Goal: Transaction & Acquisition: Purchase product/service

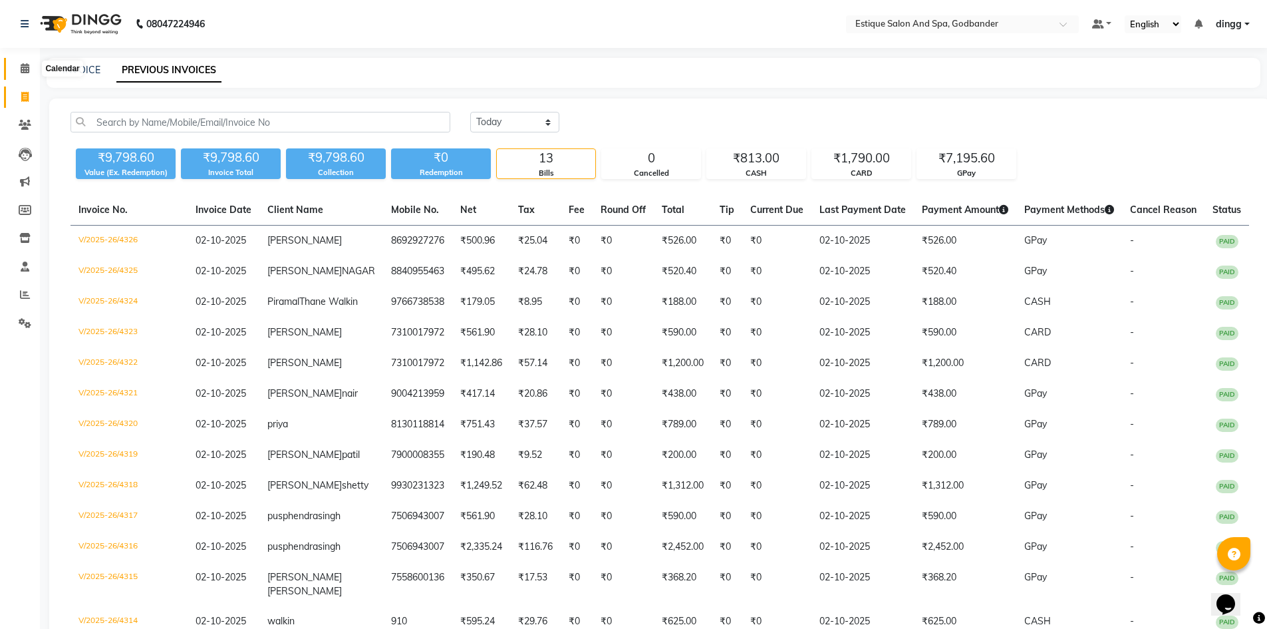
click at [27, 71] on icon at bounding box center [25, 68] width 9 height 10
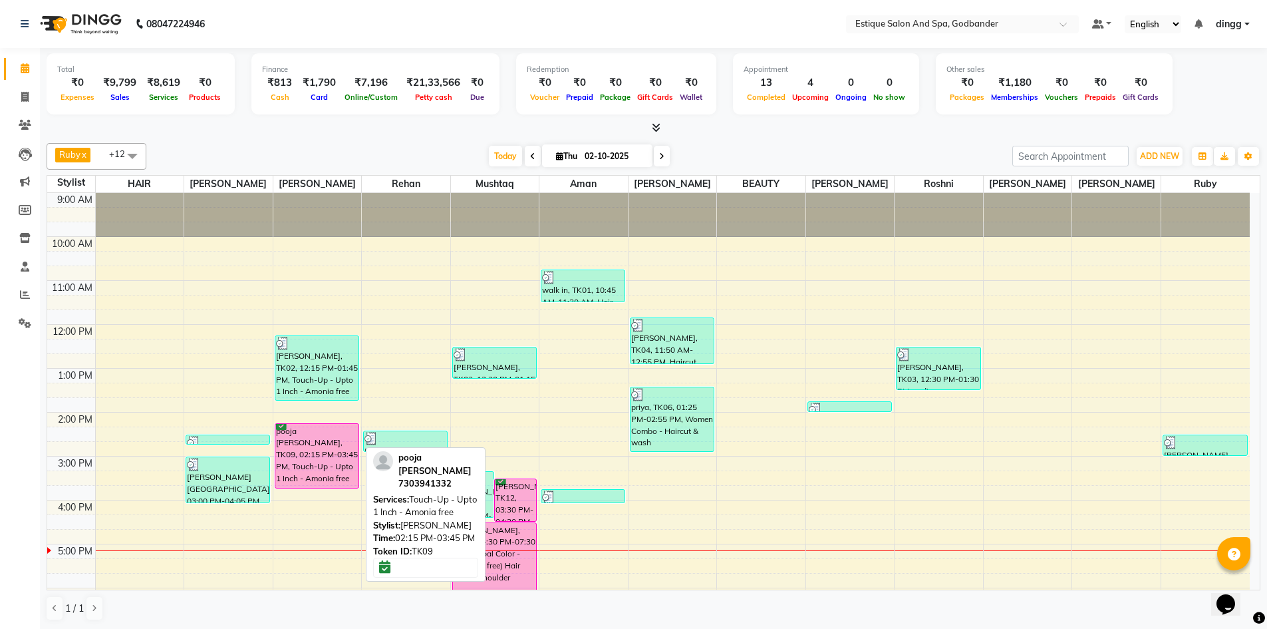
click at [291, 439] on div "pooja [PERSON_NAME], TK09, 02:15 PM-03:45 PM, Touch-Up - Upto 1 Inch - Amonia f…" at bounding box center [316, 456] width 83 height 64
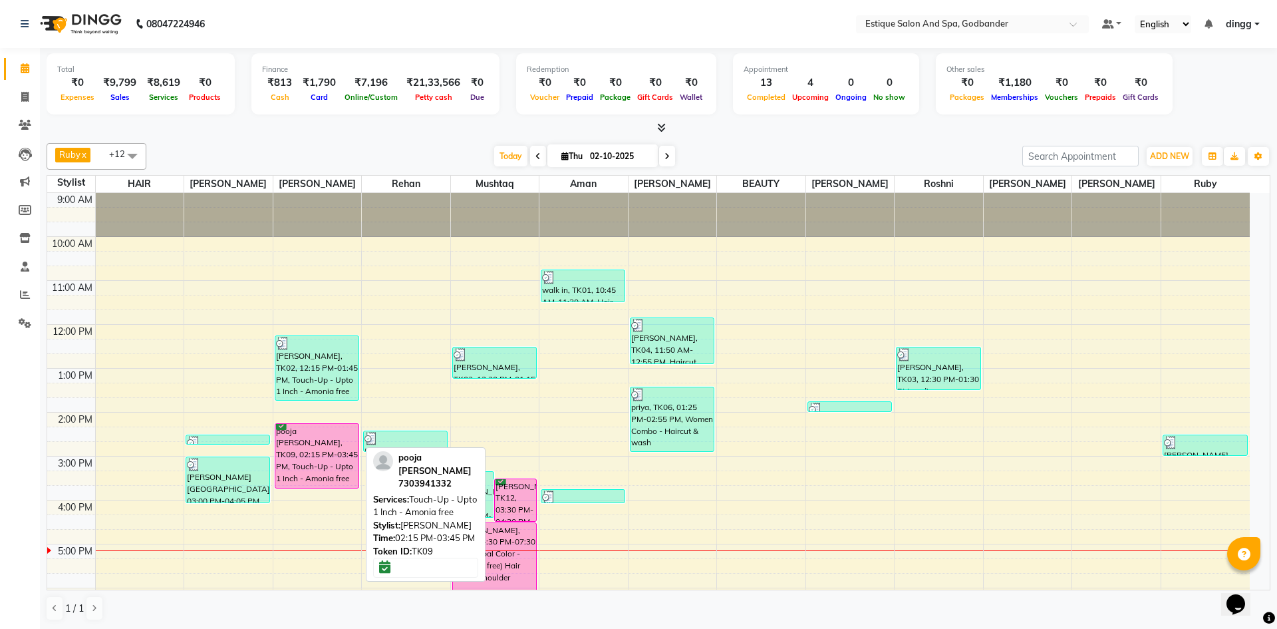
select select "6"
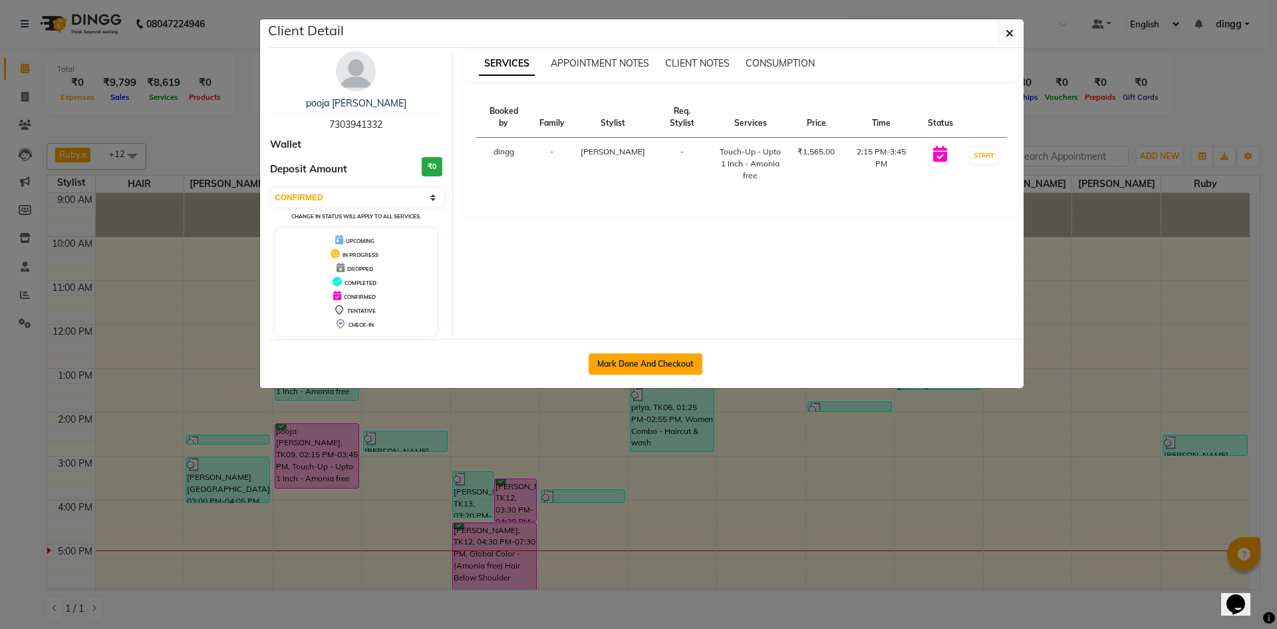
click at [624, 363] on button "Mark Done And Checkout" at bounding box center [646, 363] width 114 height 21
select select "service"
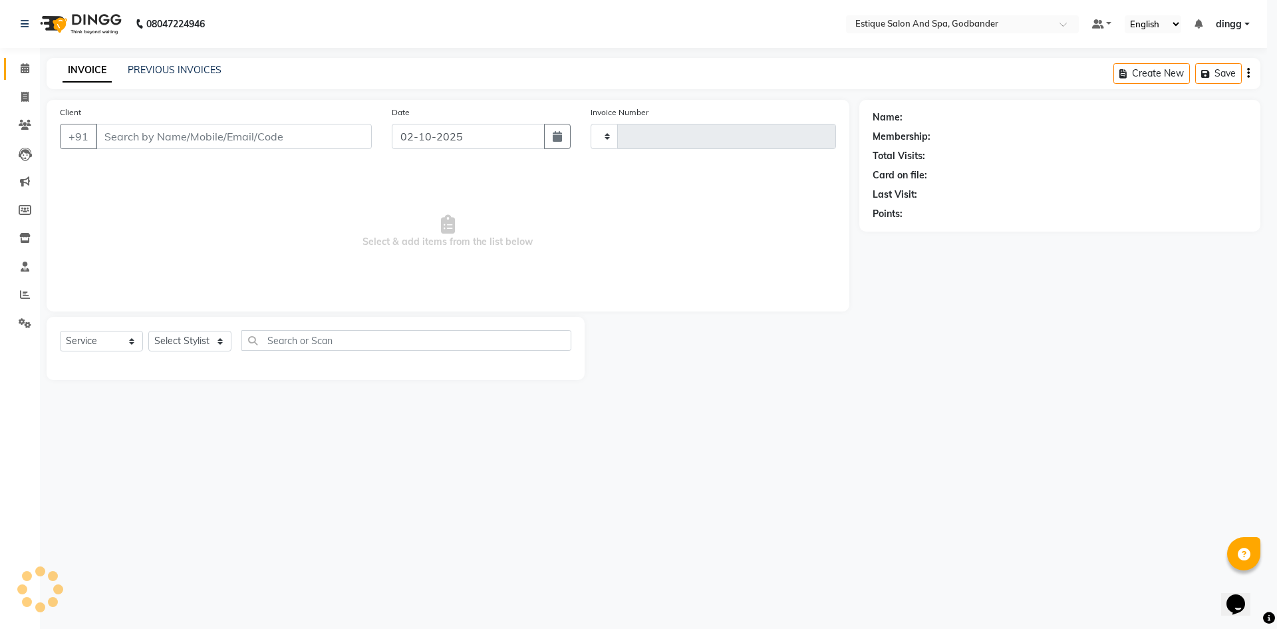
type input "4327"
select select "3"
select select "6103"
type input "7303941332"
select select "44584"
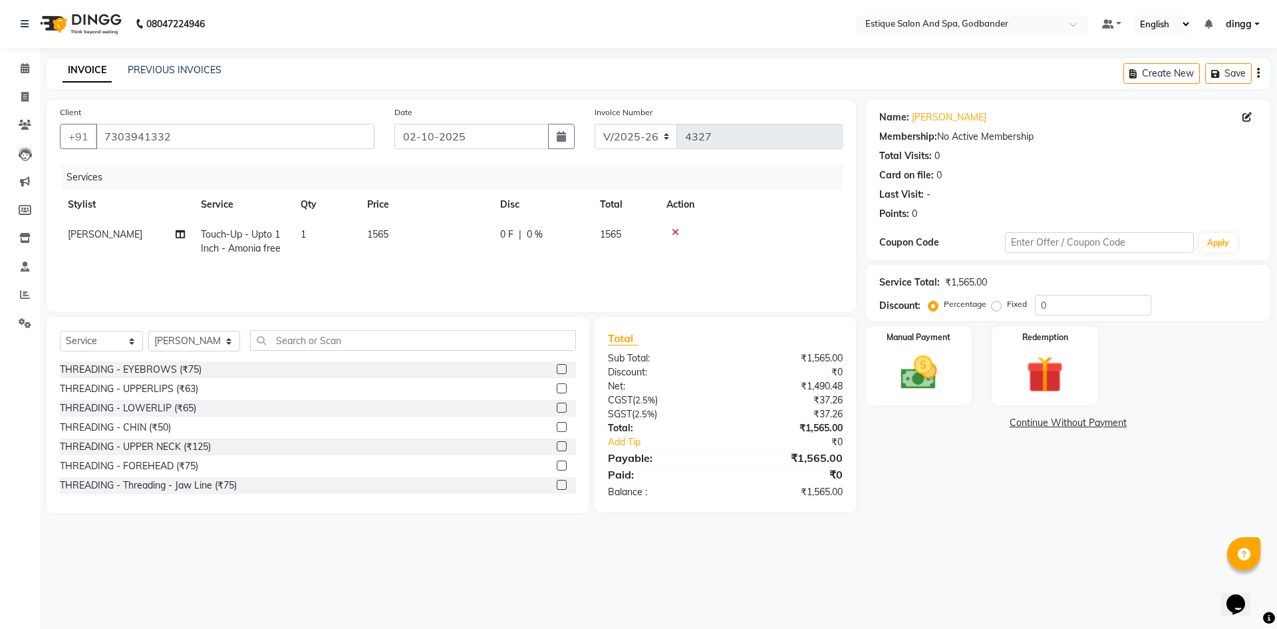
click at [256, 248] on span "Touch-Up - Upto 1 Inch - Amonia free" at bounding box center [241, 241] width 80 height 26
select select "44584"
click at [327, 241] on span at bounding box center [333, 239] width 27 height 25
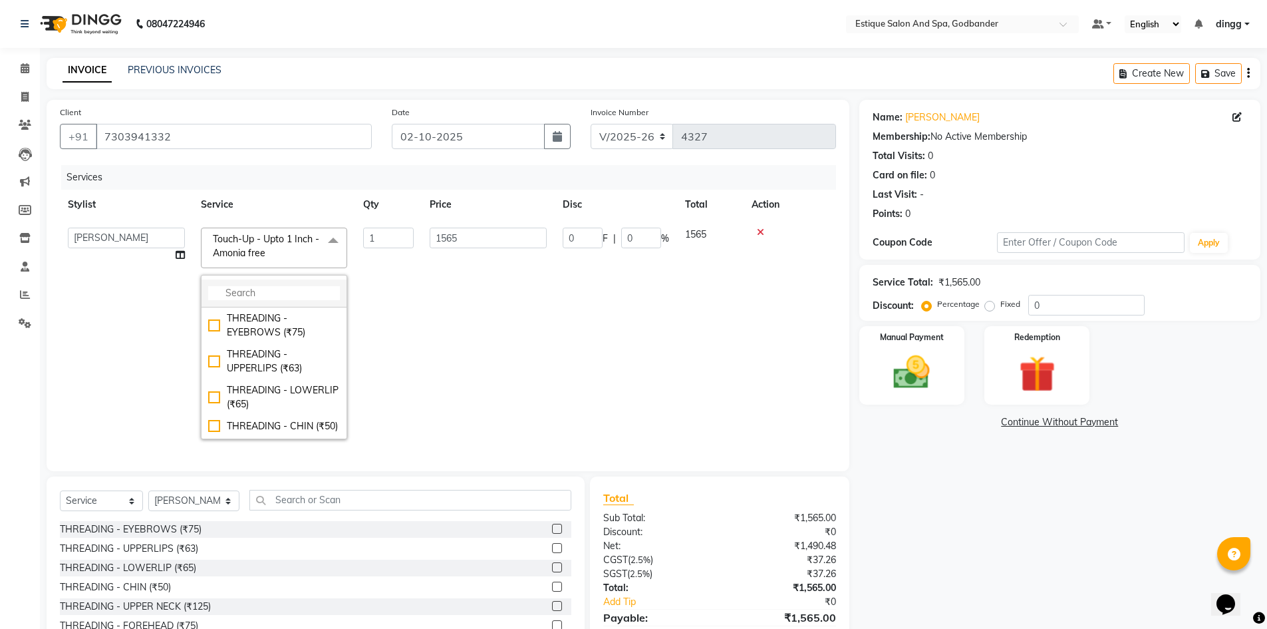
click at [246, 298] on input "multiselect-search" at bounding box center [274, 293] width 132 height 14
type input "touch"
click at [257, 360] on div "Touch-Up - Upto 2 Inch - Amonia free (₹2000)" at bounding box center [274, 361] width 132 height 28
type input "2000"
checkbox input "false"
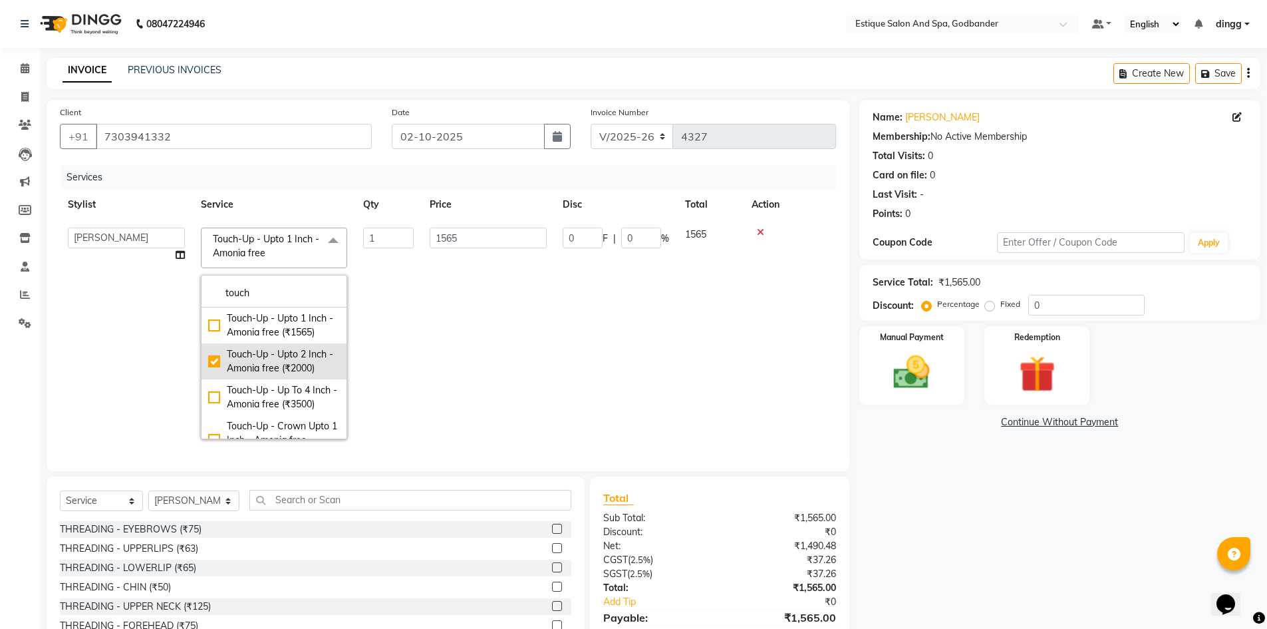
checkbox input "true"
drag, startPoint x: 446, startPoint y: 357, endPoint x: 464, endPoint y: 332, distance: 30.1
click at [448, 355] on td "2000" at bounding box center [488, 332] width 133 height 227
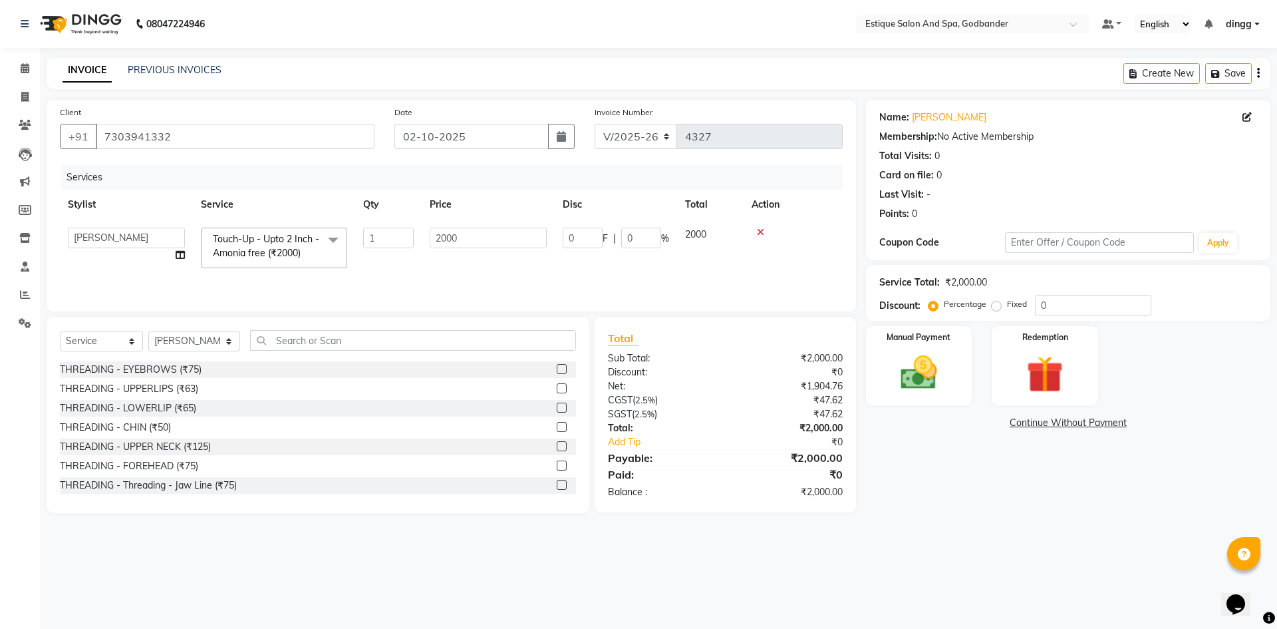
click at [676, 264] on td "0 F | 0 %" at bounding box center [616, 247] width 122 height 57
click at [639, 231] on input "0" at bounding box center [641, 237] width 40 height 21
type input "20"
click at [664, 271] on tr "Aarti Nails [PERSON_NAME] [PERSON_NAME] Any one Asmi BEAUTY dingg HAIR [PERSON_…" at bounding box center [451, 247] width 783 height 57
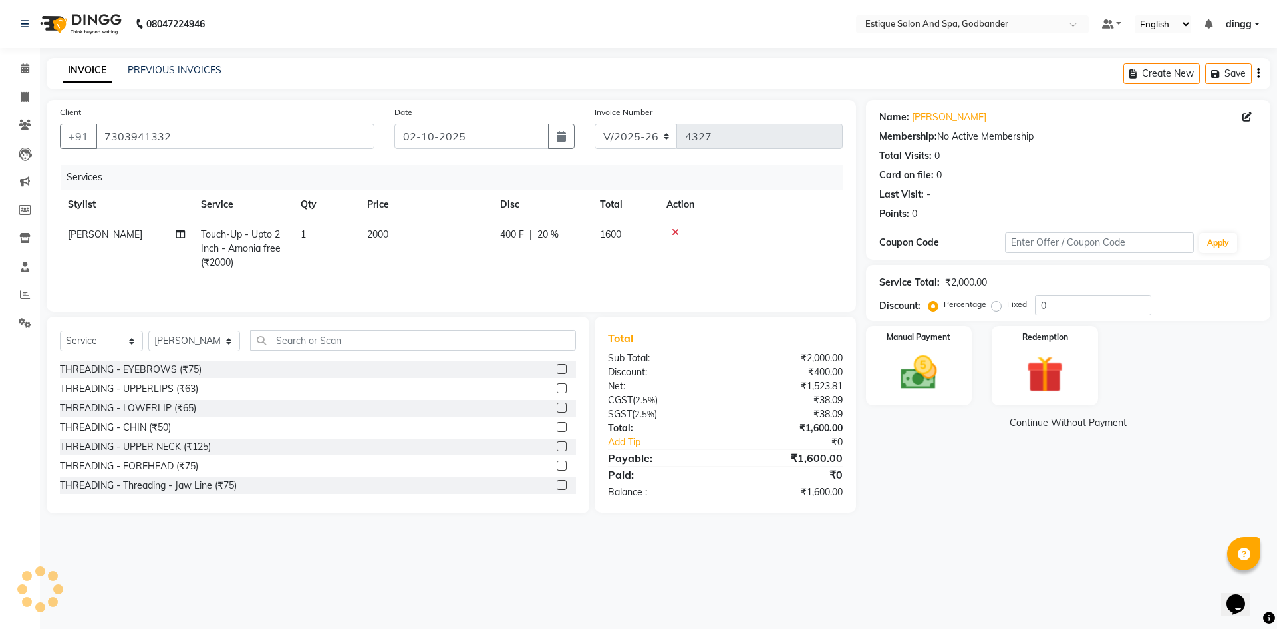
click at [627, 270] on td "1600" at bounding box center [625, 248] width 67 height 58
select select "44584"
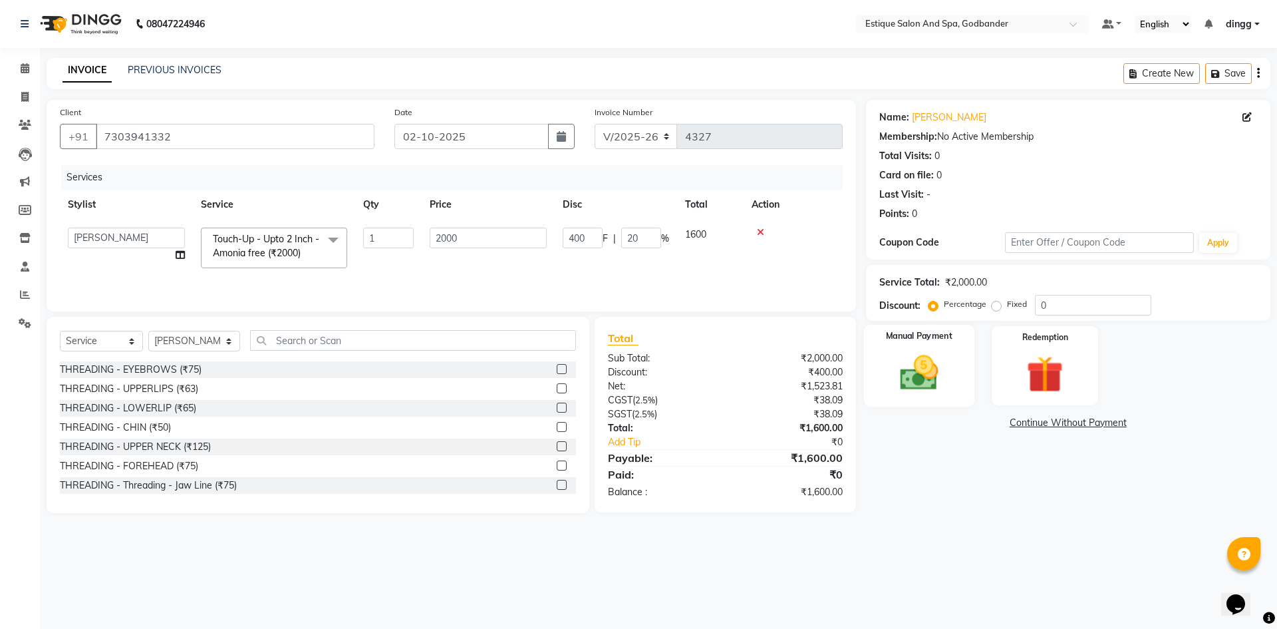
click at [908, 361] on img at bounding box center [919, 373] width 62 height 44
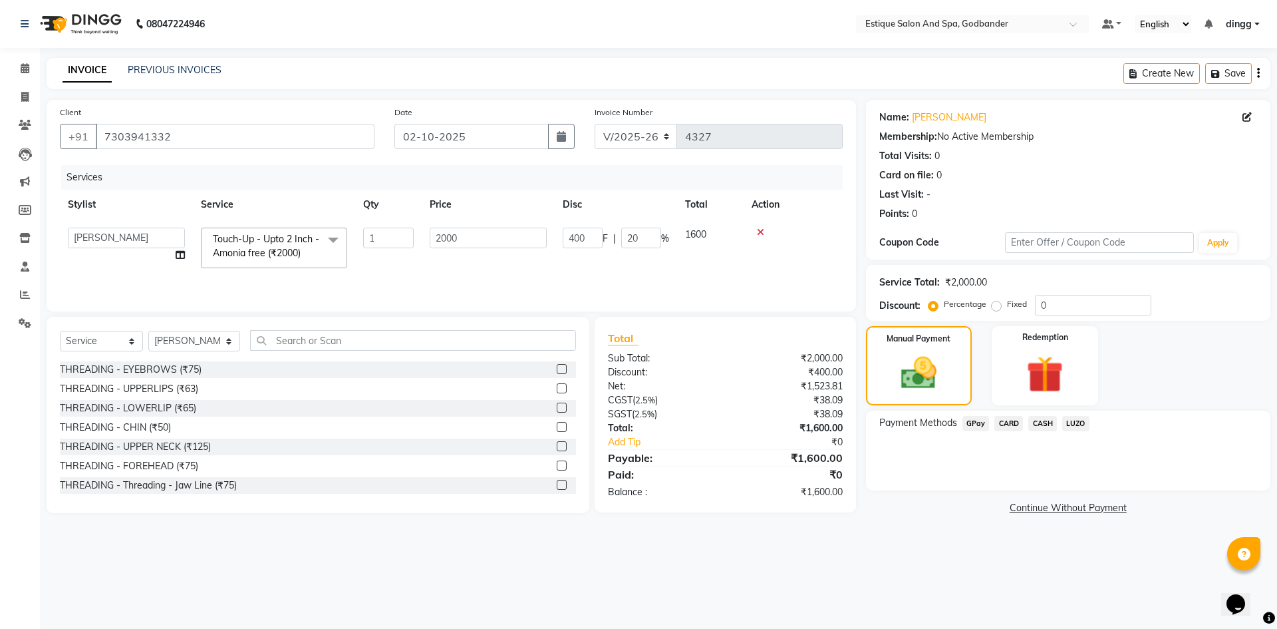
click at [1040, 420] on span "CASH" at bounding box center [1042, 423] width 29 height 15
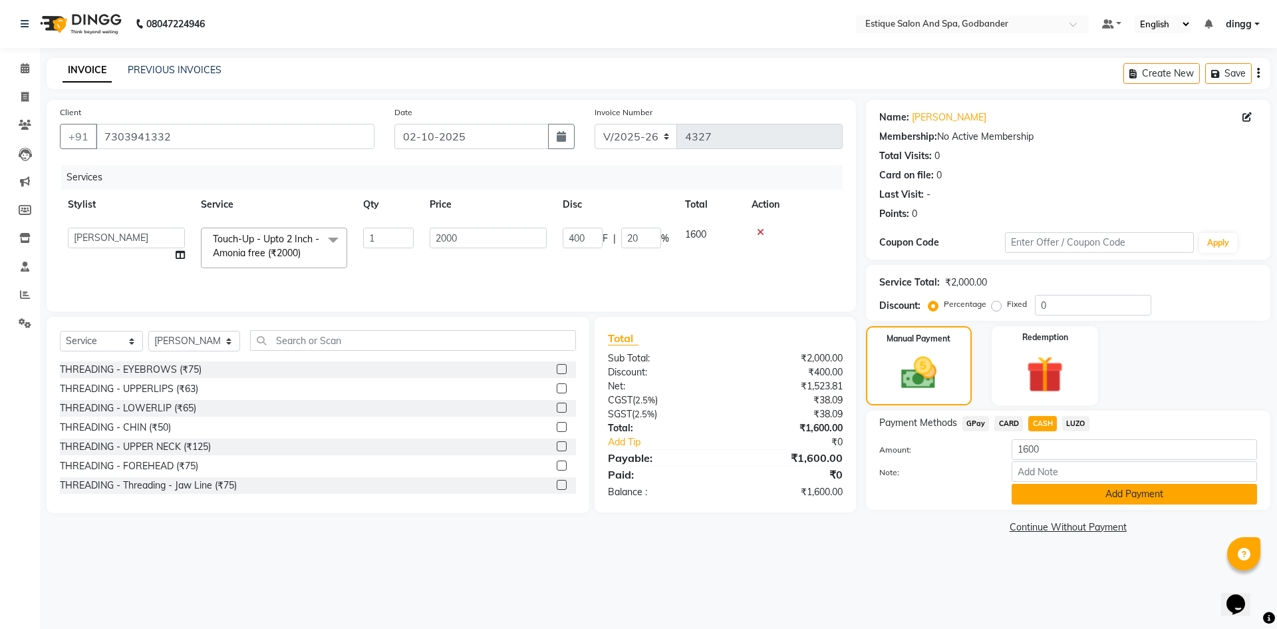
click at [1042, 497] on button "Add Payment" at bounding box center [1134, 494] width 245 height 21
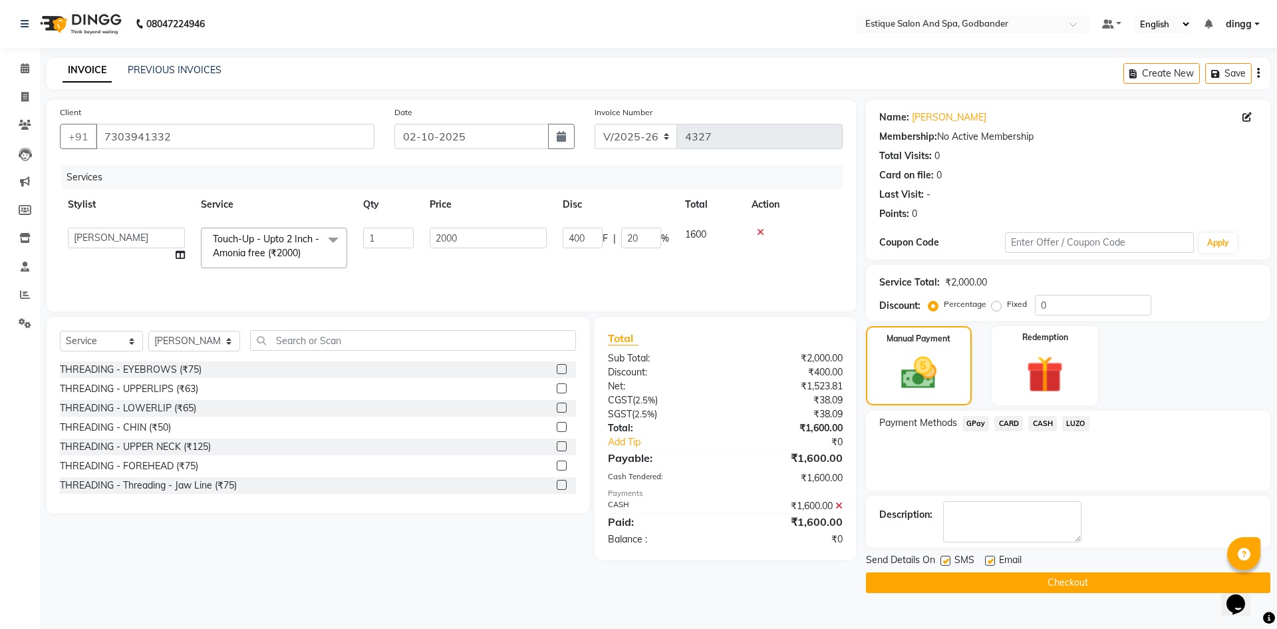
click at [988, 570] on div "Send Details On SMS Email Checkout" at bounding box center [1068, 573] width 404 height 40
drag, startPoint x: 98, startPoint y: 134, endPoint x: 184, endPoint y: 138, distance: 85.9
click at [184, 138] on input "7303941332" at bounding box center [235, 136] width 279 height 25
click at [1002, 585] on button "Checkout" at bounding box center [1068, 582] width 404 height 21
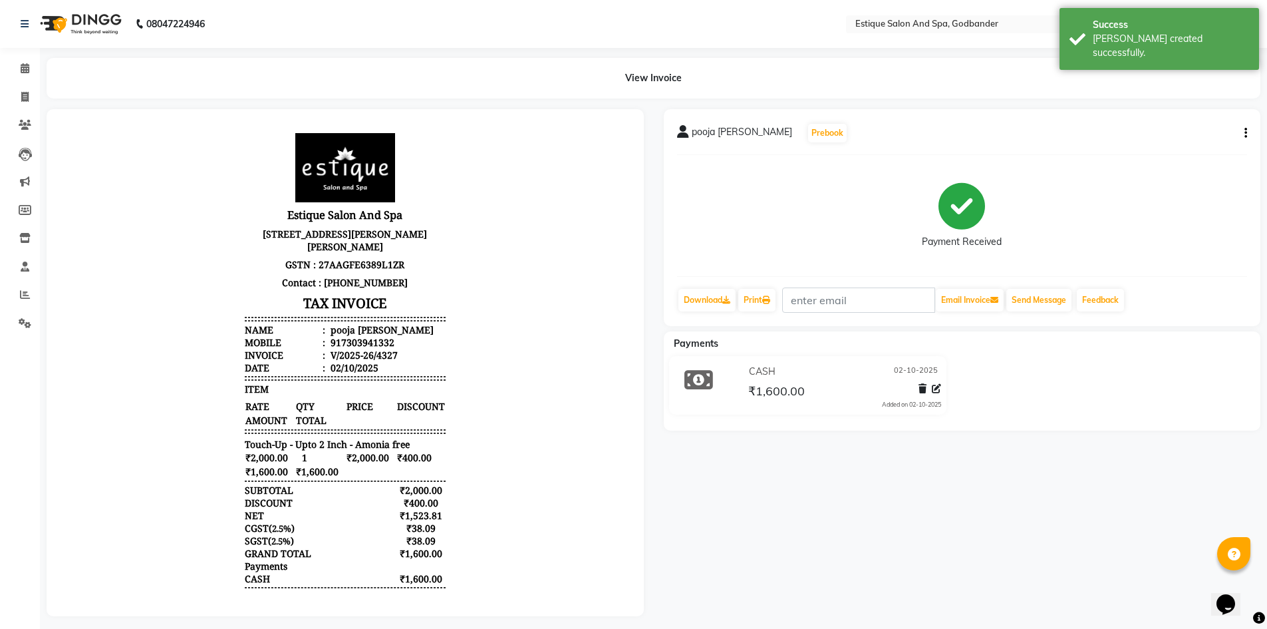
click at [22, 84] on li "Invoice" at bounding box center [20, 97] width 40 height 29
click at [24, 98] on icon at bounding box center [24, 97] width 7 height 10
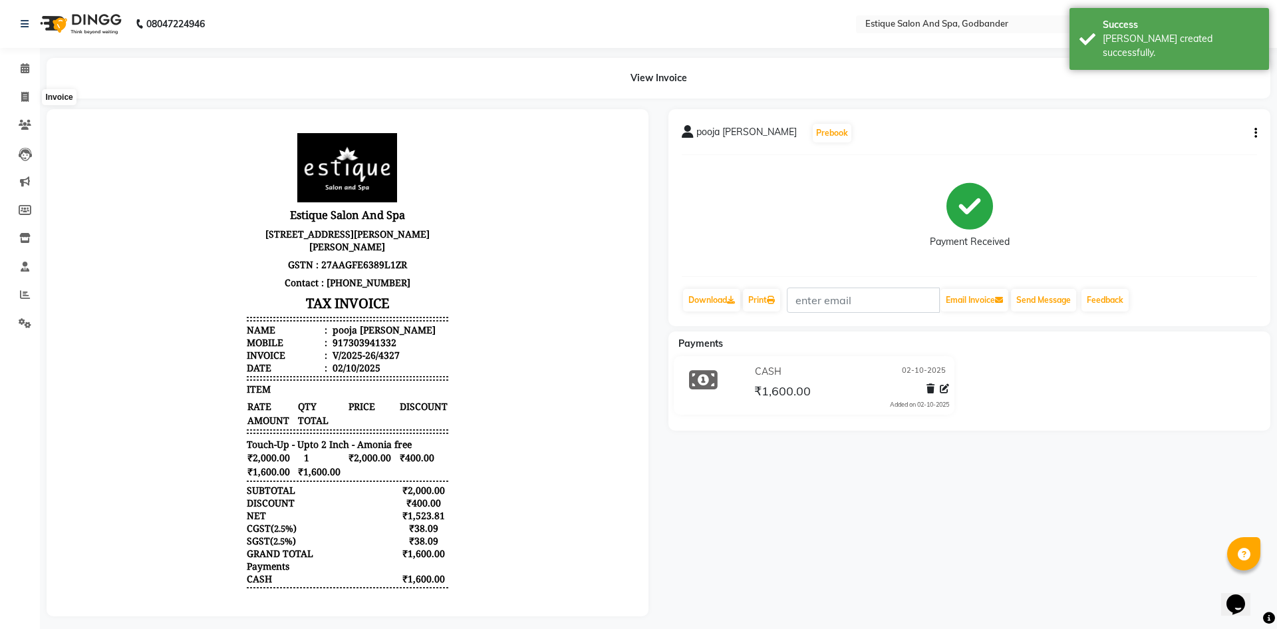
select select "6103"
select select "service"
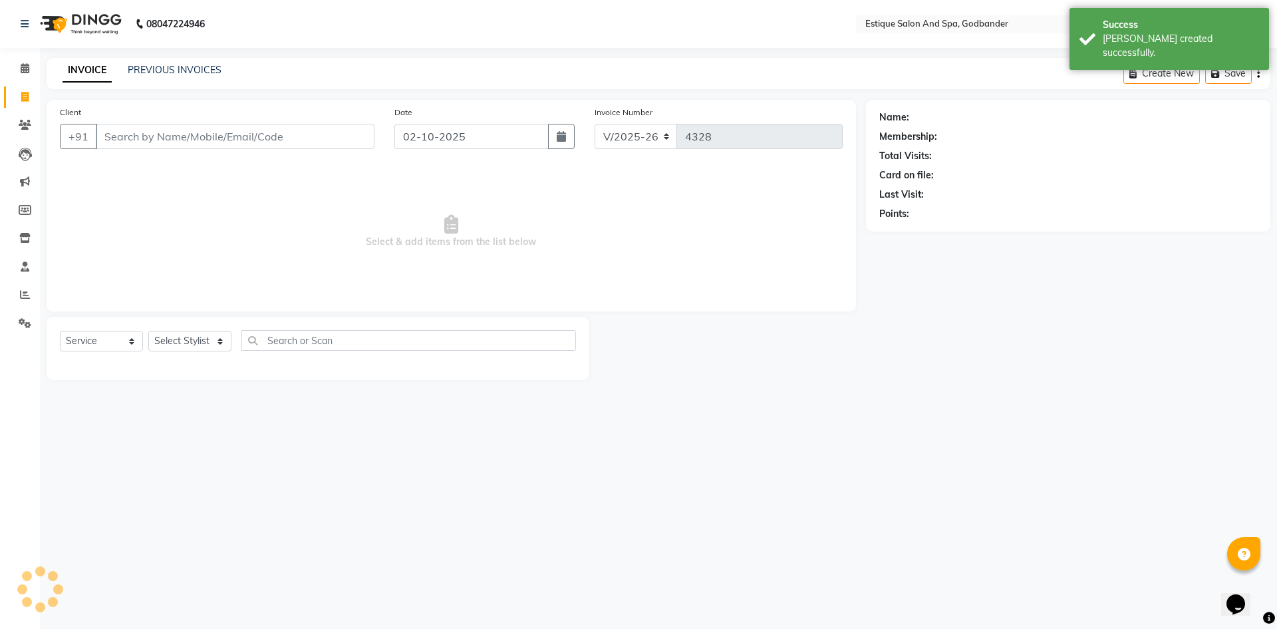
click at [136, 132] on input "Client" at bounding box center [235, 136] width 279 height 25
type input "7303941332"
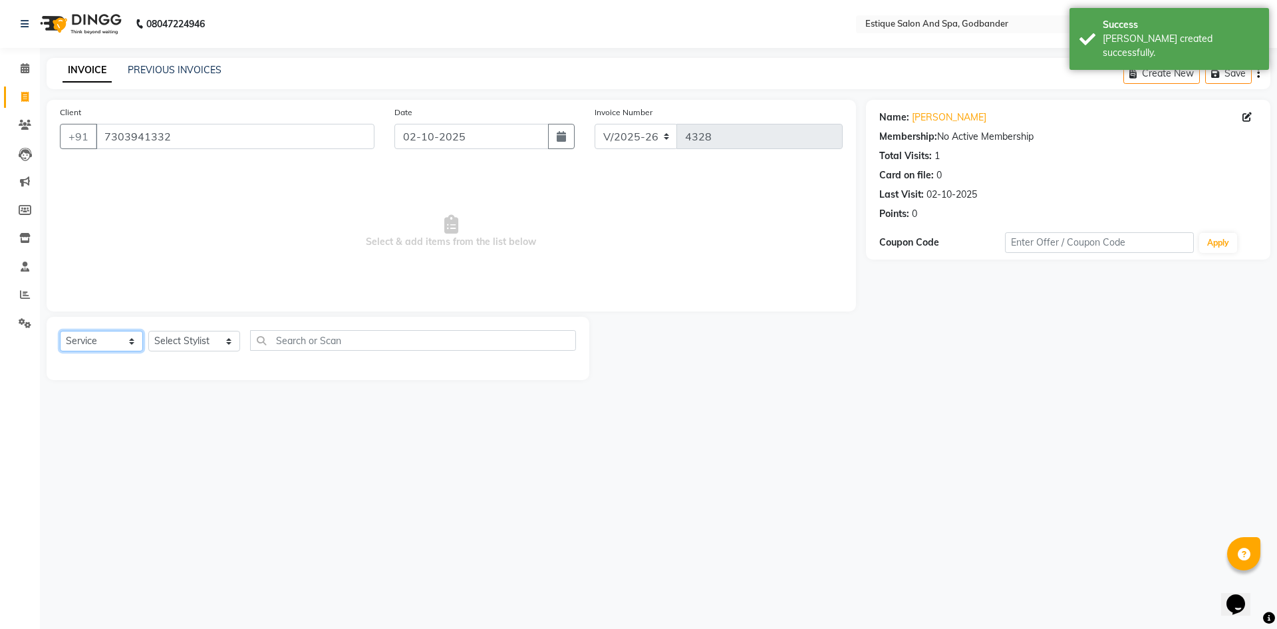
drag, startPoint x: 87, startPoint y: 340, endPoint x: 97, endPoint y: 341, distance: 10.0
click at [87, 340] on select "Select Service Product Membership Package Voucher Prepaid Gift Card" at bounding box center [101, 341] width 83 height 21
select select "membership"
click at [60, 331] on select "Select Service Product Membership Package Voucher Prepaid Gift Card" at bounding box center [101, 341] width 83 height 21
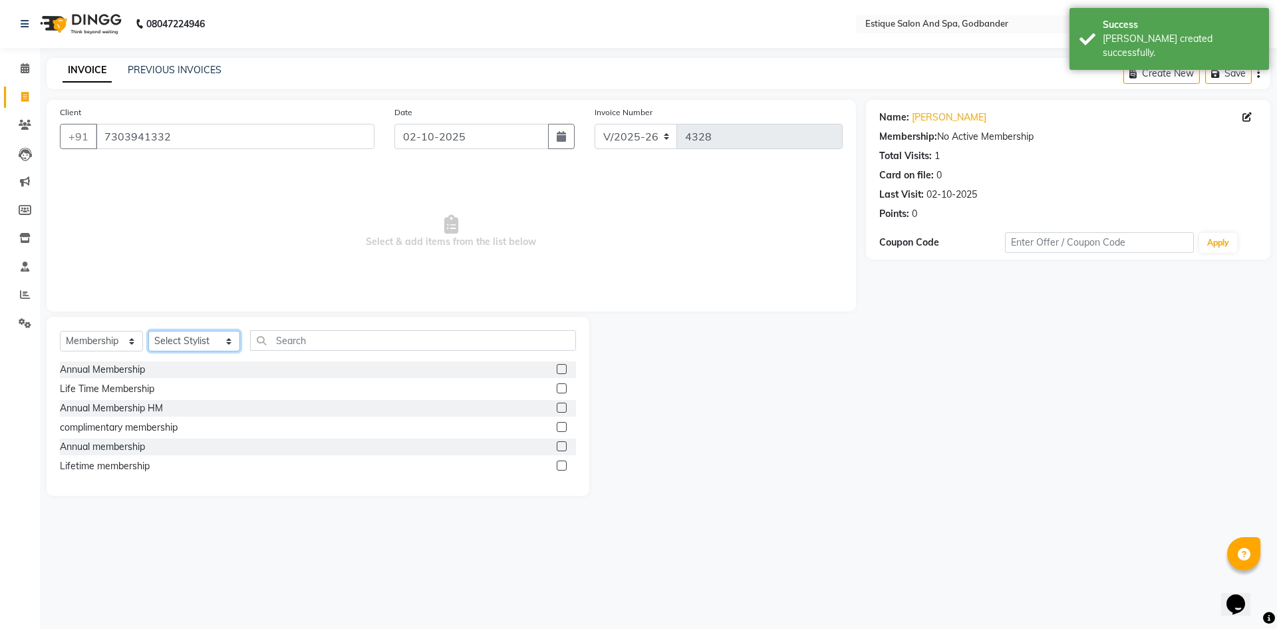
click at [177, 347] on select "Select Stylist Aarti Nails [PERSON_NAME] [PERSON_NAME] Any one Asmi BEAUTY ding…" at bounding box center [194, 341] width 92 height 21
select select "78056"
click at [148, 331] on select "Select Stylist Aarti Nails [PERSON_NAME] [PERSON_NAME] Any one Asmi BEAUTY ding…" at bounding box center [194, 341] width 92 height 21
click at [561, 370] on label at bounding box center [562, 369] width 10 height 10
click at [561, 370] on input "checkbox" at bounding box center [561, 369] width 9 height 9
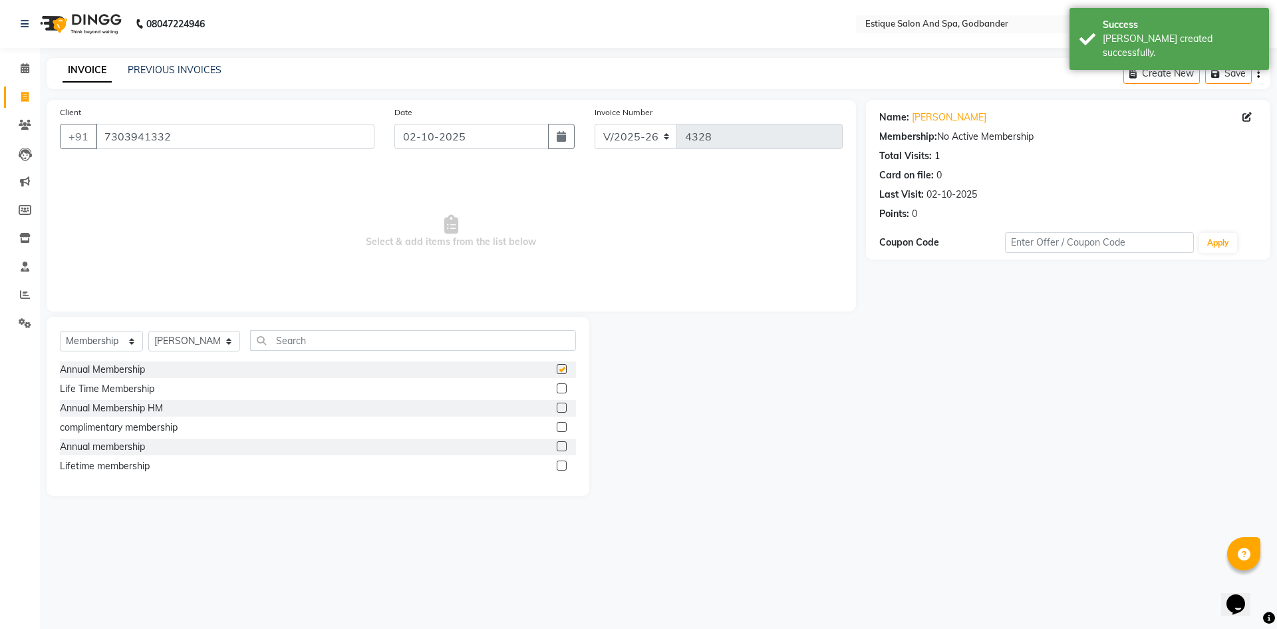
select select "select"
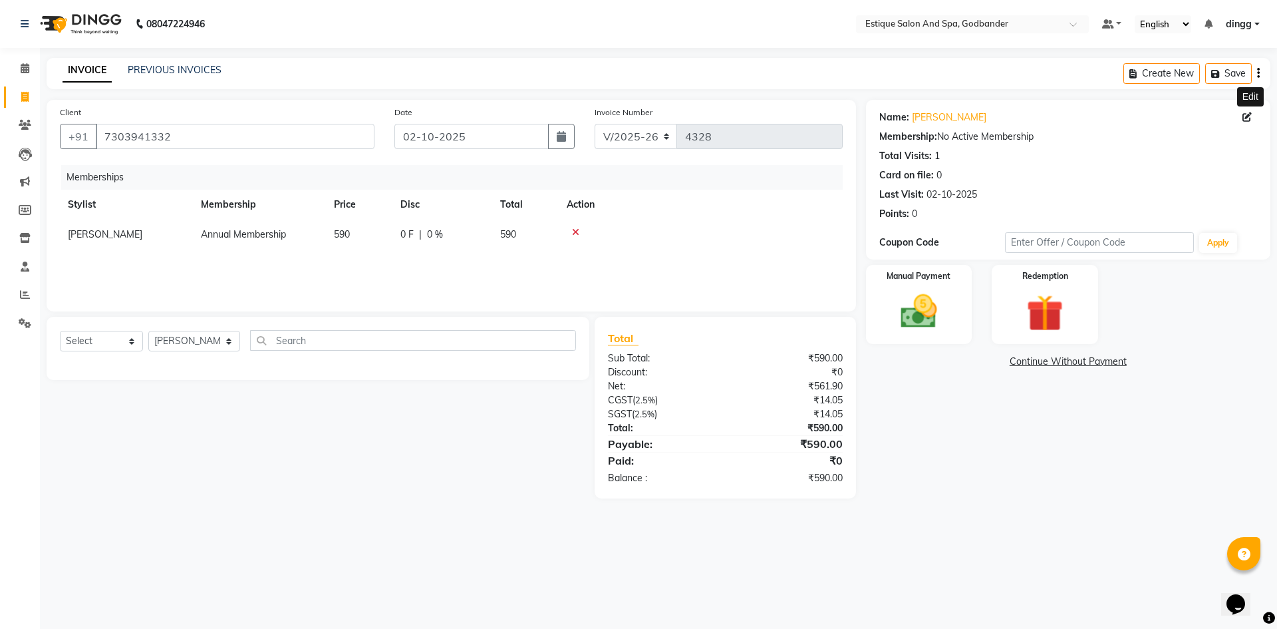
click at [1246, 118] on icon at bounding box center [1246, 116] width 9 height 9
select select "22"
select select "[DEMOGRAPHIC_DATA]"
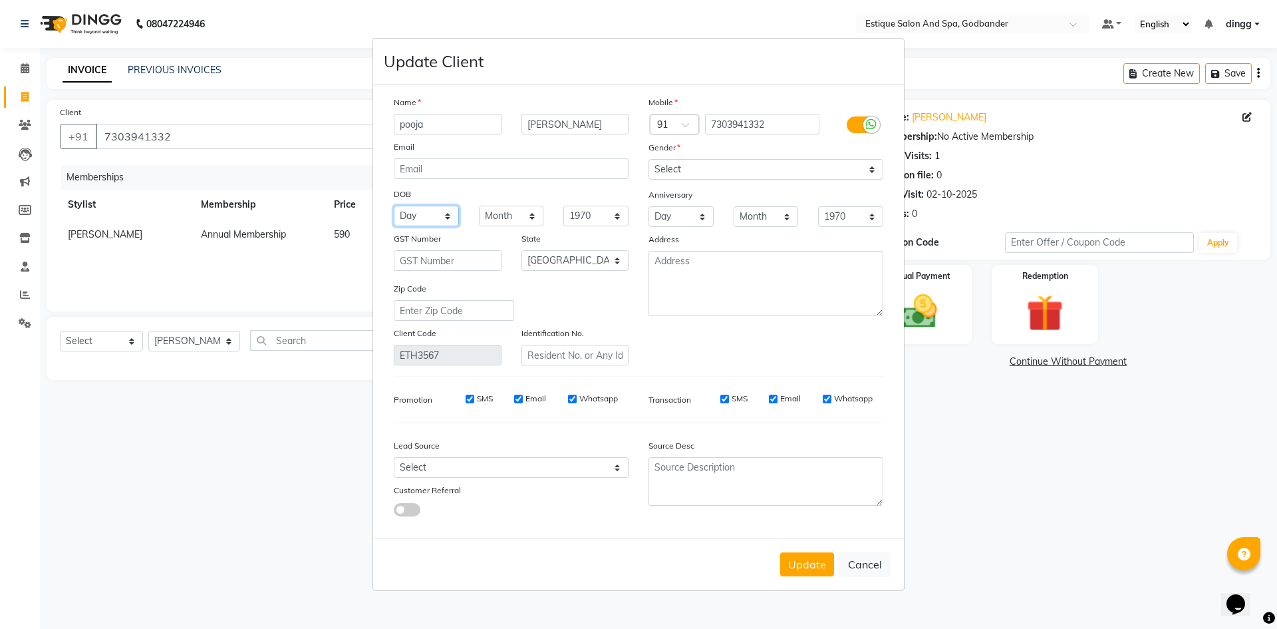
click at [436, 215] on select "Day 01 02 03 04 05 06 07 08 09 10 11 12 13 14 15 16 17 18 19 20 21 22 23 24 25 …" at bounding box center [426, 216] width 65 height 21
select select "14"
click at [394, 206] on select "Day 01 02 03 04 05 06 07 08 09 10 11 12 13 14 15 16 17 18 19 20 21 22 23 24 25 …" at bounding box center [426, 216] width 65 height 21
click at [503, 214] on select "Month January February March April May June July August September October Novem…" at bounding box center [511, 216] width 65 height 21
select select "05"
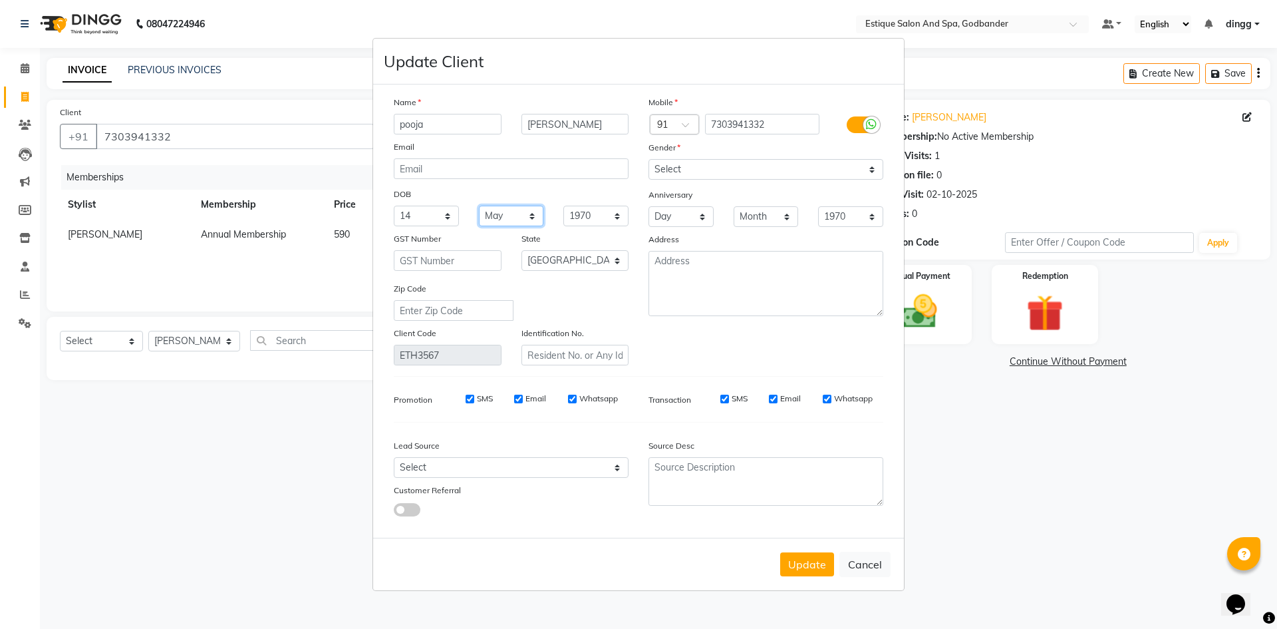
click at [479, 206] on select "Month January February March April May June July August September October Novem…" at bounding box center [511, 216] width 65 height 21
click at [599, 216] on select "1940 1941 1942 1943 1944 1945 1946 1947 1948 1949 1950 1951 1952 1953 1954 1955…" at bounding box center [595, 216] width 65 height 21
select select "1986"
click at [563, 206] on select "1940 1941 1942 1943 1944 1945 1946 1947 1948 1949 1950 1951 1952 1953 1954 1955…" at bounding box center [595, 216] width 65 height 21
click at [809, 571] on button "Update" at bounding box center [807, 564] width 54 height 24
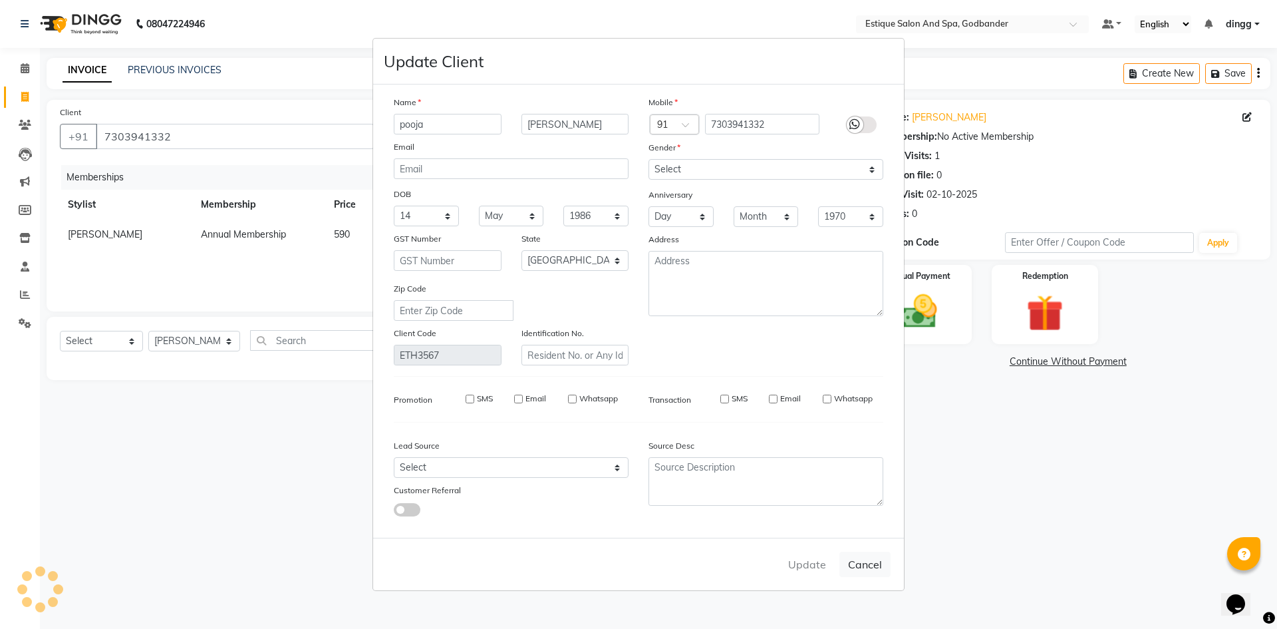
select select
select select "null"
select select
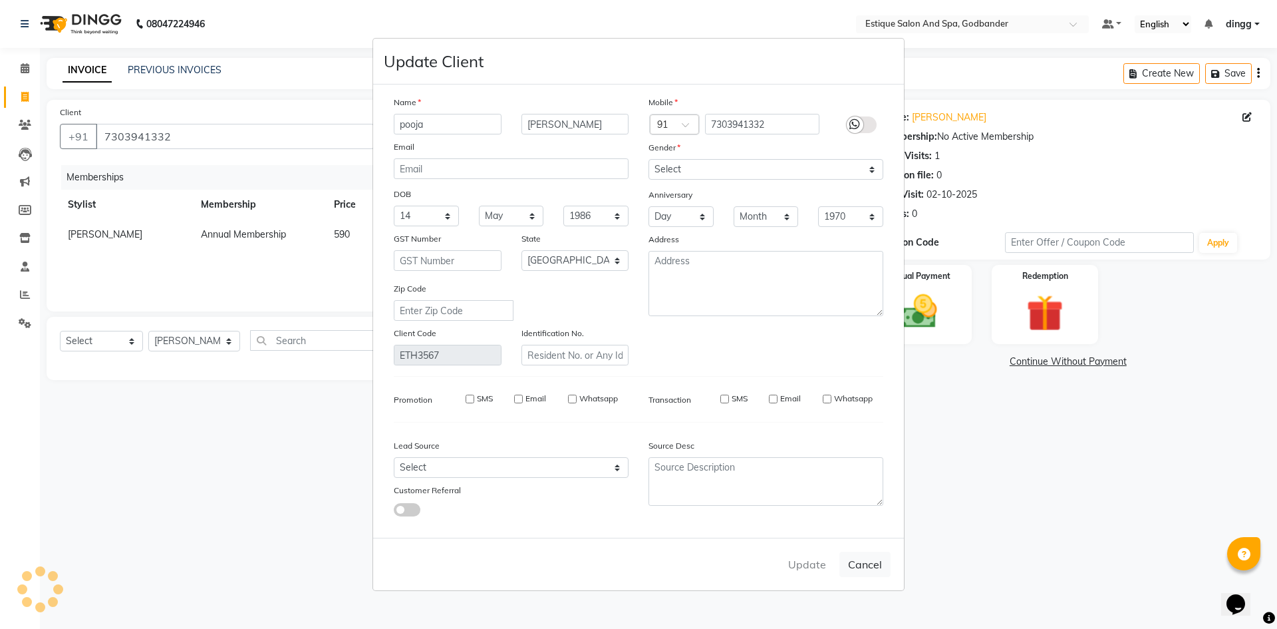
select select
checkbox input "false"
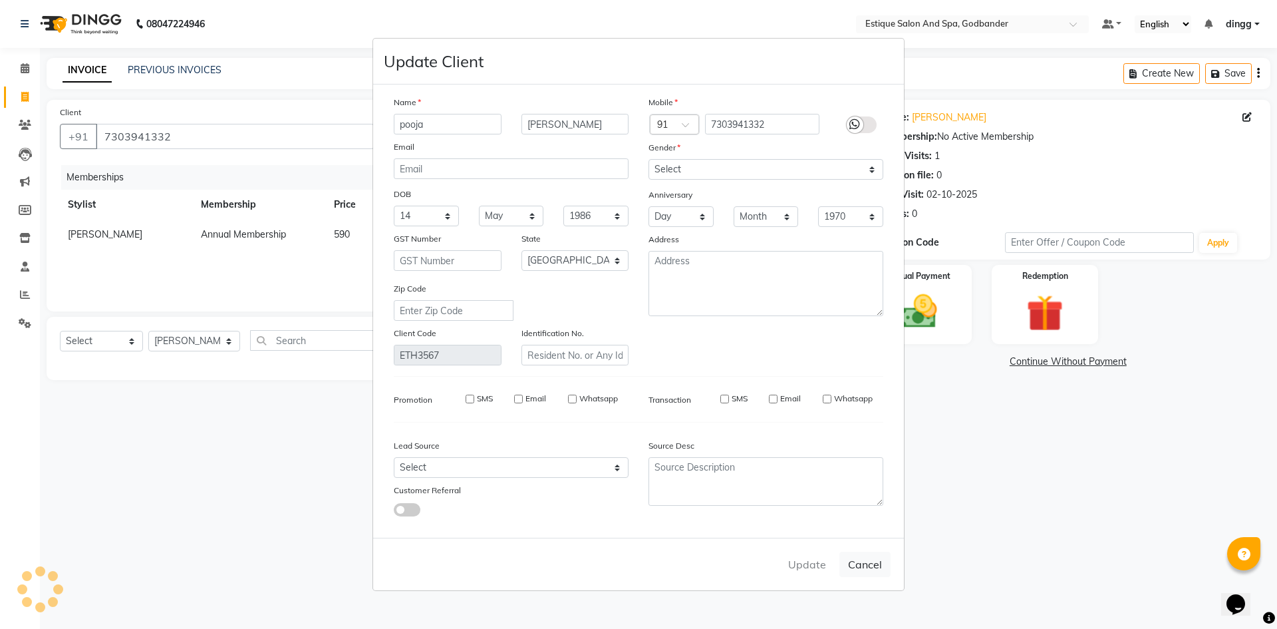
checkbox input "false"
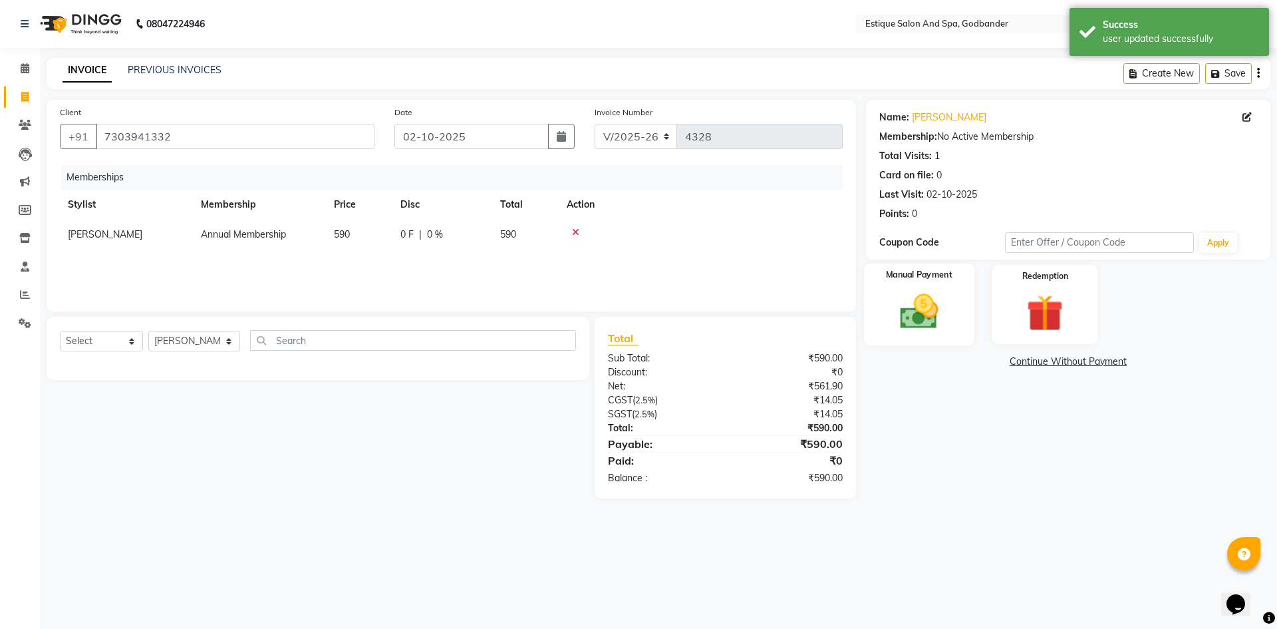
click at [903, 311] on img at bounding box center [919, 311] width 62 height 44
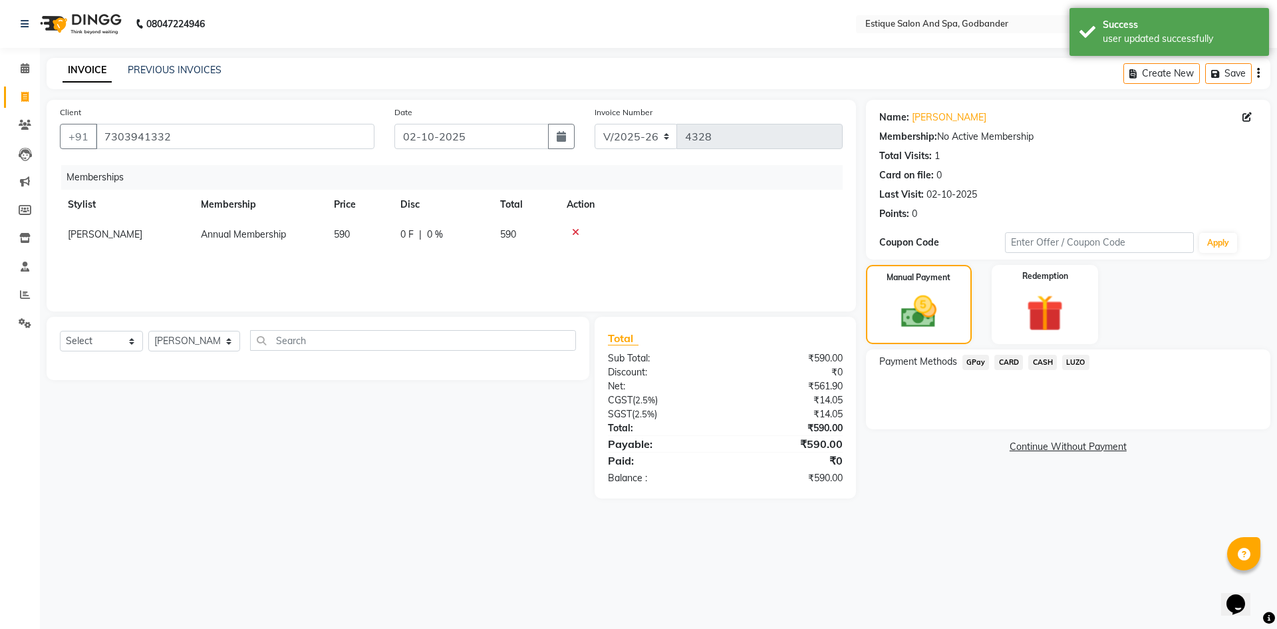
click at [1036, 364] on span "CASH" at bounding box center [1042, 362] width 29 height 15
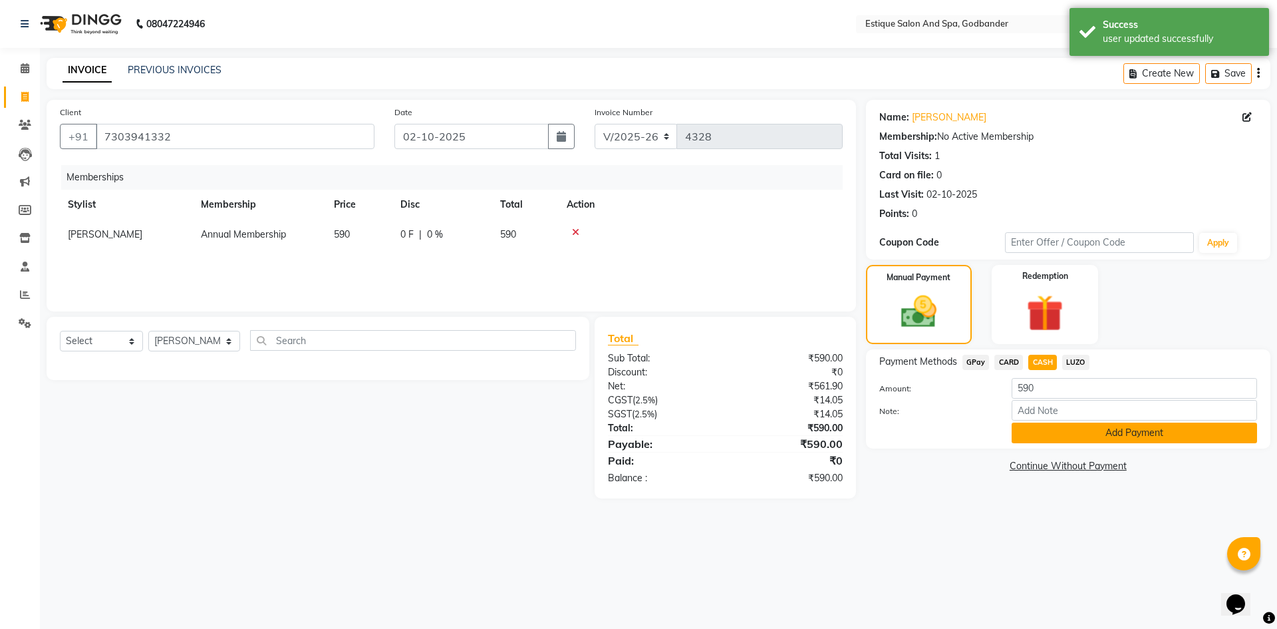
click at [1046, 422] on button "Add Payment" at bounding box center [1134, 432] width 245 height 21
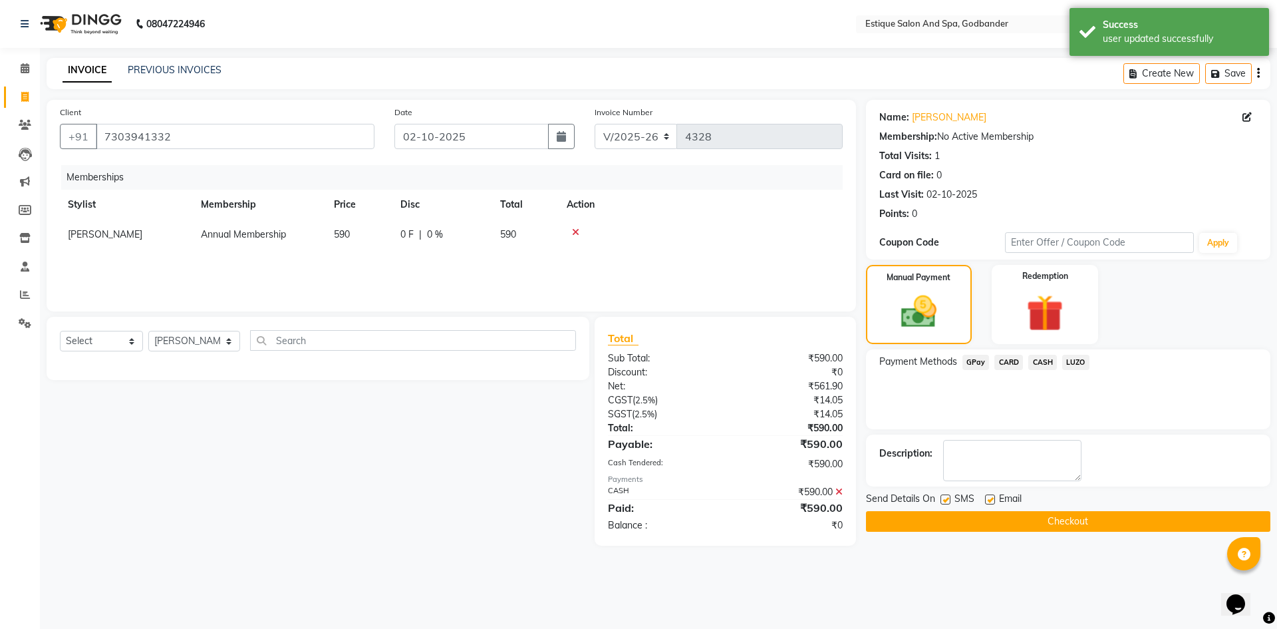
click at [970, 516] on button "Checkout" at bounding box center [1068, 521] width 404 height 21
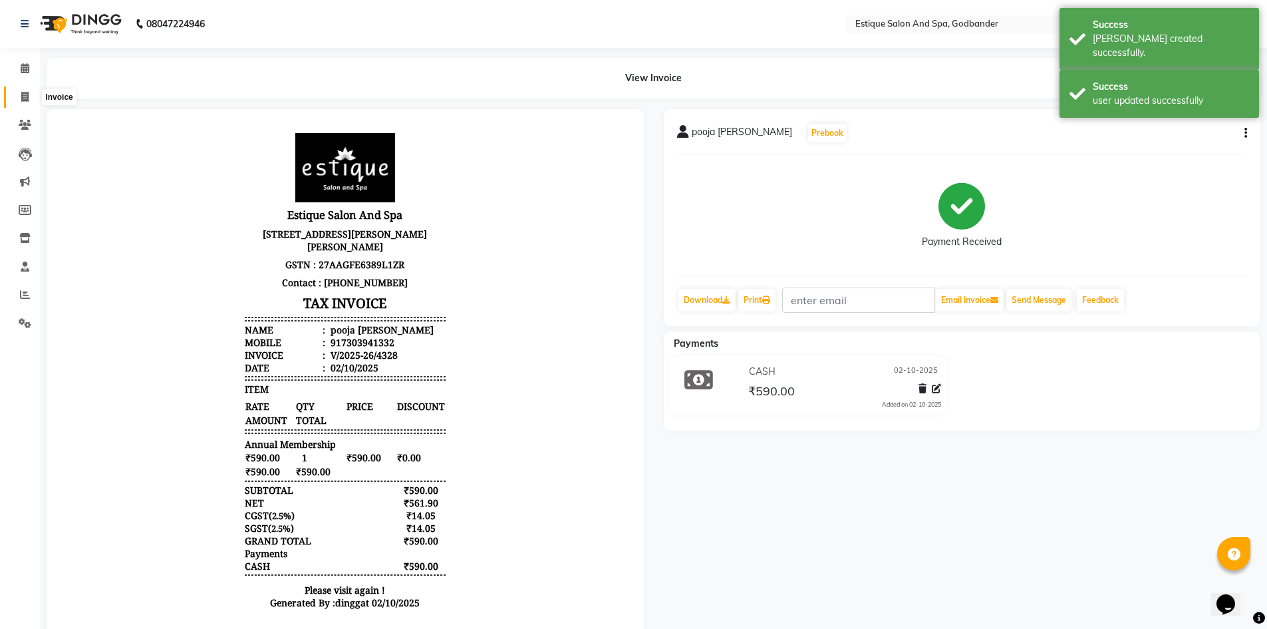
click at [26, 94] on icon at bounding box center [24, 97] width 7 height 10
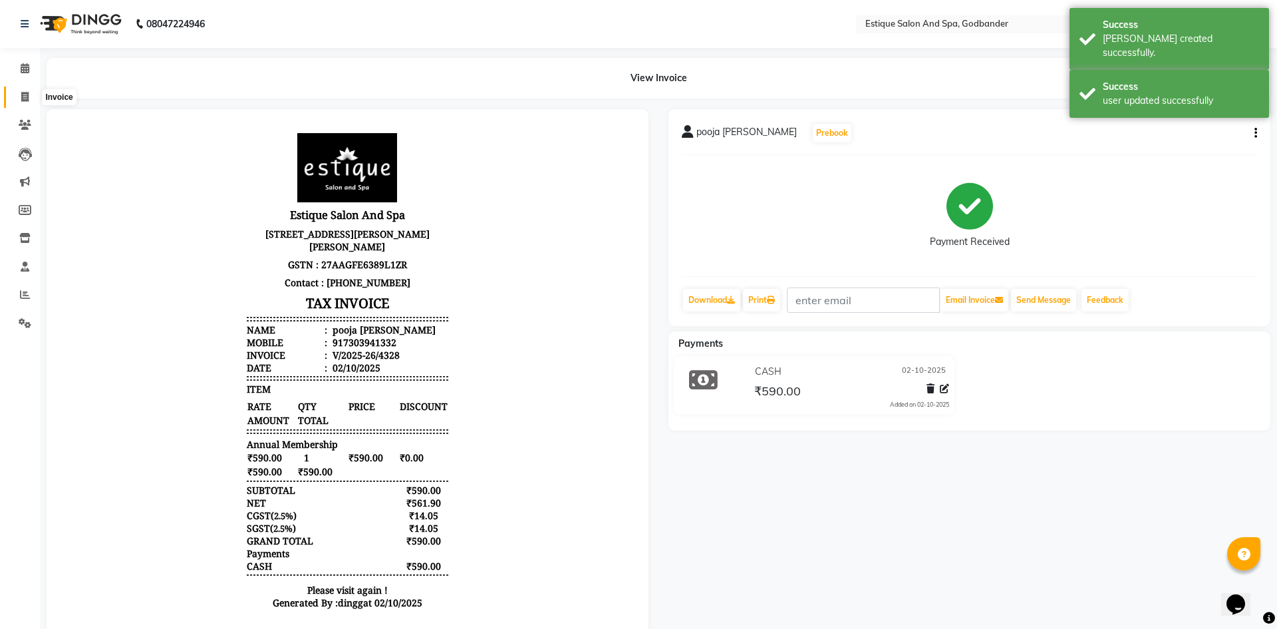
select select "6103"
select select "service"
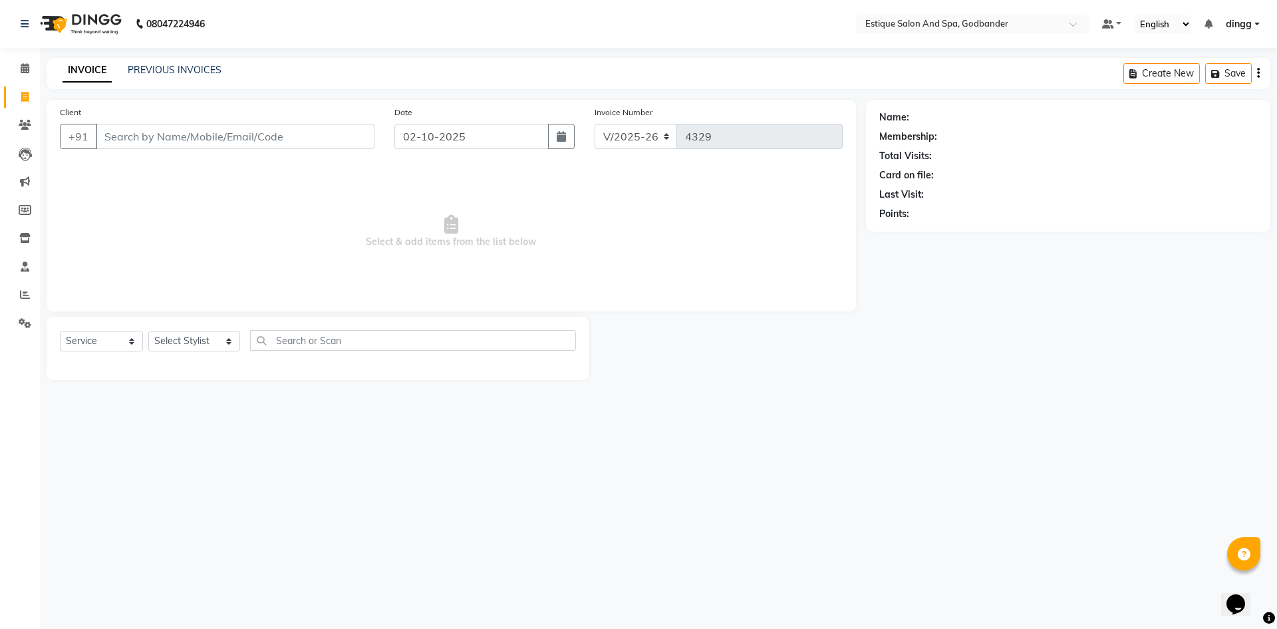
click at [135, 61] on div "INVOICE PREVIOUS INVOICES Create New Save" at bounding box center [659, 73] width 1224 height 31
click at [140, 65] on link "PREVIOUS INVOICES" at bounding box center [175, 70] width 94 height 12
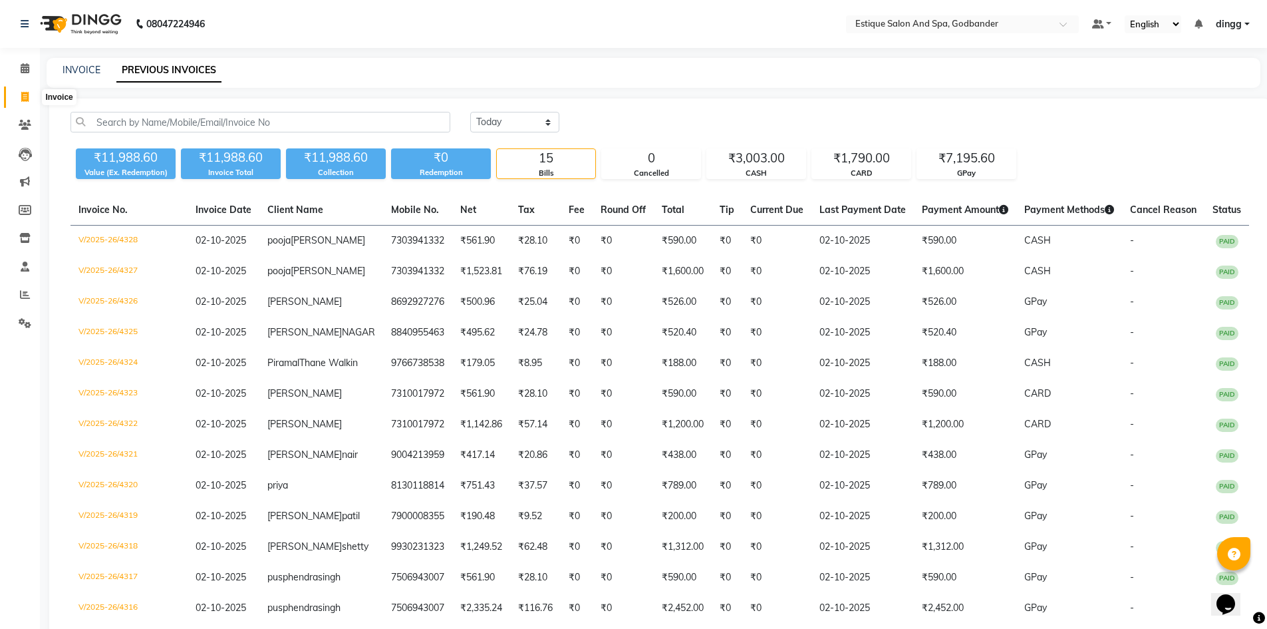
click at [23, 100] on icon at bounding box center [24, 97] width 7 height 10
select select "service"
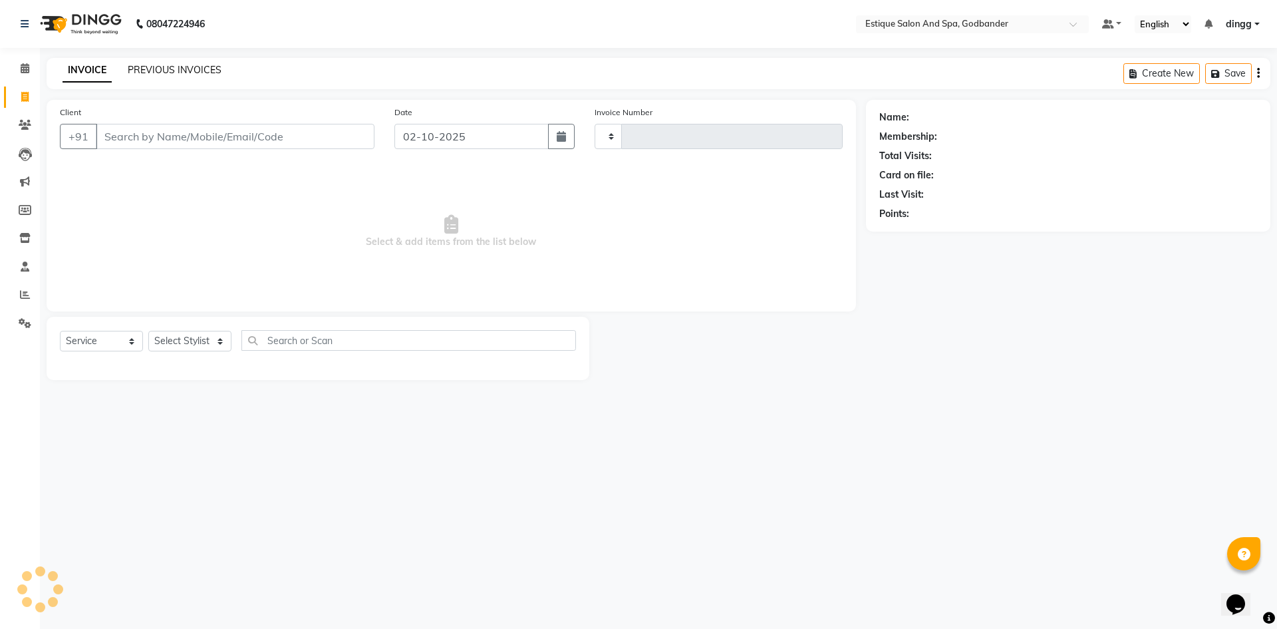
click at [144, 67] on link "PREVIOUS INVOICES" at bounding box center [175, 70] width 94 height 12
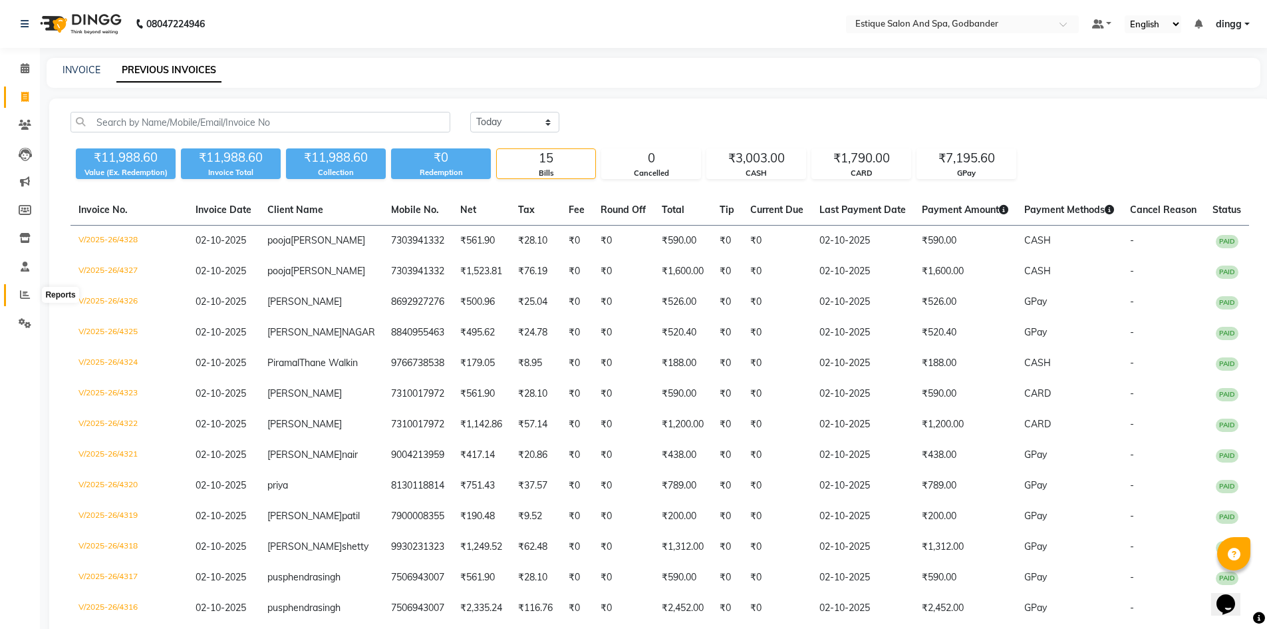
click at [24, 291] on icon at bounding box center [25, 294] width 10 height 10
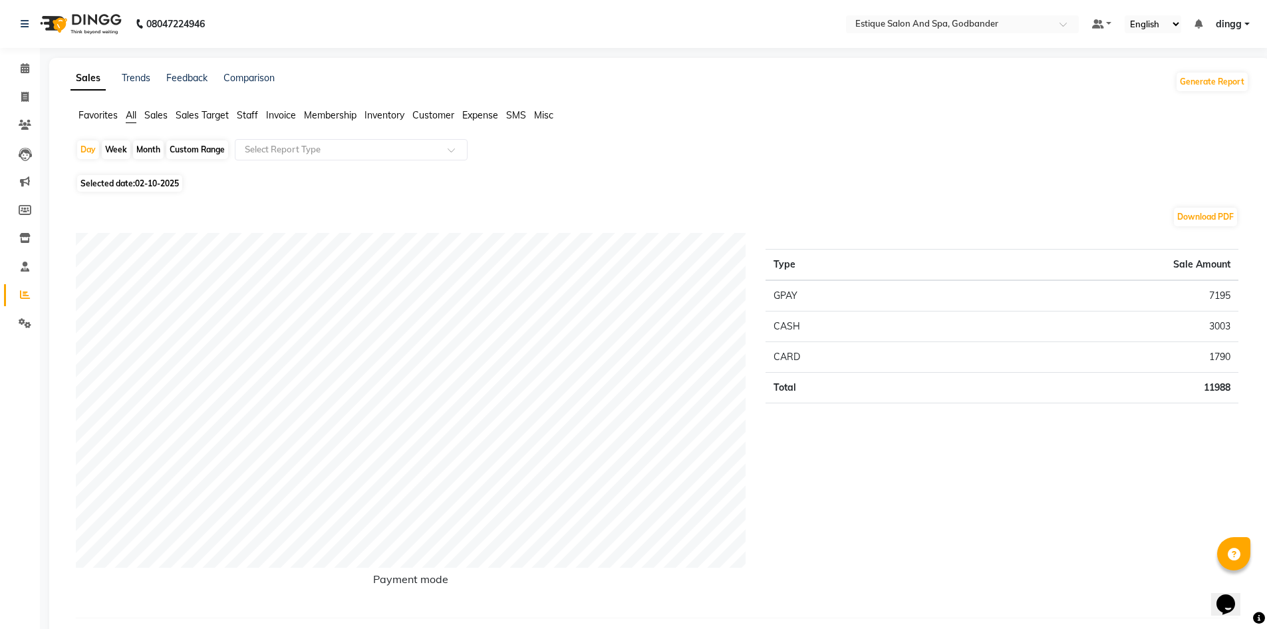
click at [257, 117] on span "Staff" at bounding box center [247, 115] width 21 height 12
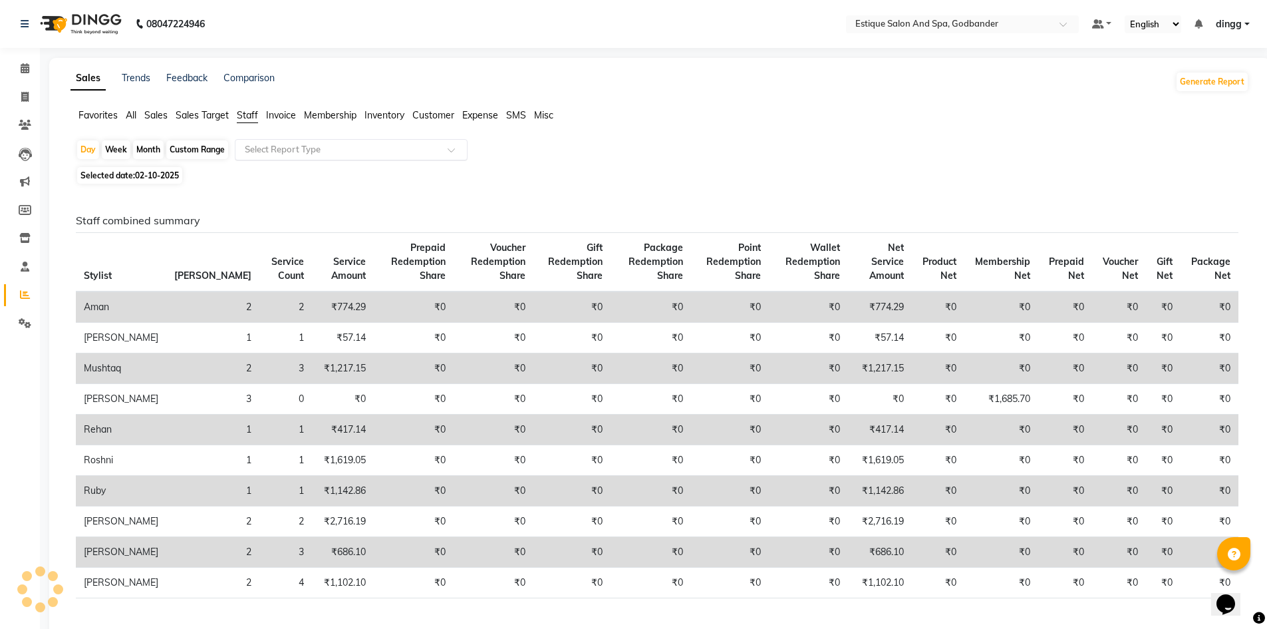
click at [263, 146] on input "text" at bounding box center [338, 149] width 192 height 13
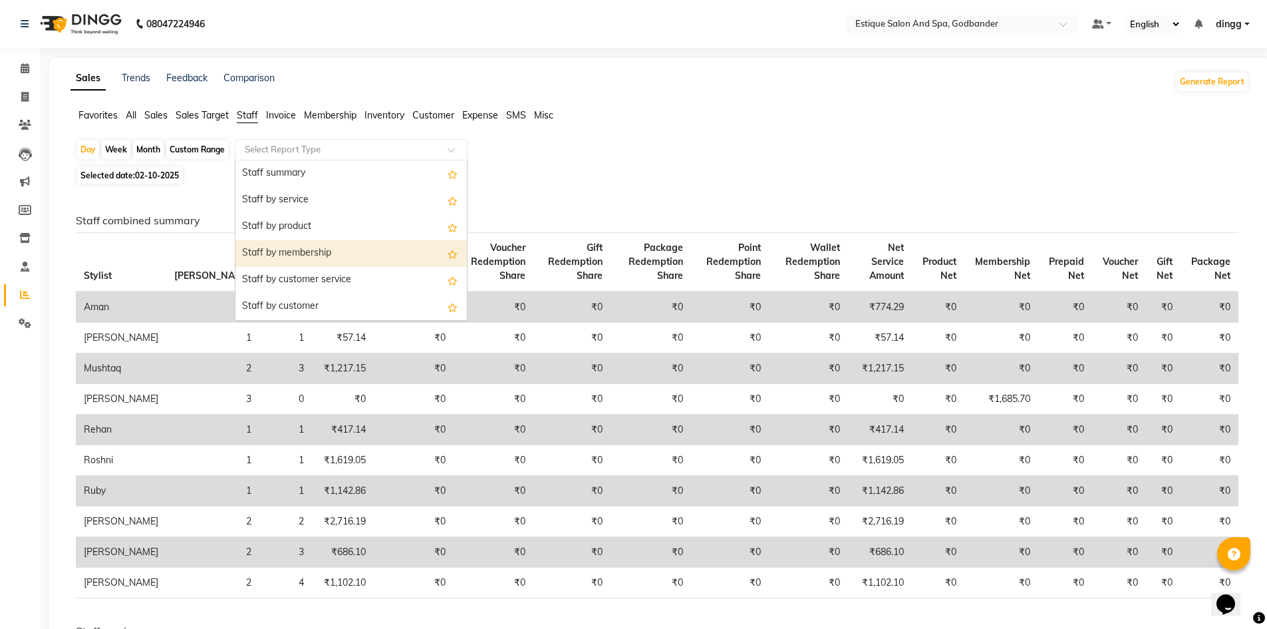
click at [300, 251] on div "Staff by membership" at bounding box center [350, 253] width 231 height 27
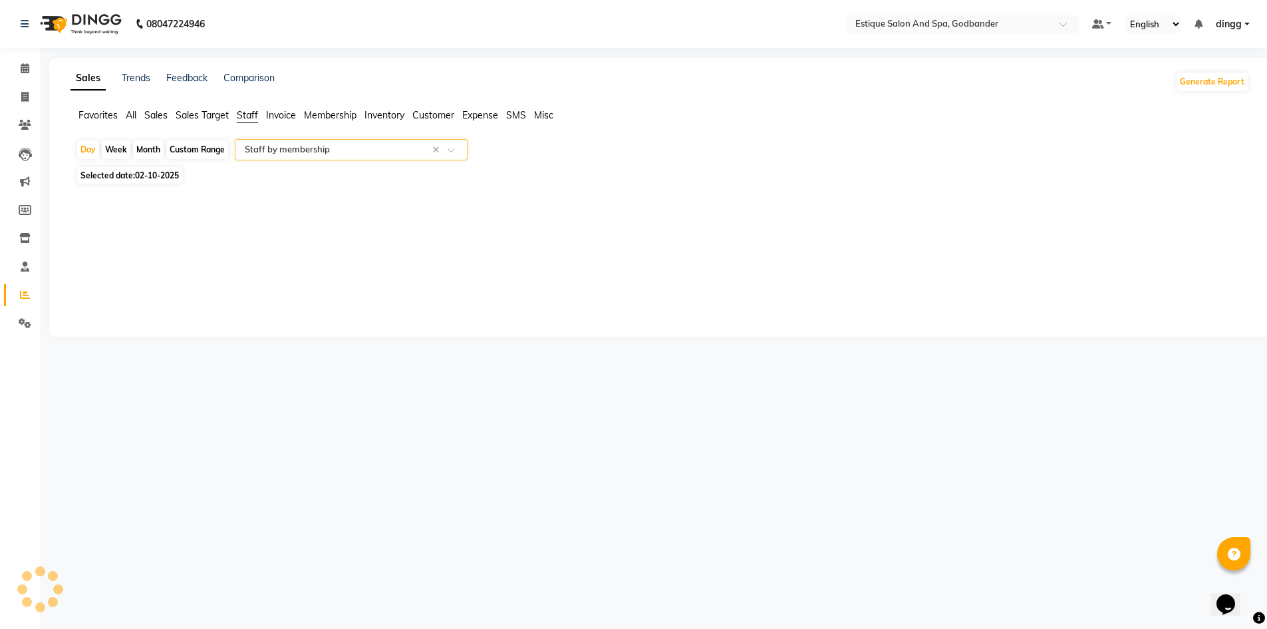
select select "filtered_report"
select select "csv"
click at [99, 118] on span "Favorites" at bounding box center [97, 115] width 39 height 12
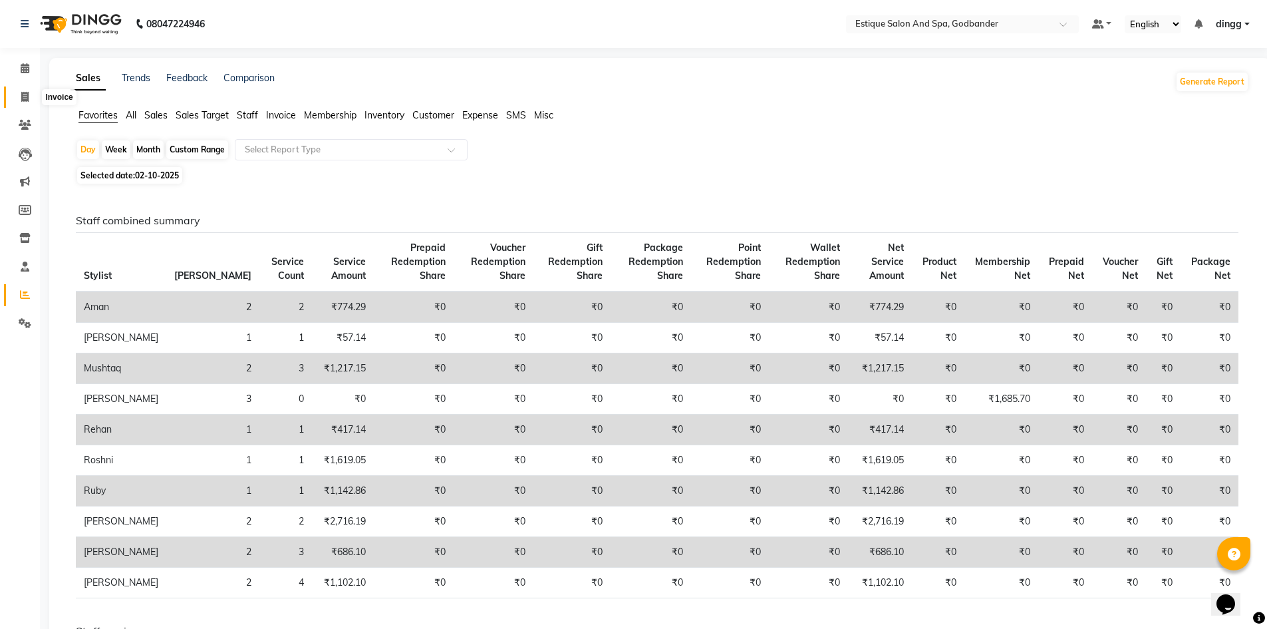
click at [27, 98] on icon at bounding box center [24, 97] width 7 height 10
select select "service"
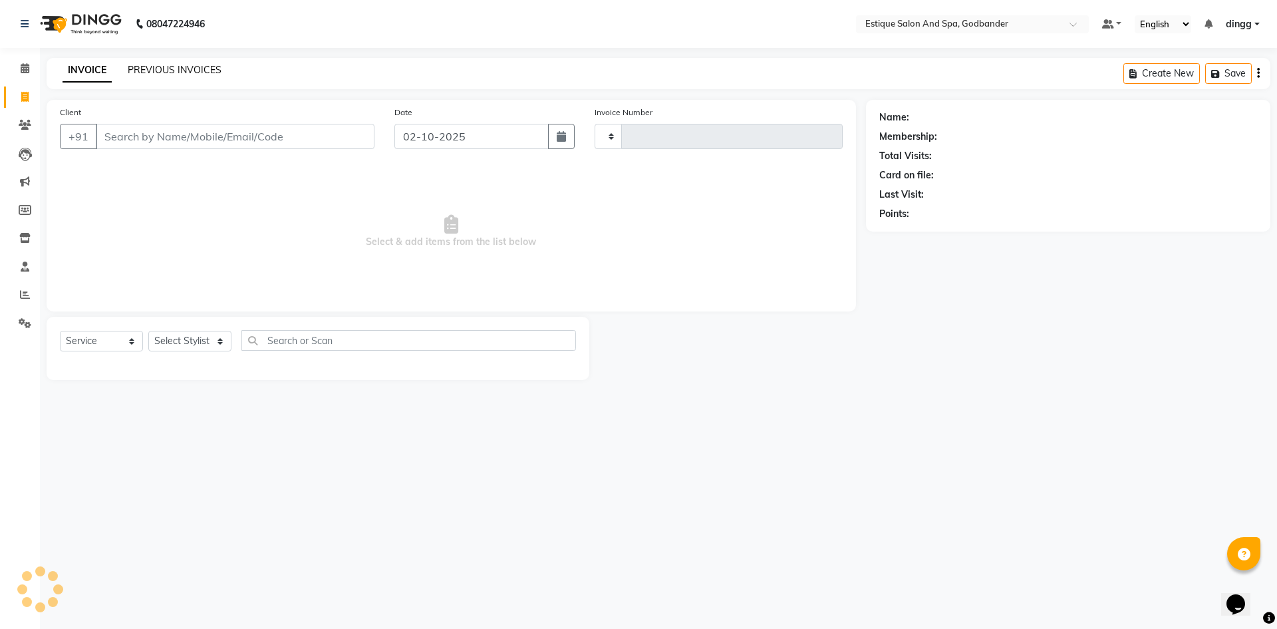
click at [168, 70] on link "PREVIOUS INVOICES" at bounding box center [175, 70] width 94 height 12
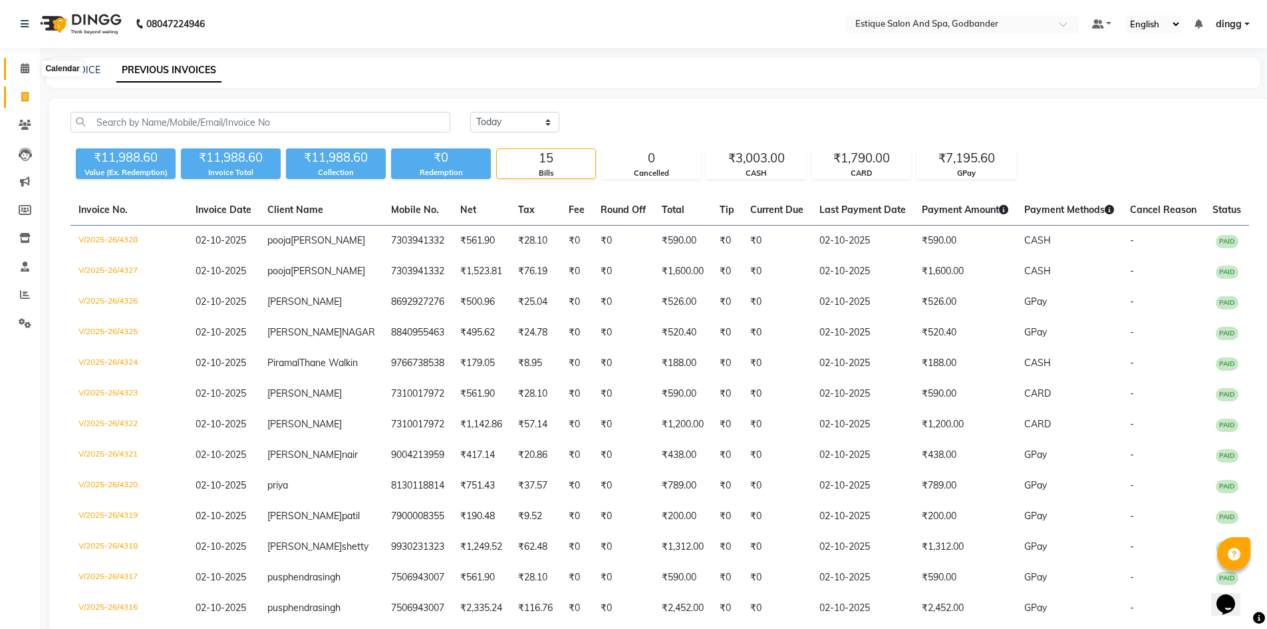
click at [25, 71] on icon at bounding box center [25, 68] width 9 height 10
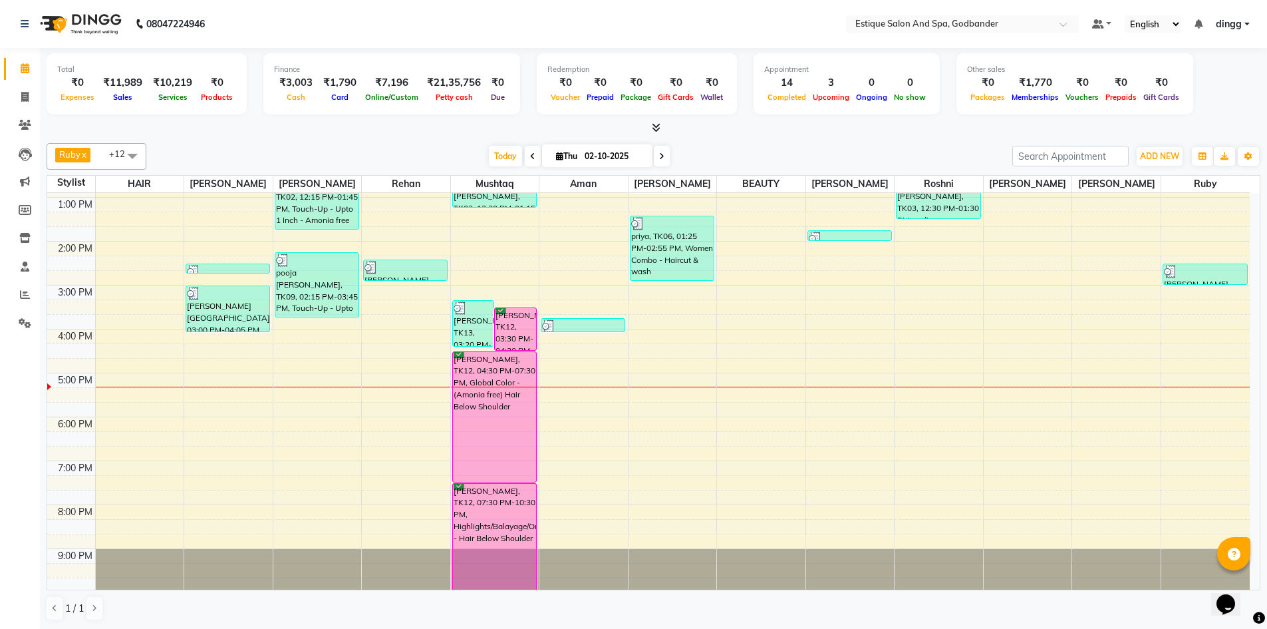
scroll to position [174, 0]
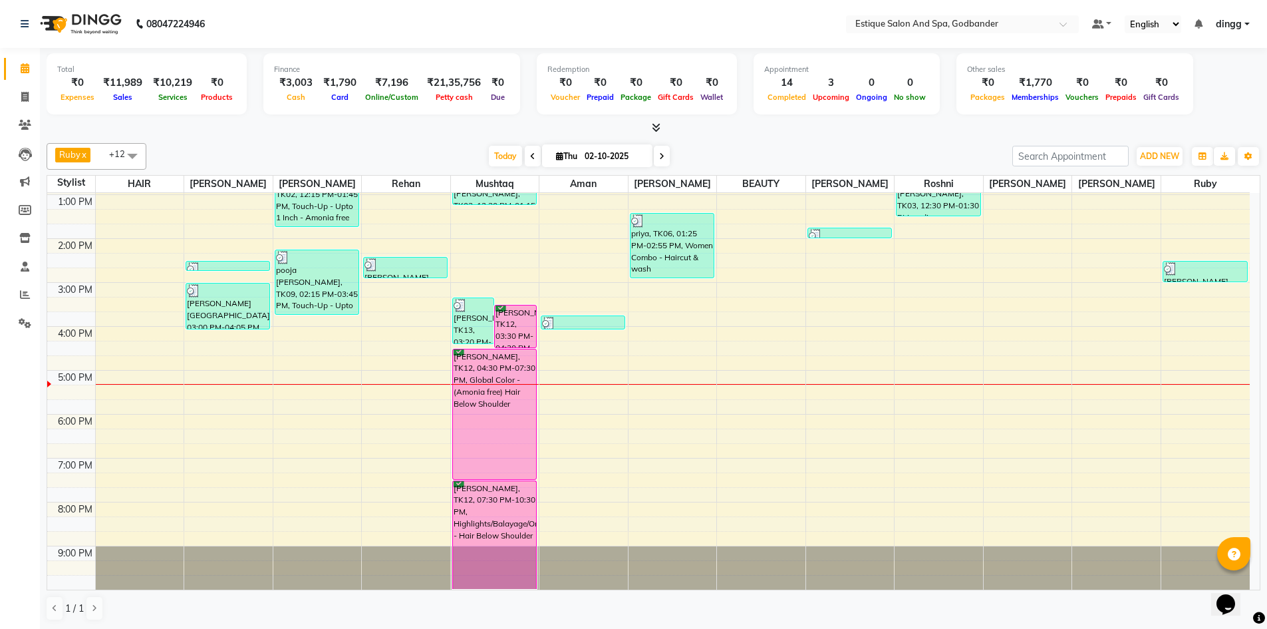
click at [741, 404] on div "9:00 AM 10:00 AM 11:00 AM 12:00 PM 1:00 PM 2:00 PM 3:00 PM 4:00 PM 5:00 PM 6:00…" at bounding box center [648, 304] width 1203 height 570
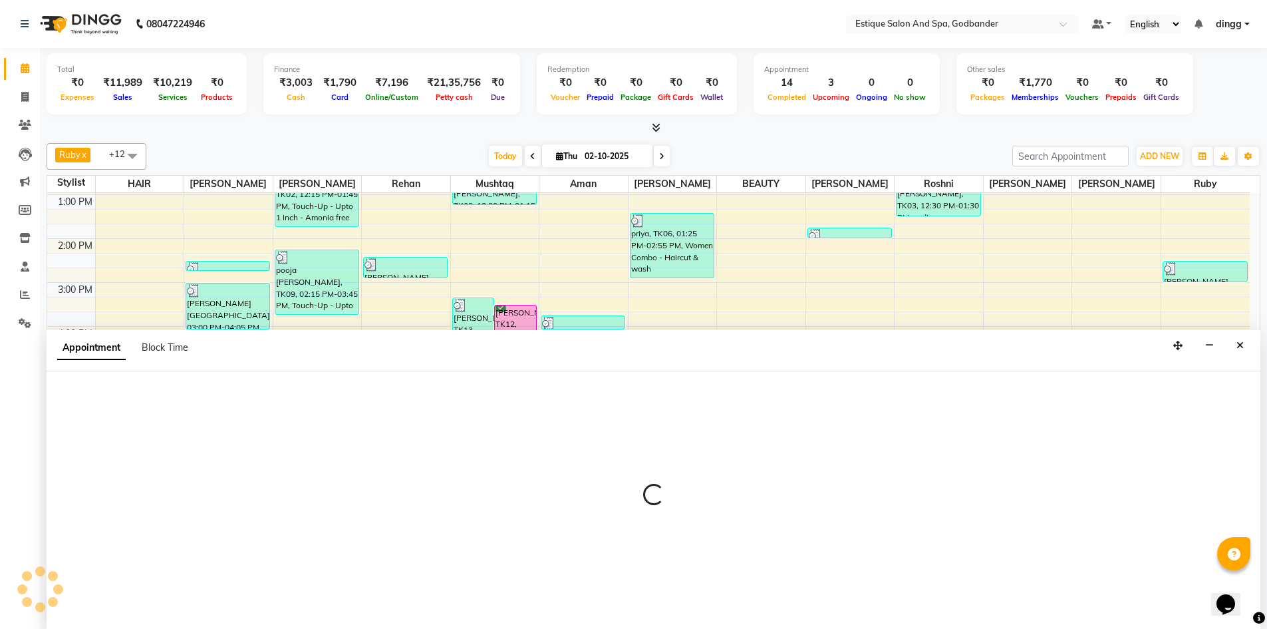
scroll to position [1, 0]
select select "76680"
select select "1065"
select select "tentative"
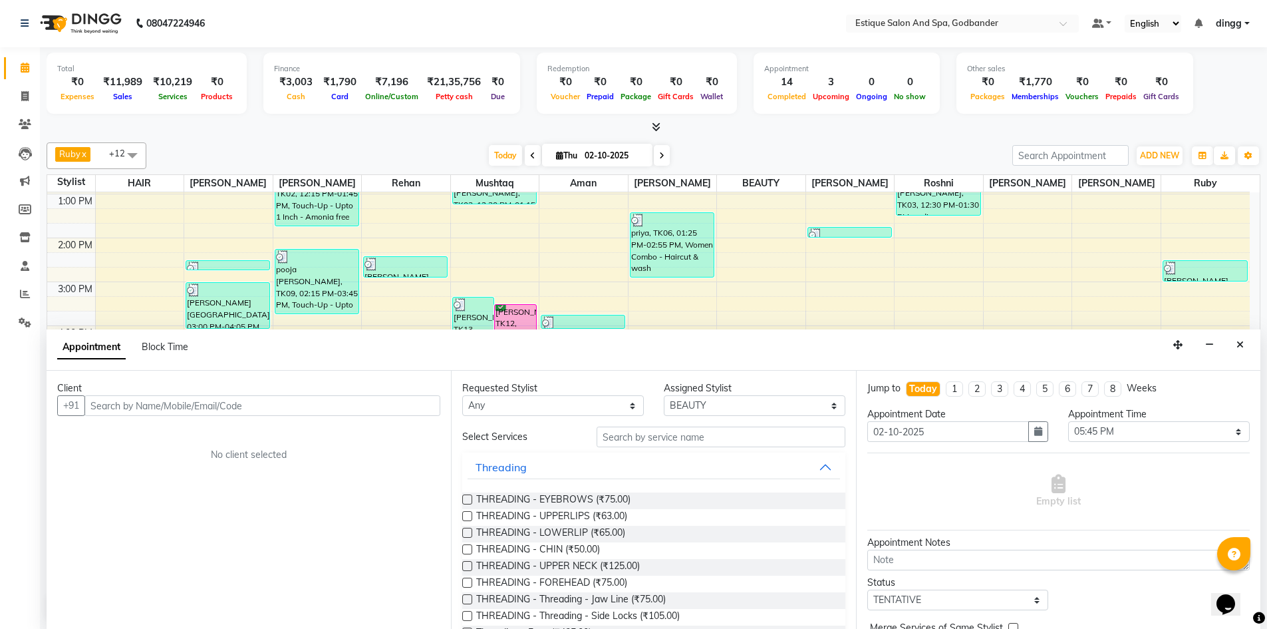
click at [124, 411] on input "text" at bounding box center [262, 405] width 356 height 21
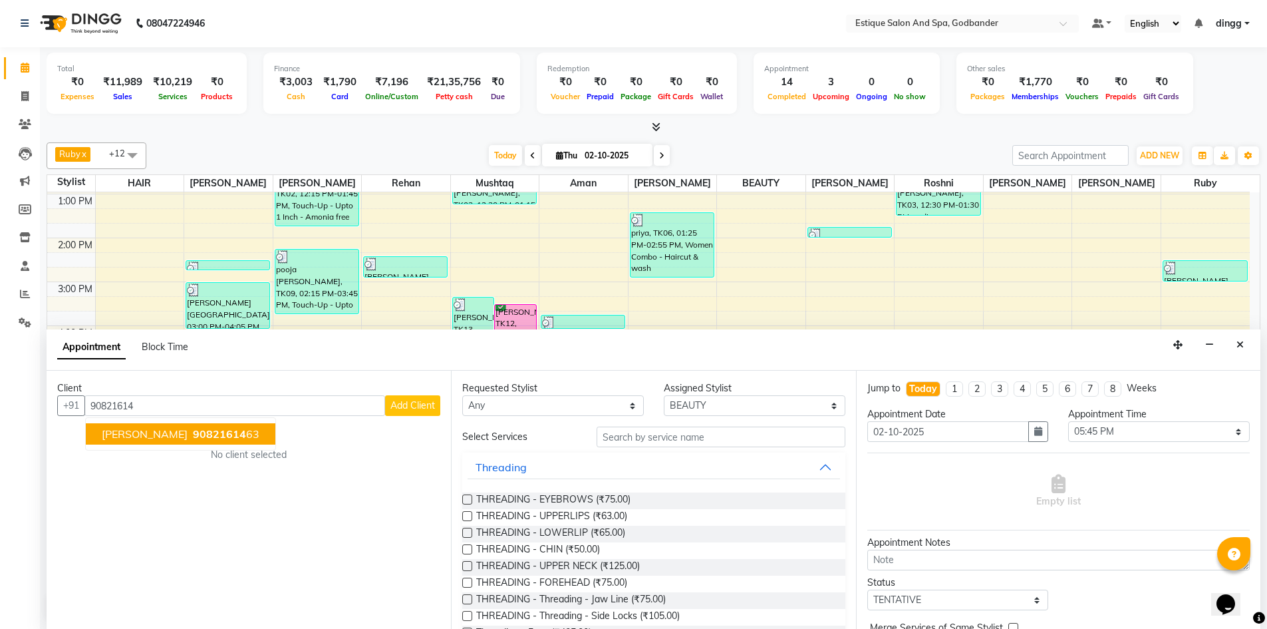
click at [155, 436] on span "[PERSON_NAME]" at bounding box center [145, 433] width 86 height 13
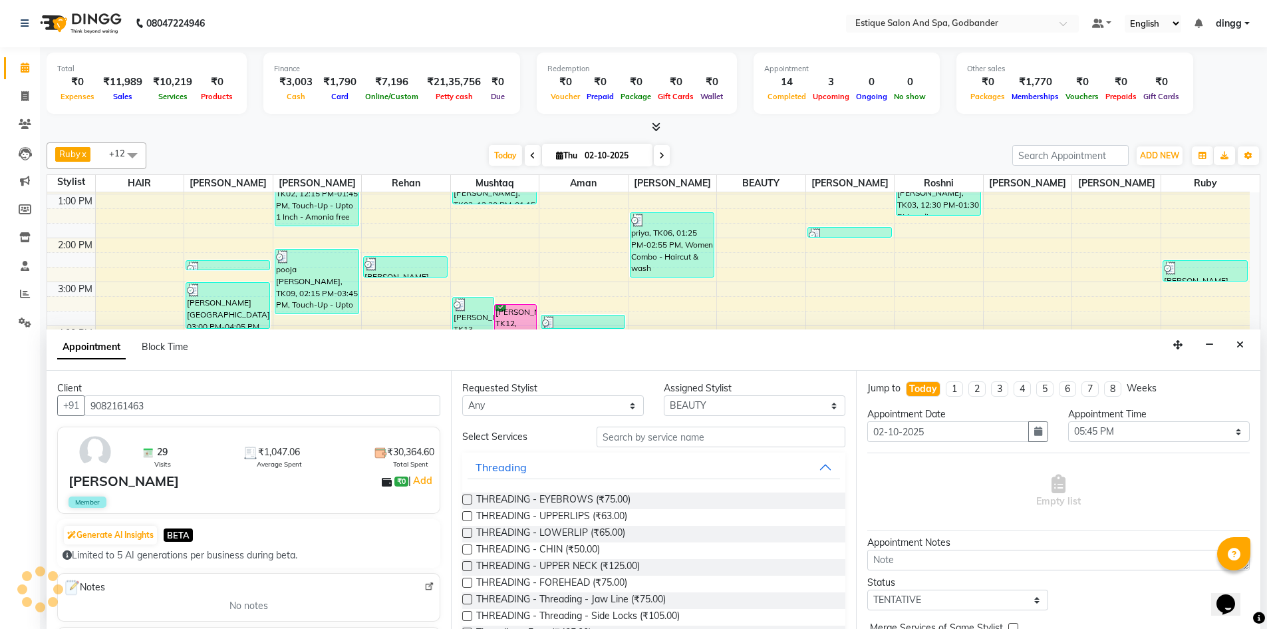
type input "9082161463"
click at [693, 403] on select "Select Aarti Nails [PERSON_NAME] [PERSON_NAME] Any one Asmi BEAUTY HAIR [PERSON…" at bounding box center [755, 405] width 182 height 21
click at [622, 445] on input "text" at bounding box center [721, 436] width 249 height 21
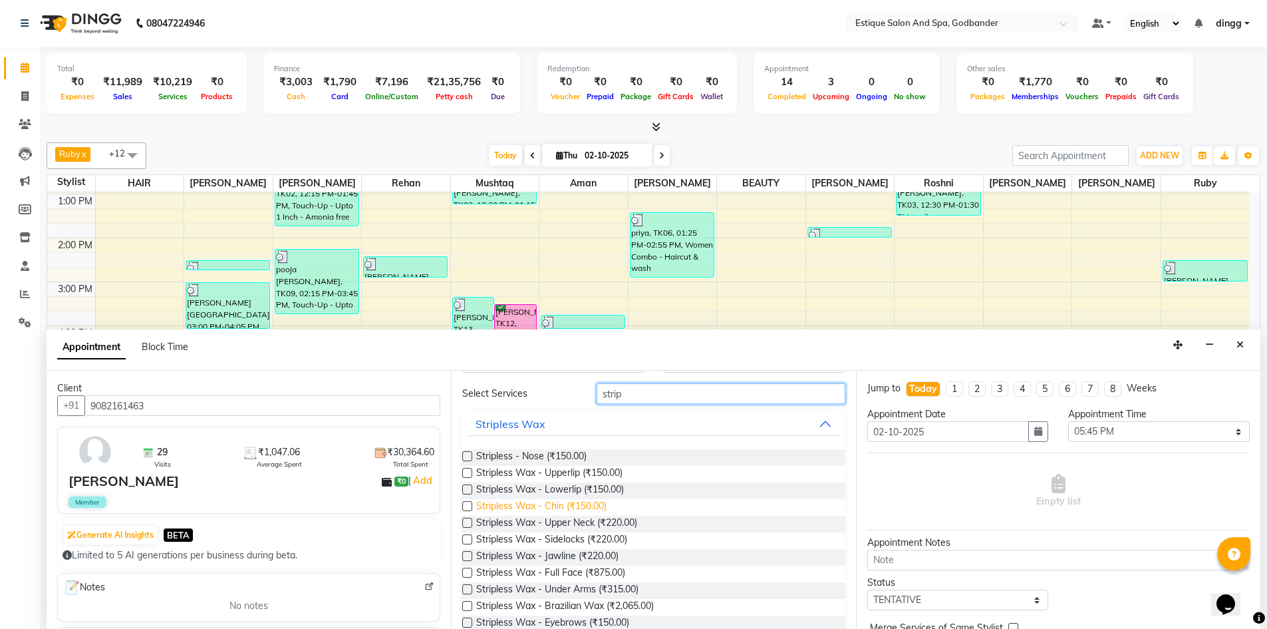
scroll to position [67, 0]
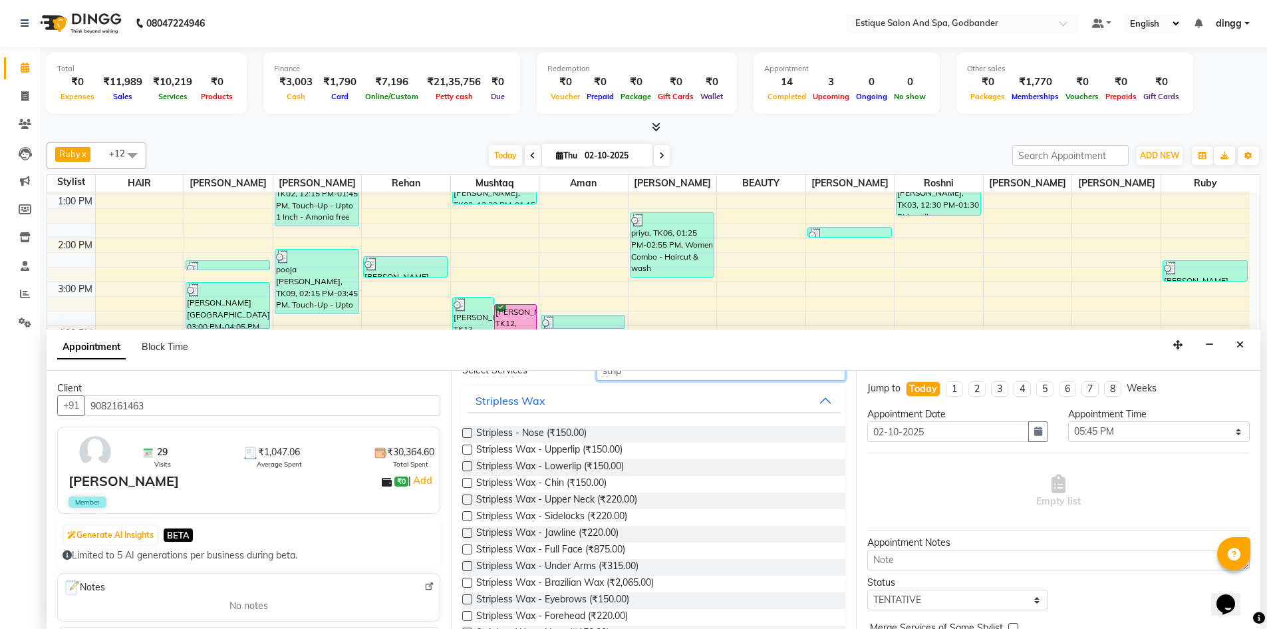
type input "strip"
click at [467, 565] on label at bounding box center [467, 566] width 10 height 10
click at [467, 565] on input "checkbox" at bounding box center [466, 567] width 9 height 9
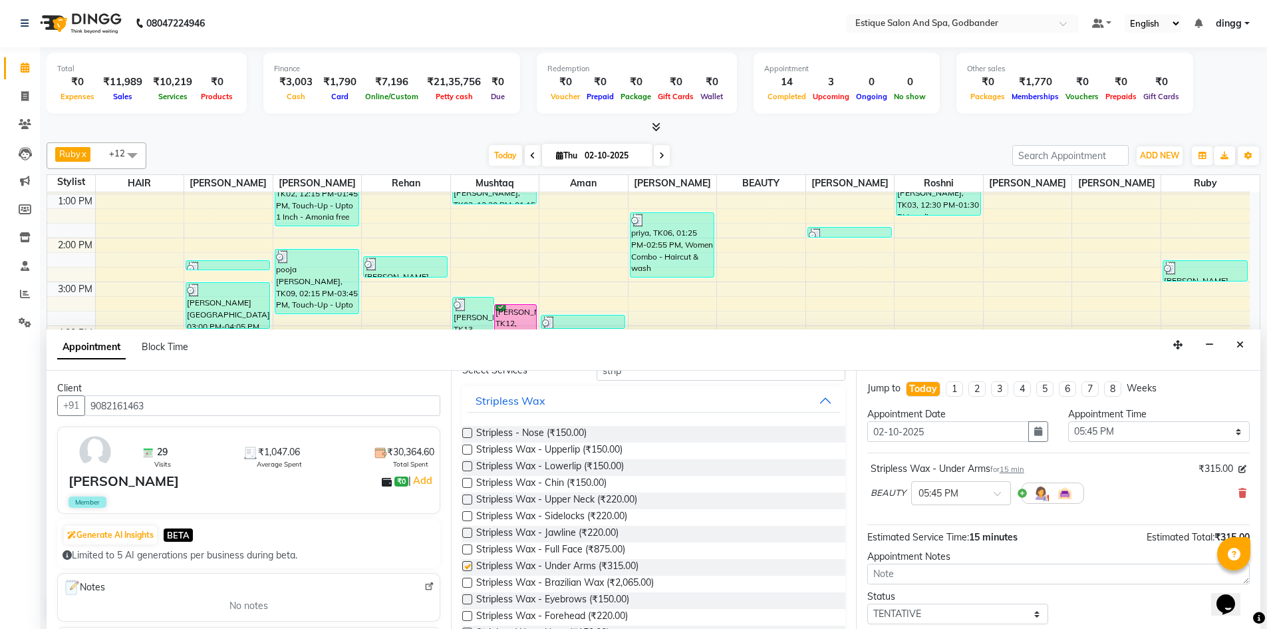
checkbox input "false"
click at [1081, 432] on select "Select 10:00 AM 10:15 AM 10:30 AM 10:45 AM 11:00 AM 11:15 AM 11:30 AM 11:45 AM …" at bounding box center [1159, 431] width 182 height 21
select select "1035"
click at [1068, 421] on select "Select 10:00 AM 10:15 AM 10:30 AM 10:45 AM 11:00 AM 11:15 AM 11:30 AM 11:45 AM …" at bounding box center [1159, 431] width 182 height 21
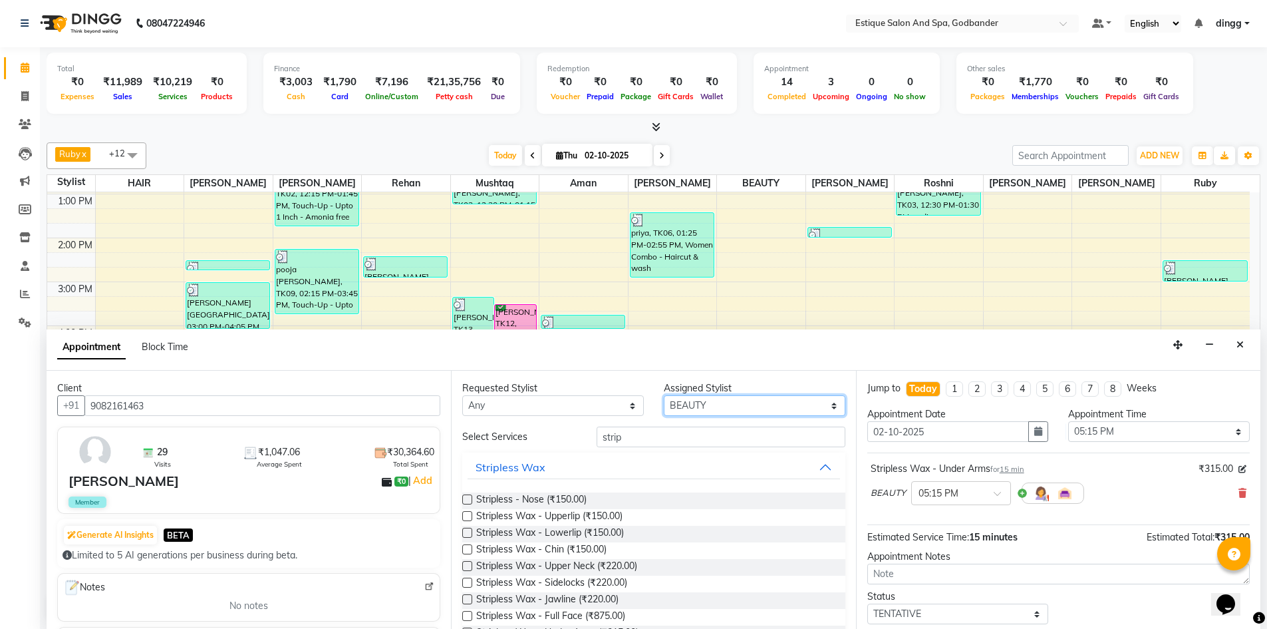
click at [698, 410] on select "Select Aarti Nails [PERSON_NAME] [PERSON_NAME] Any one Asmi BEAUTY HAIR [PERSON…" at bounding box center [755, 405] width 182 height 21
select select "79805"
click at [664, 395] on select "Select Aarti Nails [PERSON_NAME] [PERSON_NAME] Any one Asmi BEAUTY HAIR [PERSON…" at bounding box center [755, 405] width 182 height 21
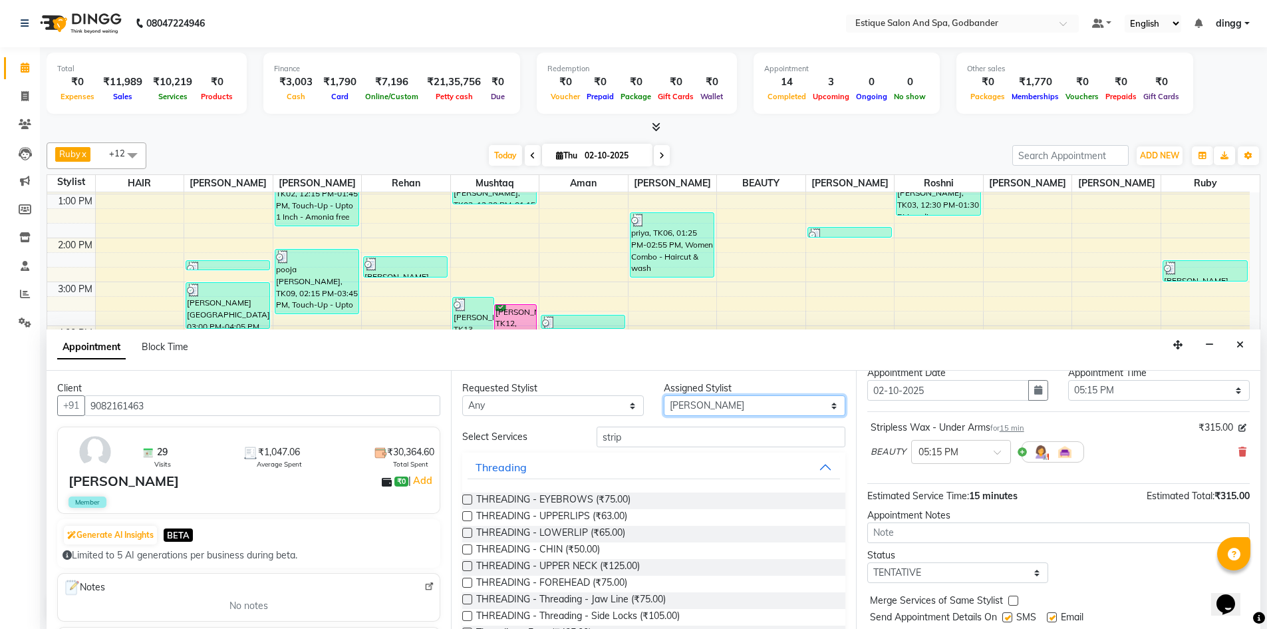
scroll to position [79, 0]
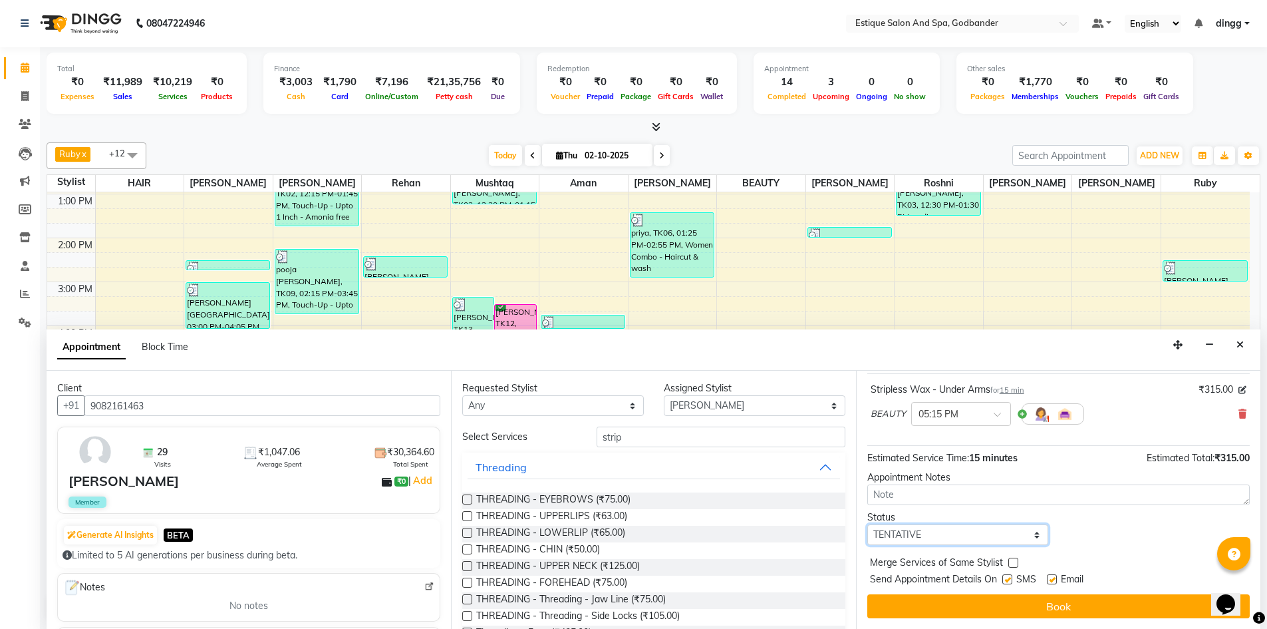
click at [944, 527] on select "Select TENTATIVE CONFIRM CHECK-IN UPCOMING" at bounding box center [958, 534] width 182 height 21
select select "confirm booking"
click at [867, 524] on select "Select TENTATIVE CONFIRM CHECK-IN UPCOMING" at bounding box center [958, 534] width 182 height 21
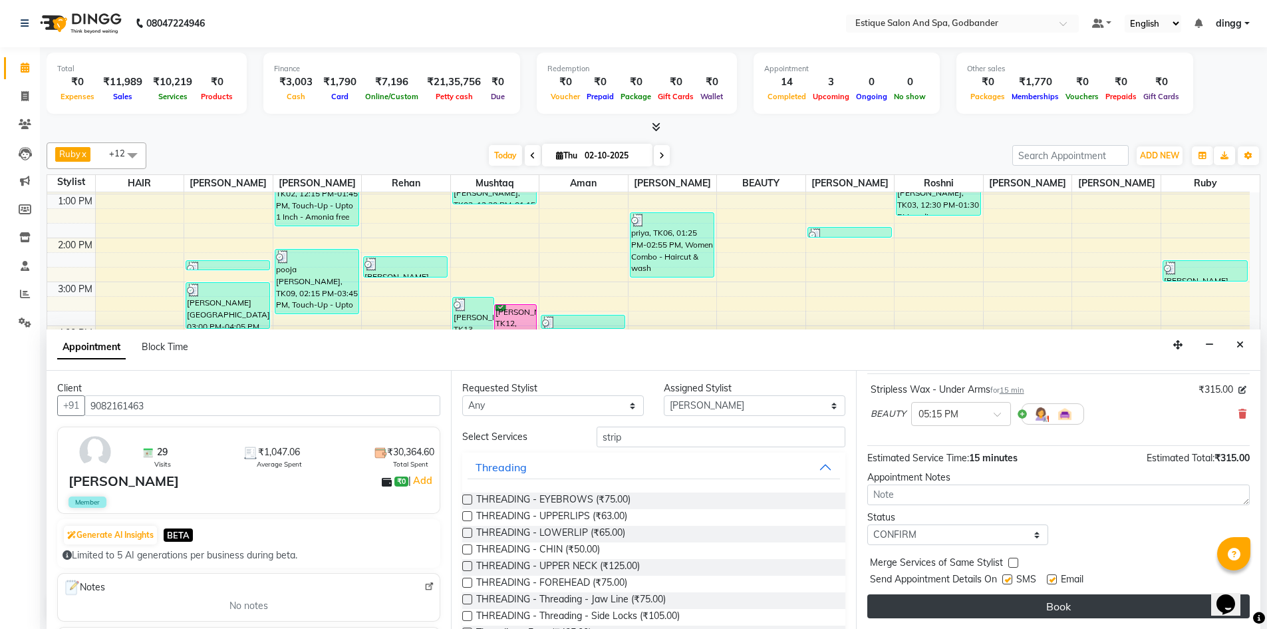
click at [948, 602] on button "Book" at bounding box center [1058, 606] width 382 height 24
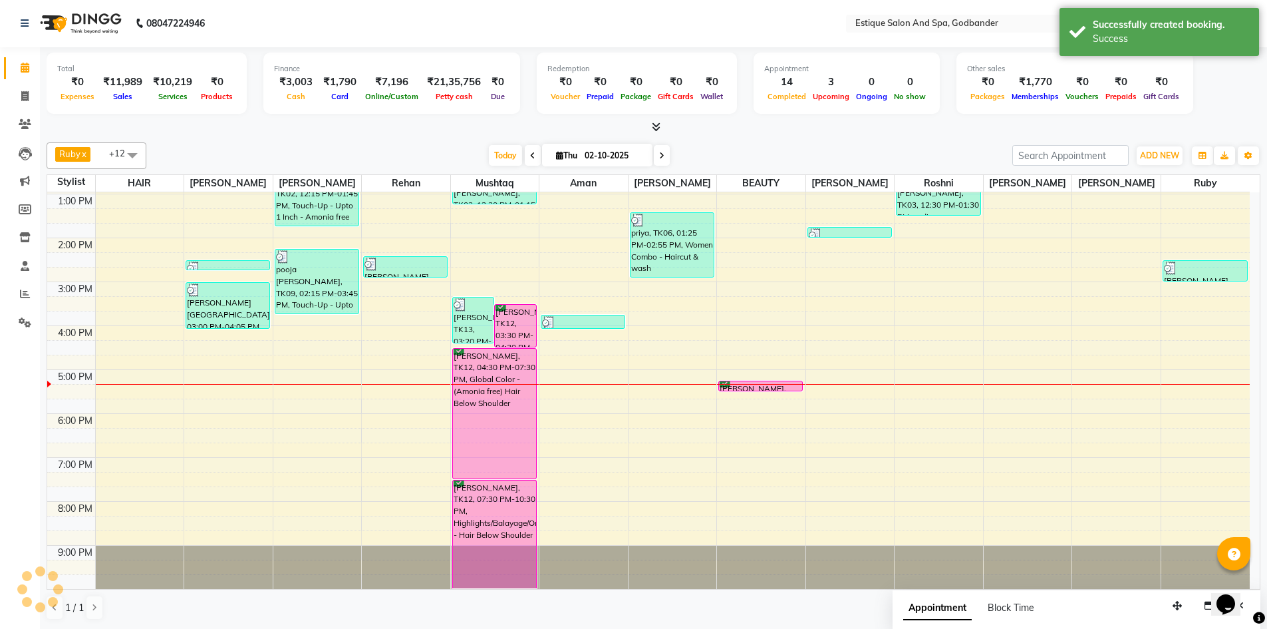
scroll to position [0, 0]
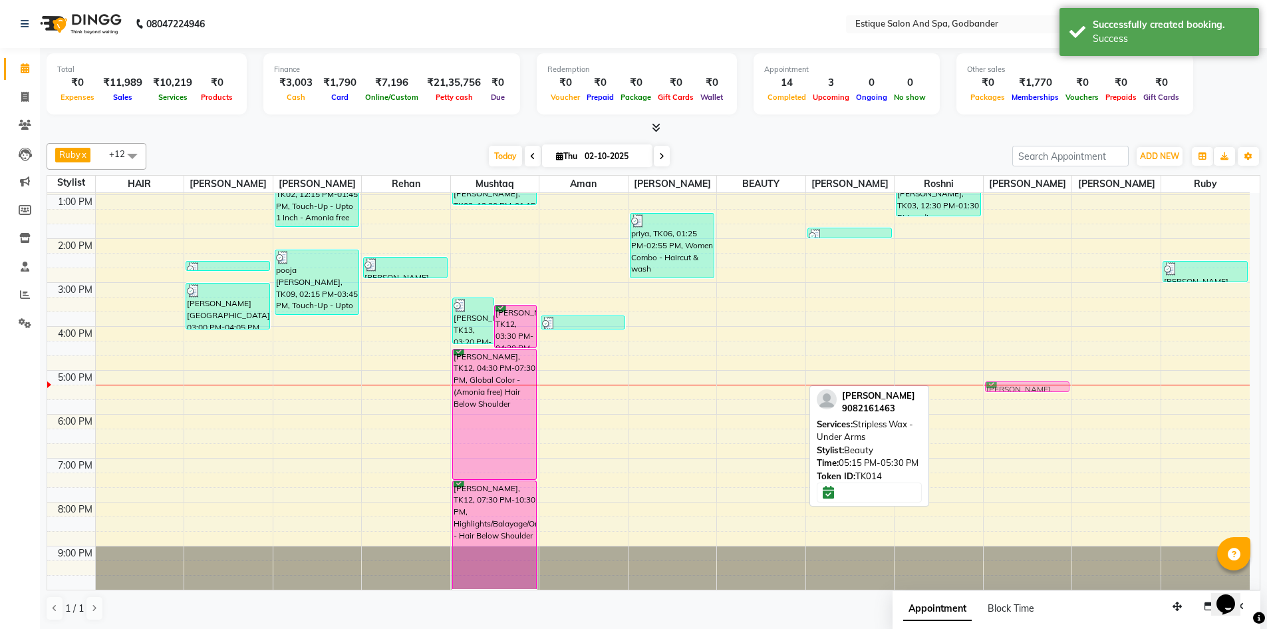
drag, startPoint x: 757, startPoint y: 382, endPoint x: 998, endPoint y: 383, distance: 240.8
click at [998, 383] on tr "[PERSON_NAME], TK05, 02:30 PM-02:45 PM, Hair Wash For Men - Sulphate Free Shamp…" at bounding box center [648, 304] width 1203 height 570
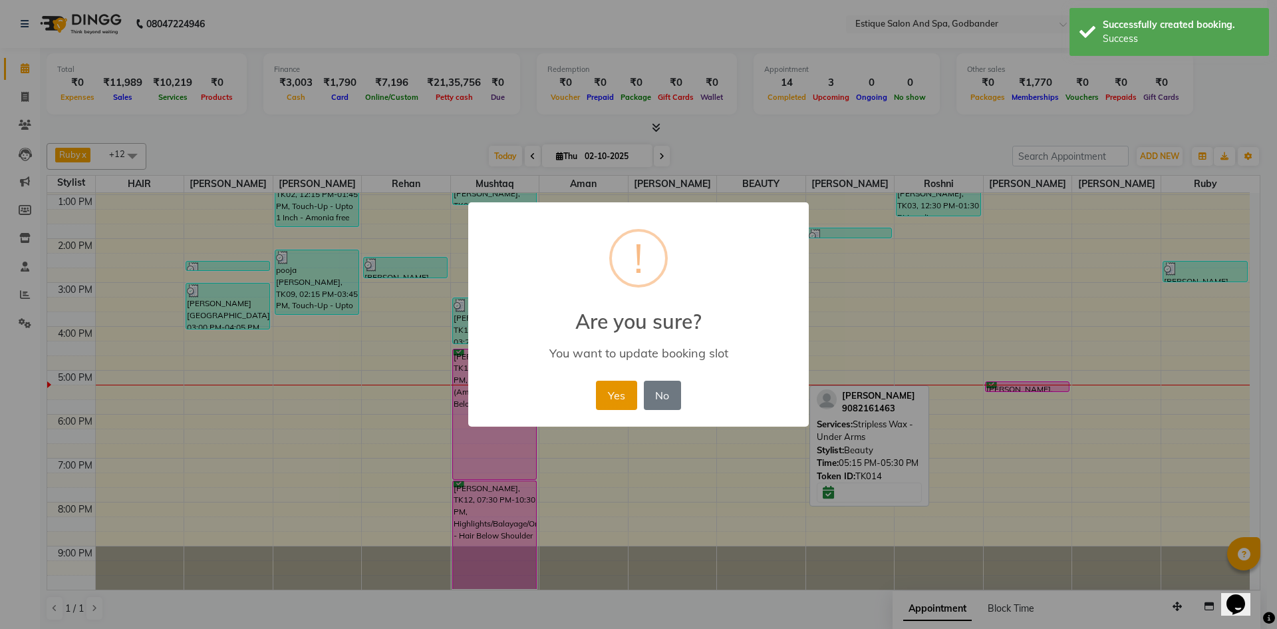
click at [625, 388] on button "Yes" at bounding box center [616, 394] width 41 height 29
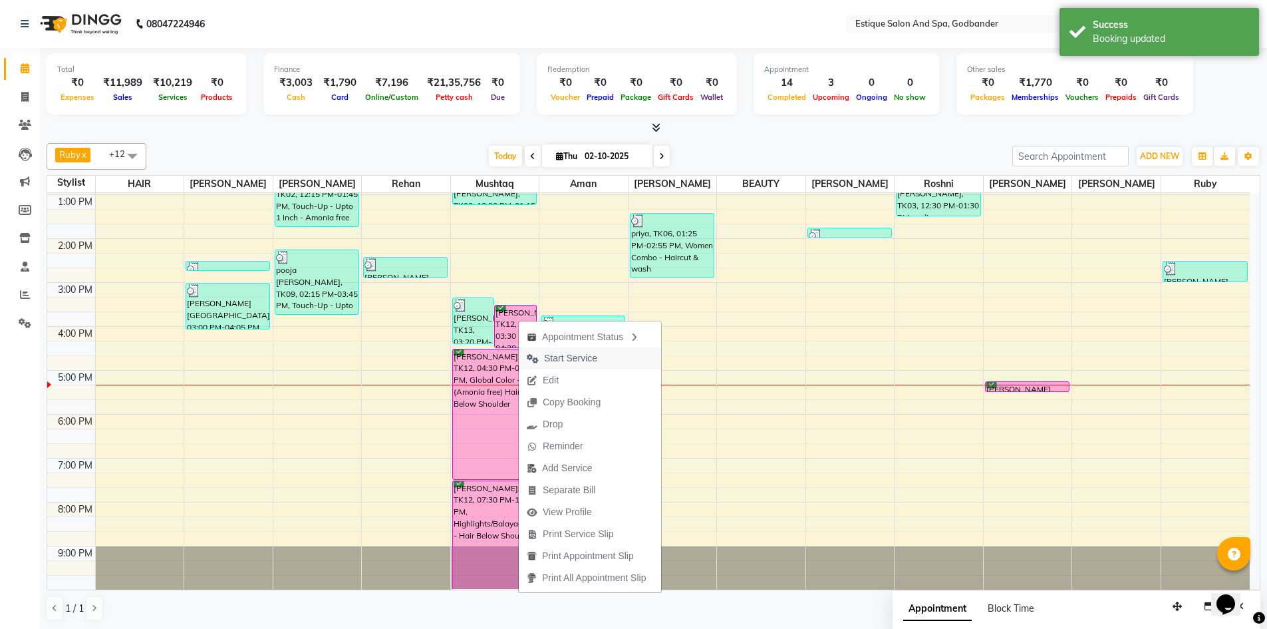
click at [560, 355] on span "Start Service" at bounding box center [570, 358] width 53 height 14
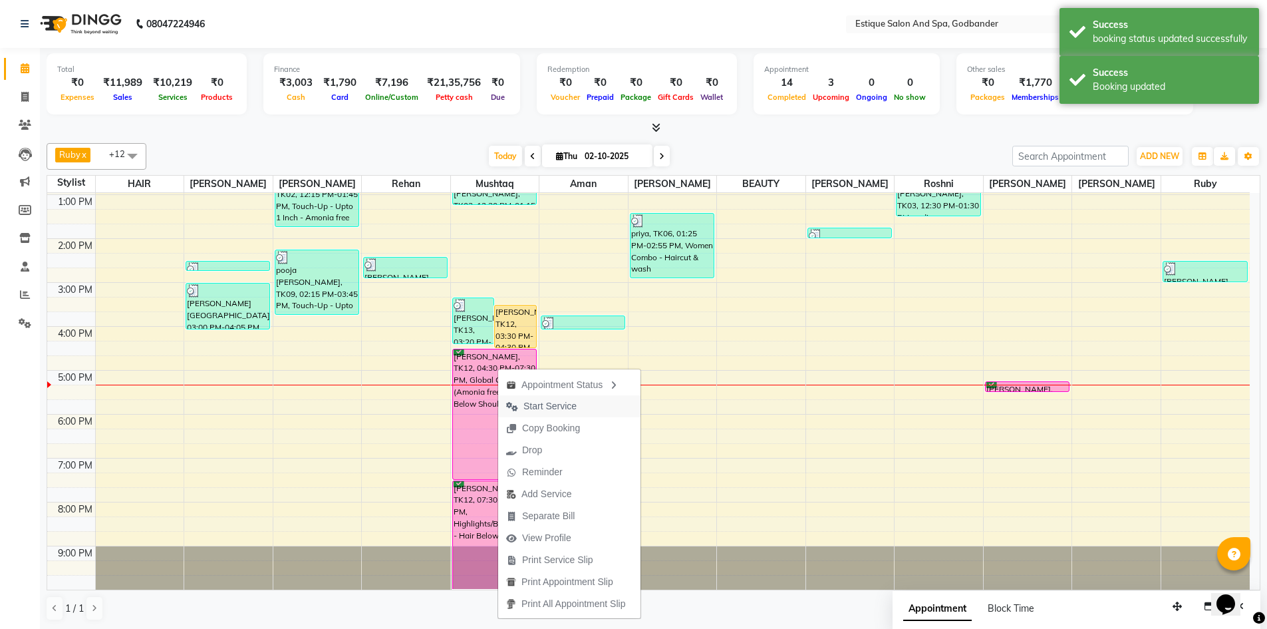
click at [551, 402] on span "Start Service" at bounding box center [549, 406] width 53 height 14
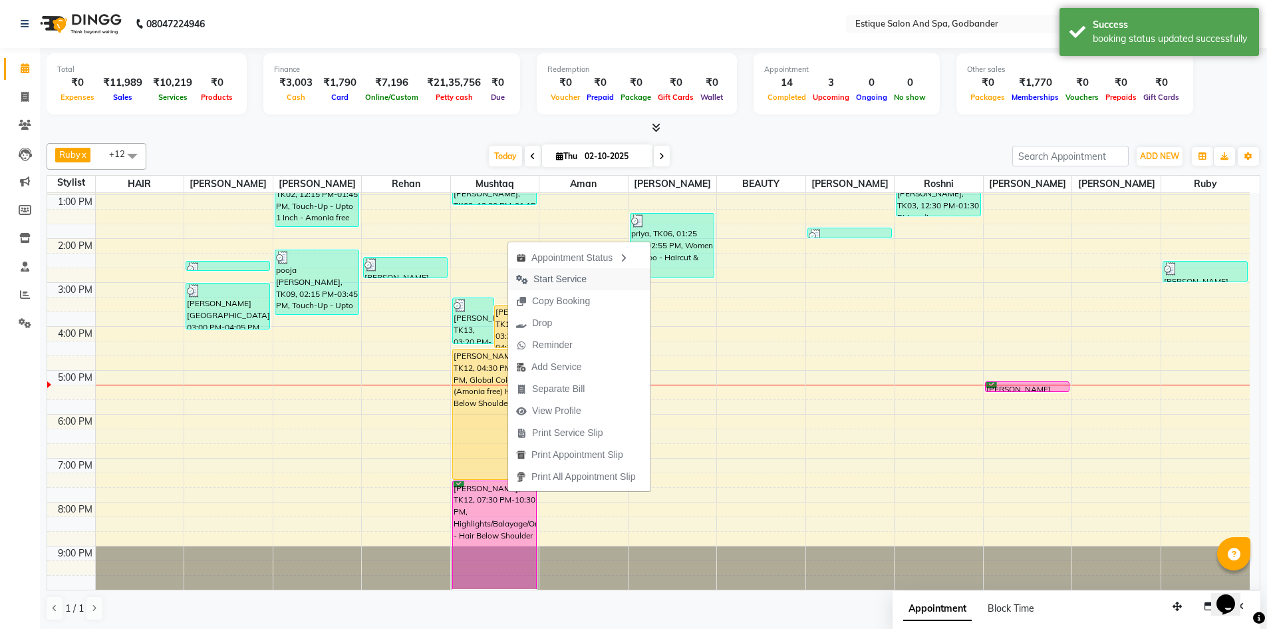
click at [555, 278] on span "Start Service" at bounding box center [559, 279] width 53 height 14
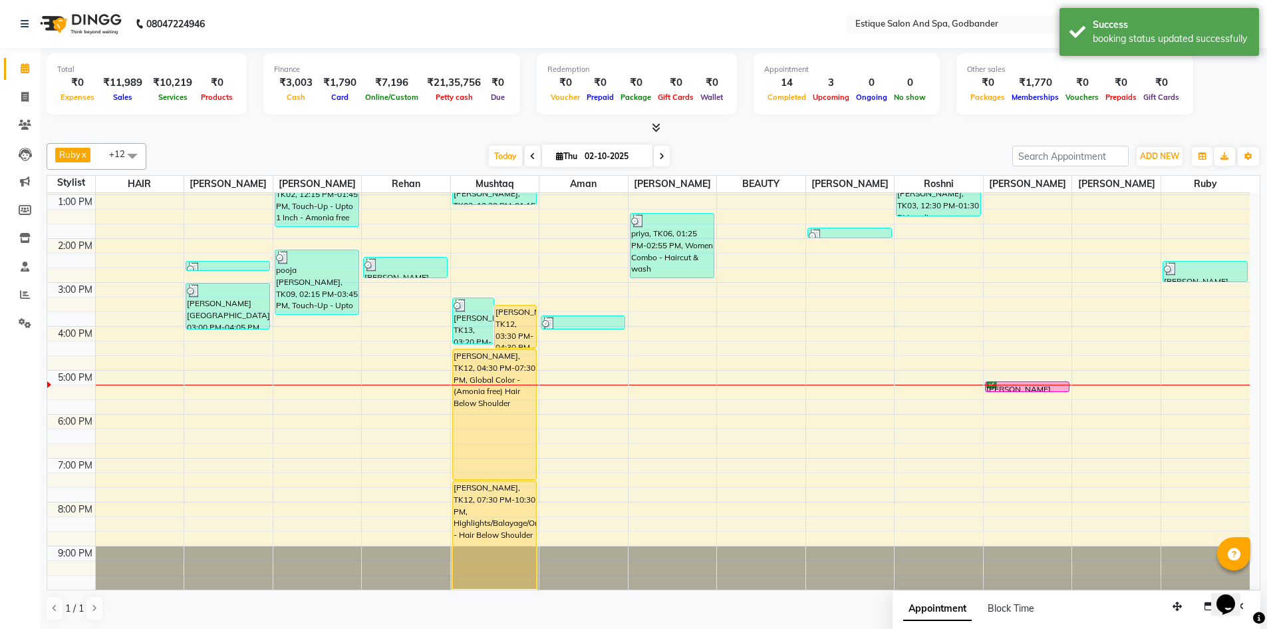
scroll to position [1, 0]
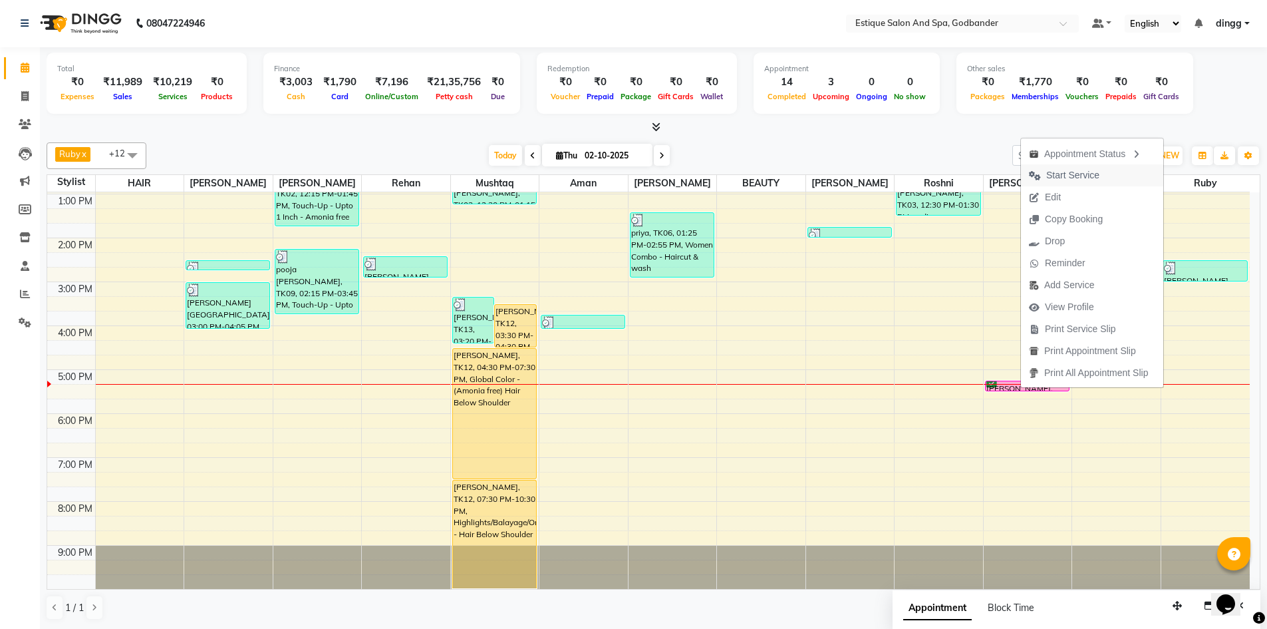
click at [1060, 178] on span "Start Service" at bounding box center [1072, 175] width 53 height 14
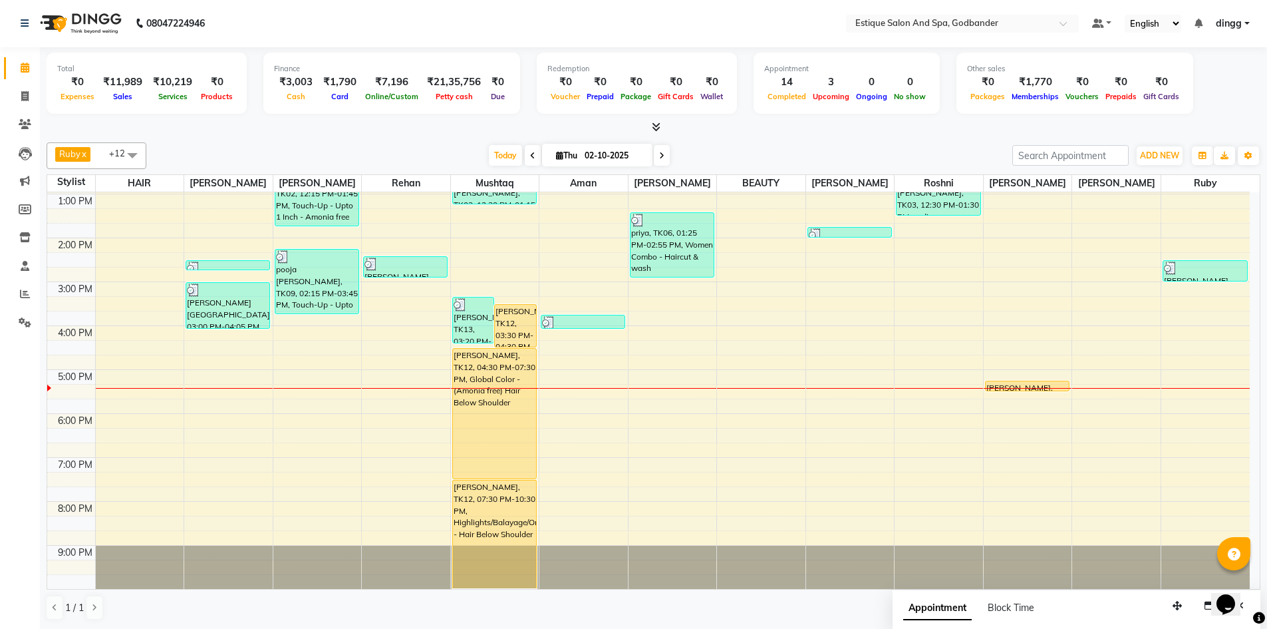
click at [530, 155] on icon at bounding box center [532, 156] width 5 height 8
type input "01-10-2025"
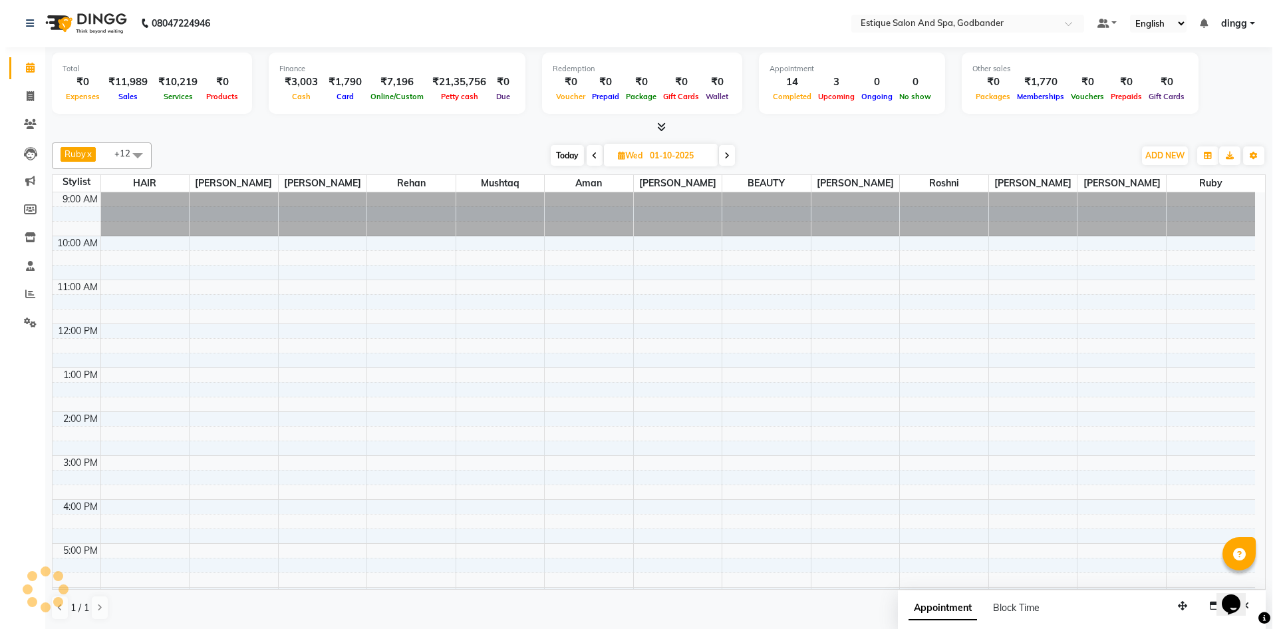
scroll to position [174, 0]
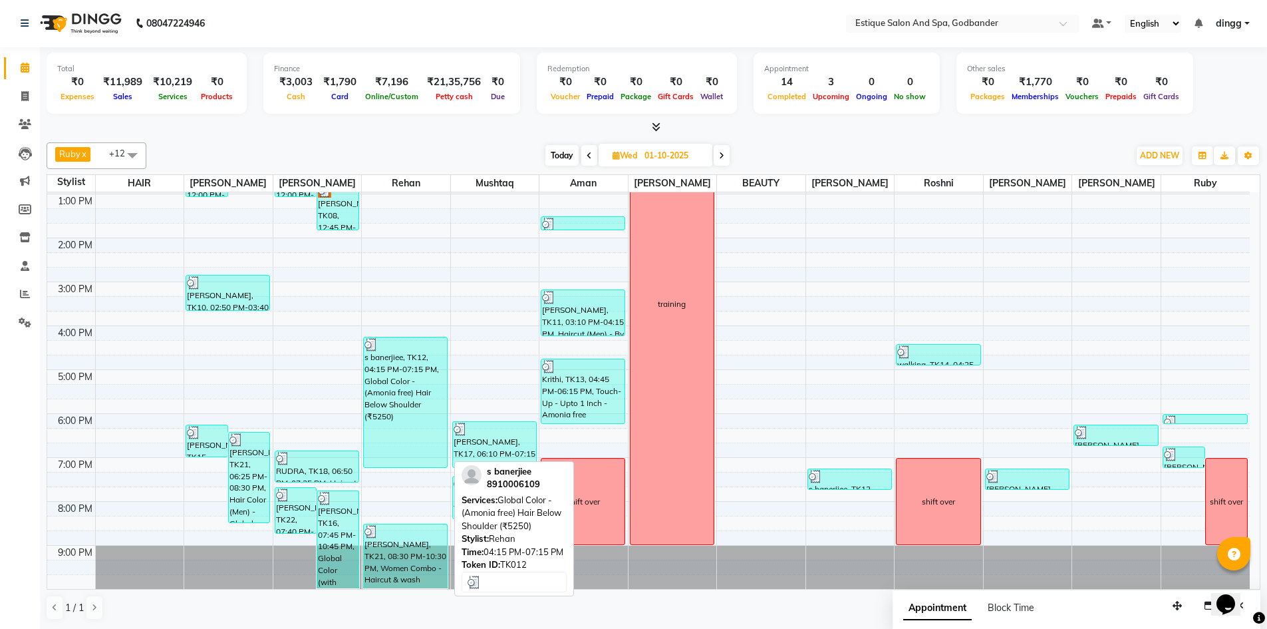
click at [398, 424] on div "s banerjiee, TK12, 04:15 PM-07:15 PM, Global Color - (Amonia free) Hair Below S…" at bounding box center [405, 402] width 83 height 130
click at [396, 407] on div "s banerjiee, TK12, 04:15 PM-07:15 PM, Global Color - (Amonia free) Hair Below S…" at bounding box center [405, 402] width 83 height 130
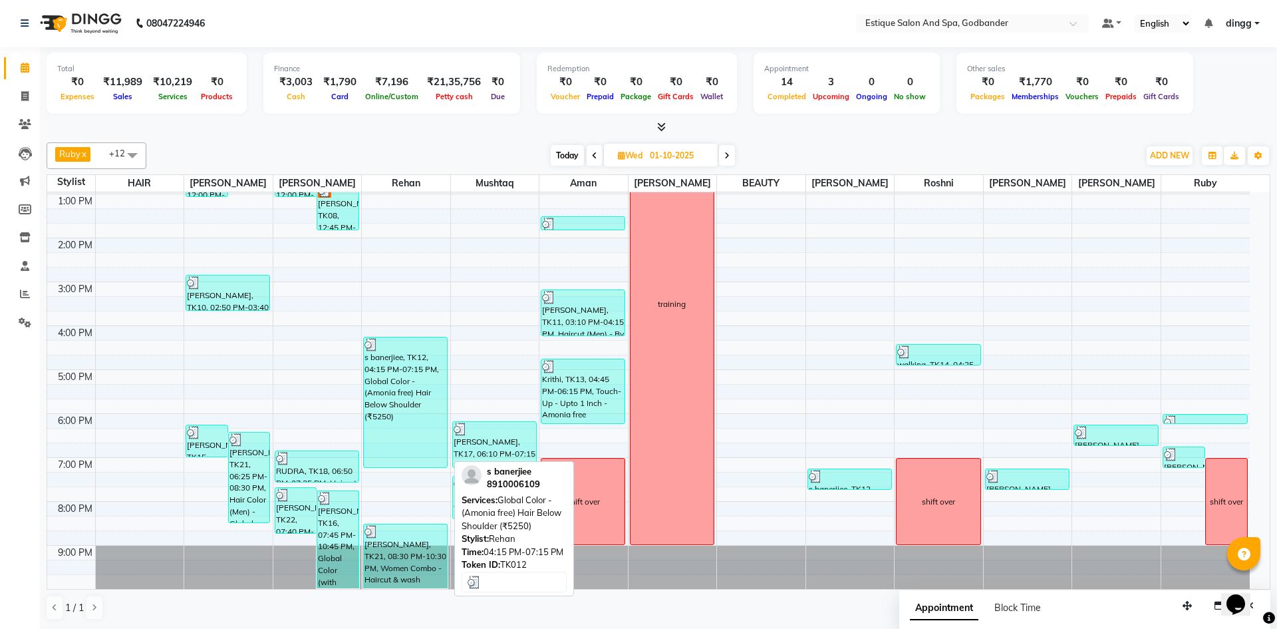
select select "3"
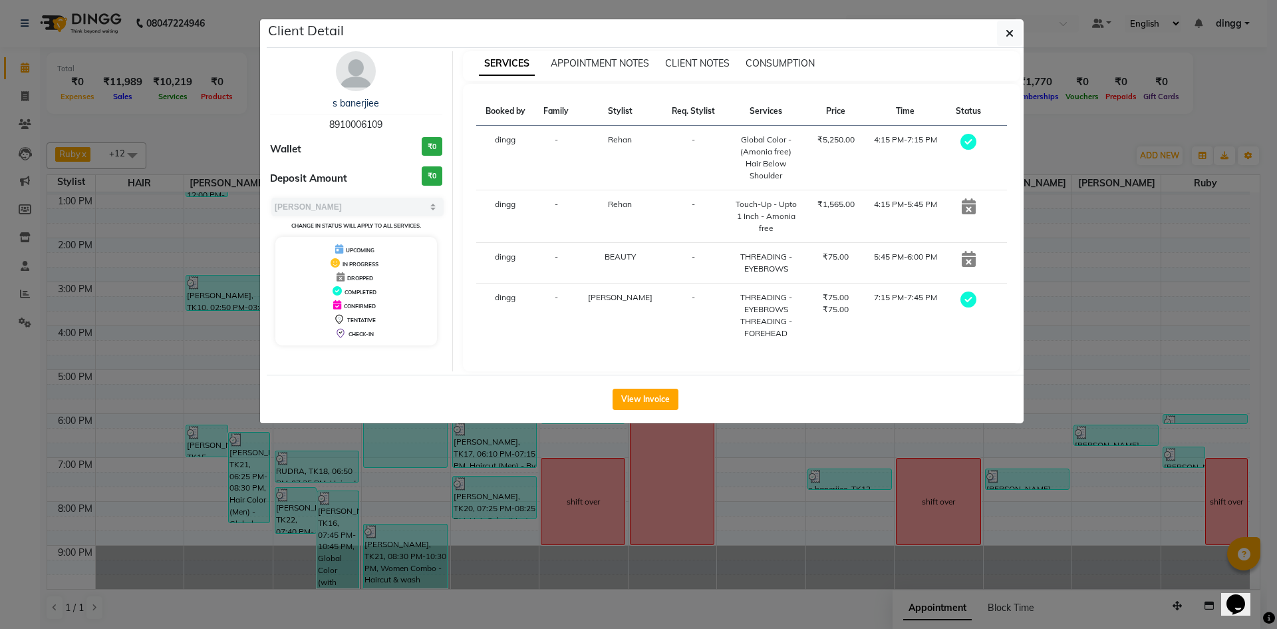
click at [352, 86] on img at bounding box center [356, 71] width 40 height 40
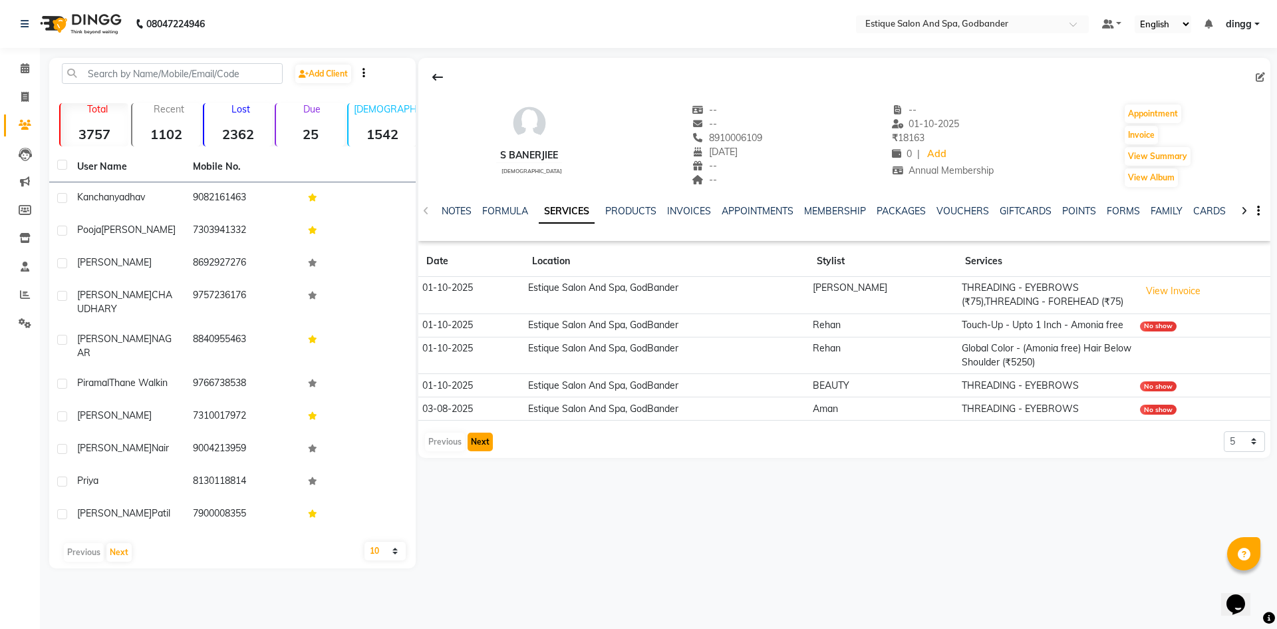
click at [481, 442] on button "Next" at bounding box center [480, 441] width 25 height 19
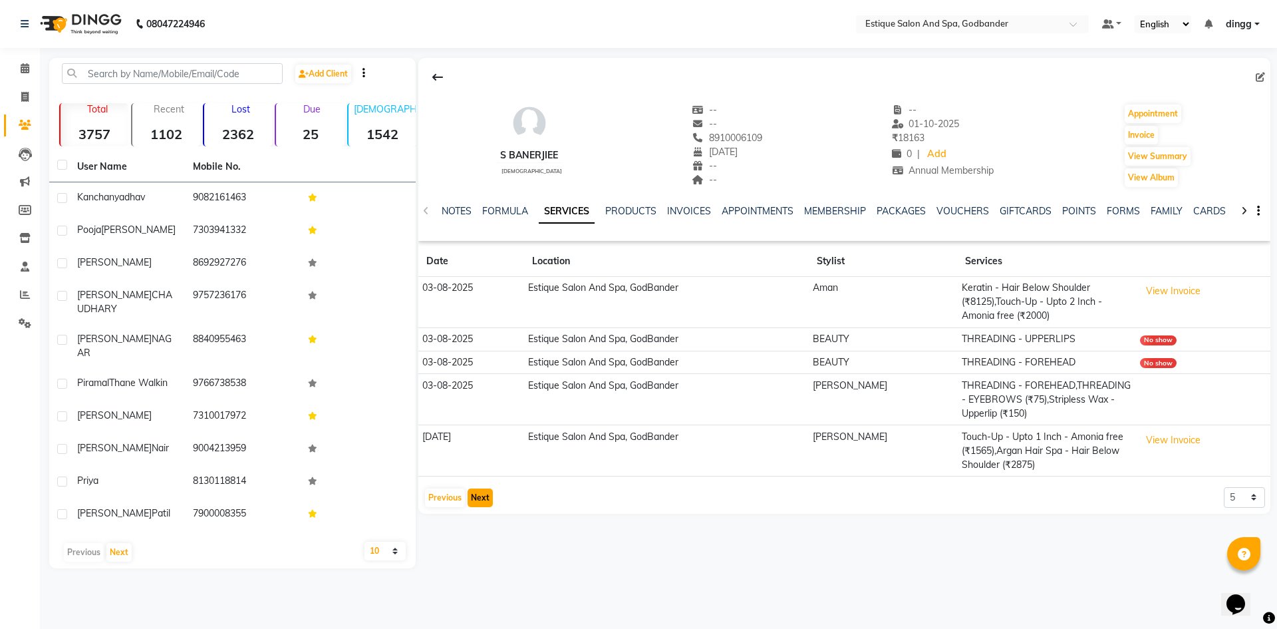
click at [487, 492] on button "Next" at bounding box center [480, 497] width 25 height 19
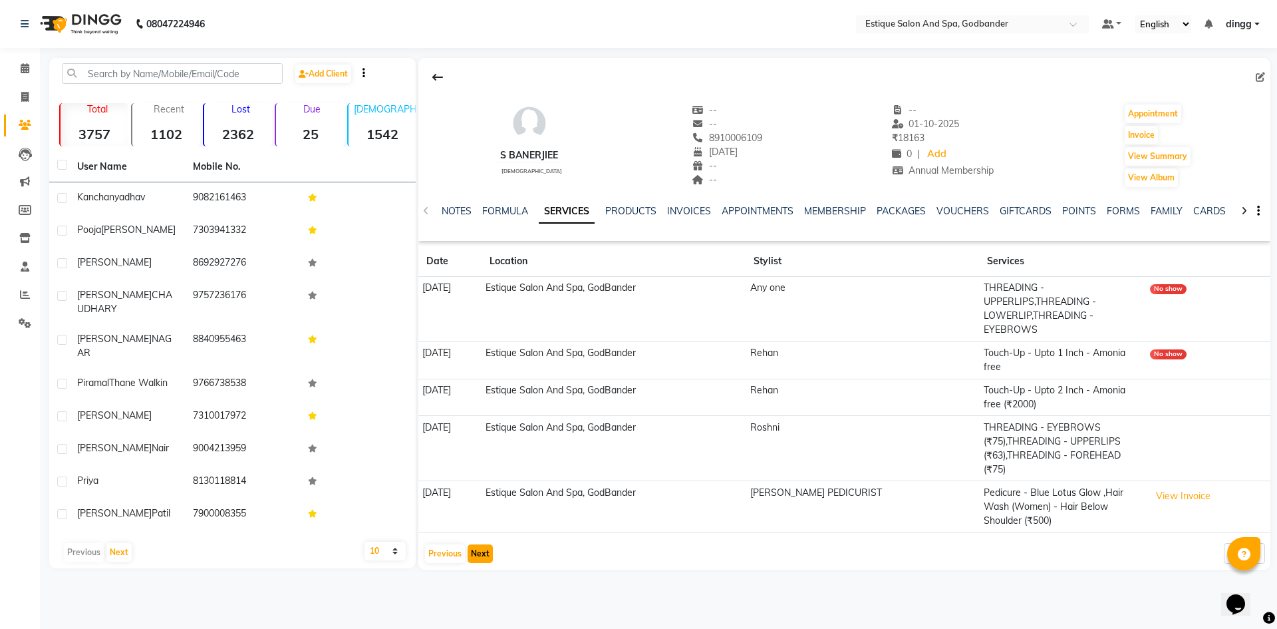
click at [476, 544] on button "Next" at bounding box center [480, 553] width 25 height 19
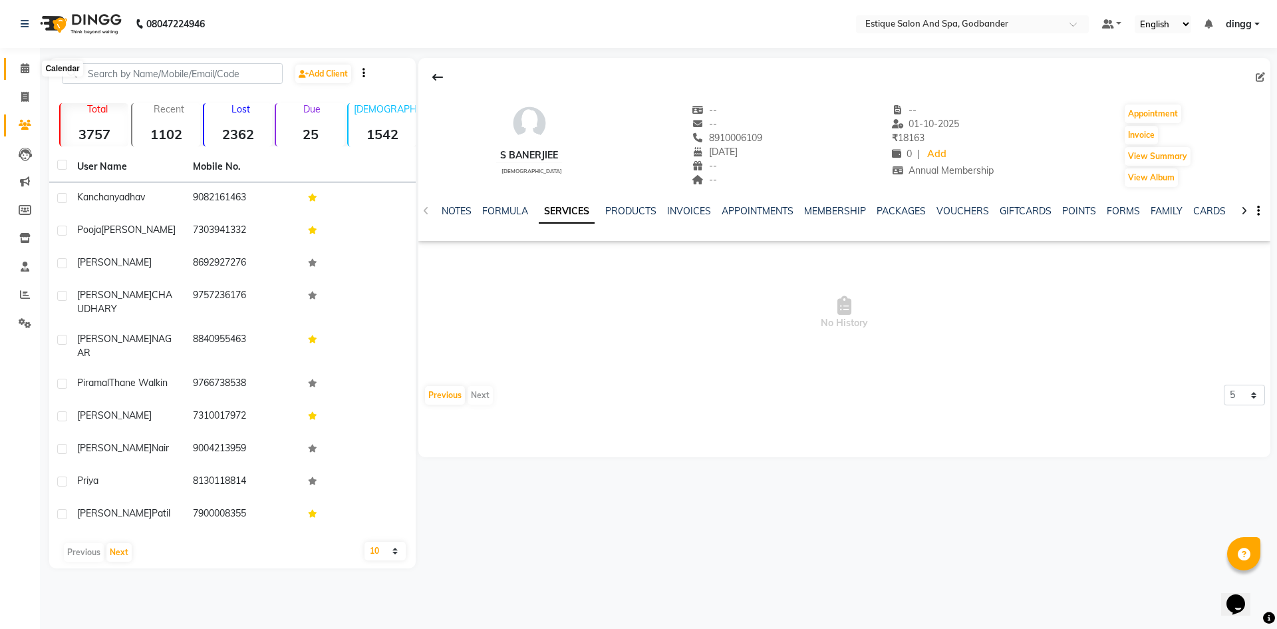
click at [25, 65] on icon at bounding box center [25, 68] width 9 height 10
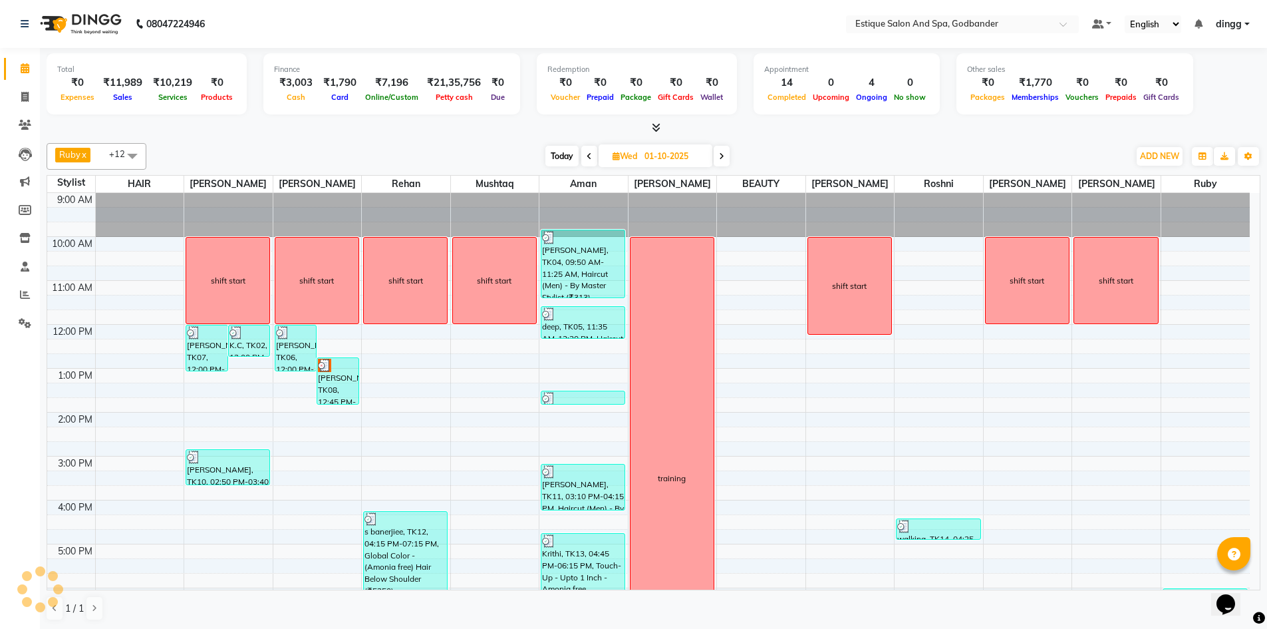
scroll to position [148, 0]
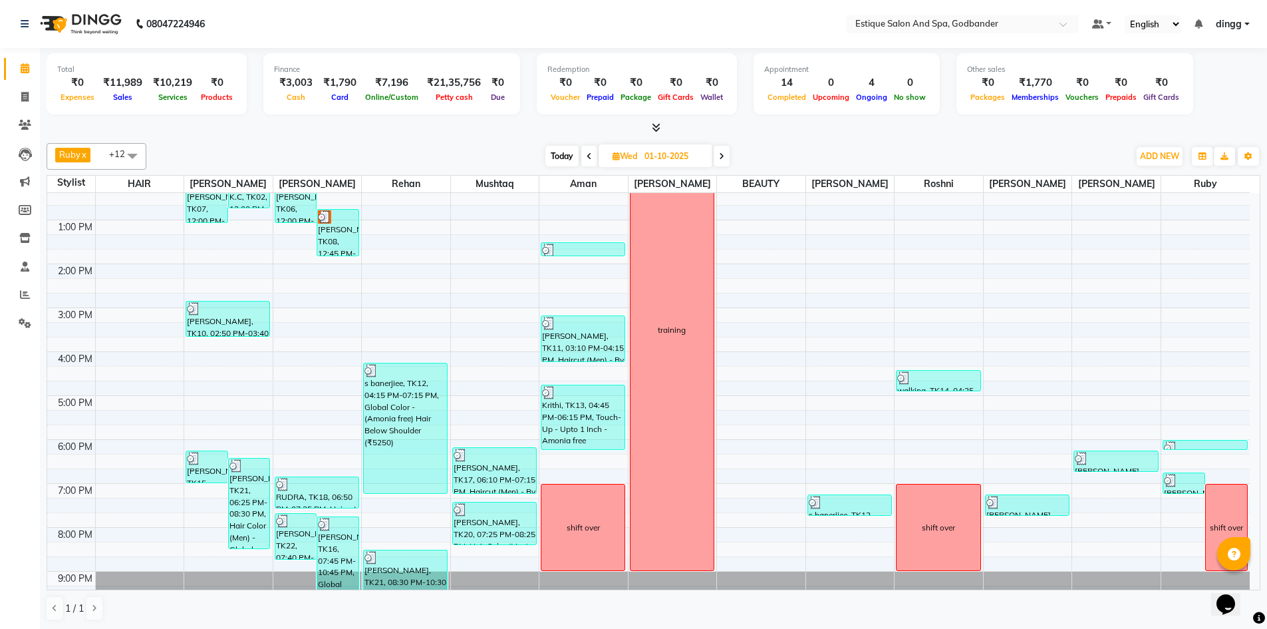
click at [563, 156] on span "Today" at bounding box center [561, 156] width 33 height 21
type input "02-10-2025"
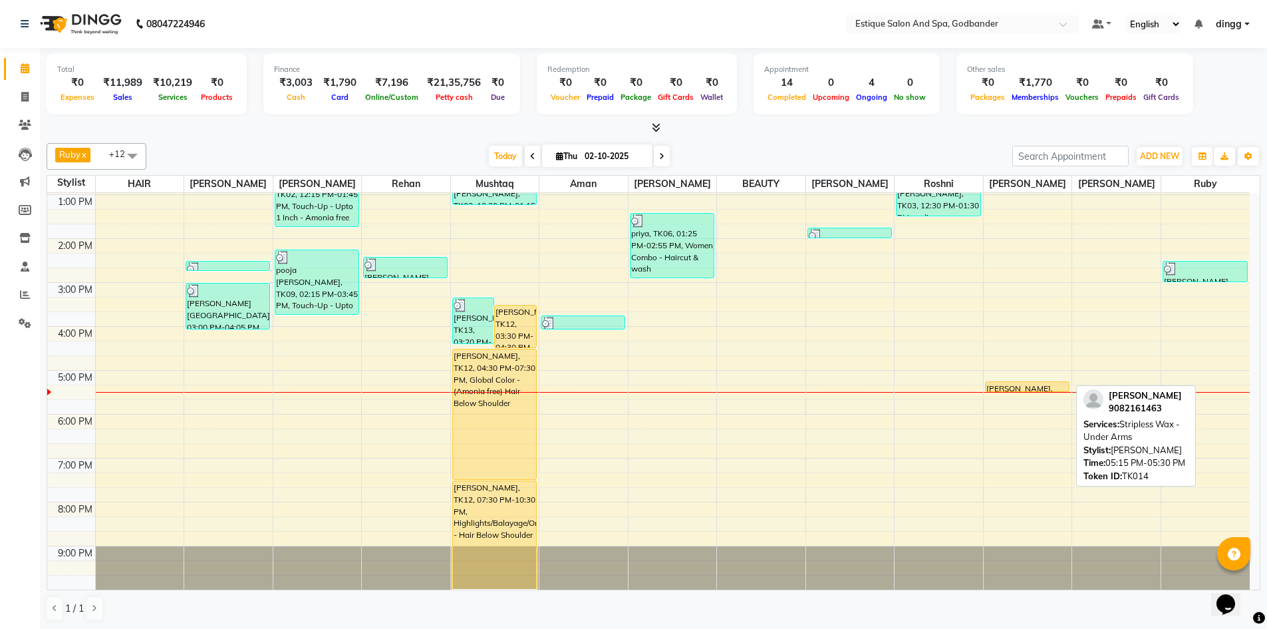
click at [1008, 386] on div "[PERSON_NAME], TK14, 05:15 PM-05:30 PM, Stripless Wax - Under Arms" at bounding box center [1027, 386] width 83 height 9
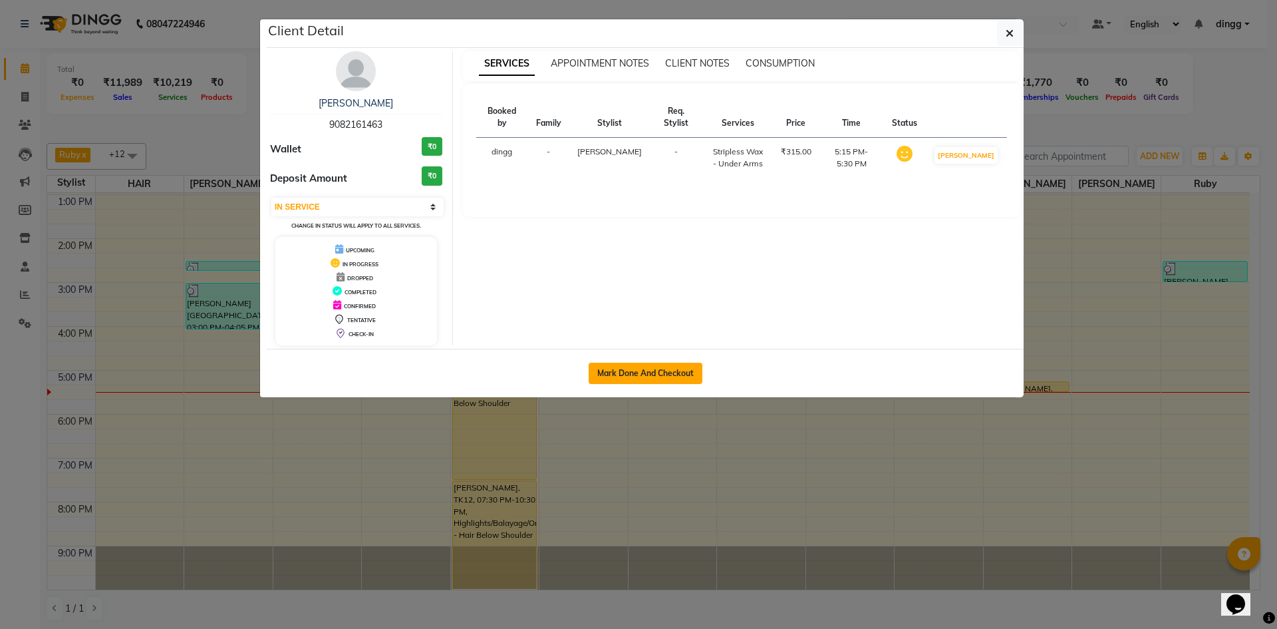
click at [633, 375] on button "Mark Done And Checkout" at bounding box center [646, 372] width 114 height 21
select select "3"
select select "6103"
select select "service"
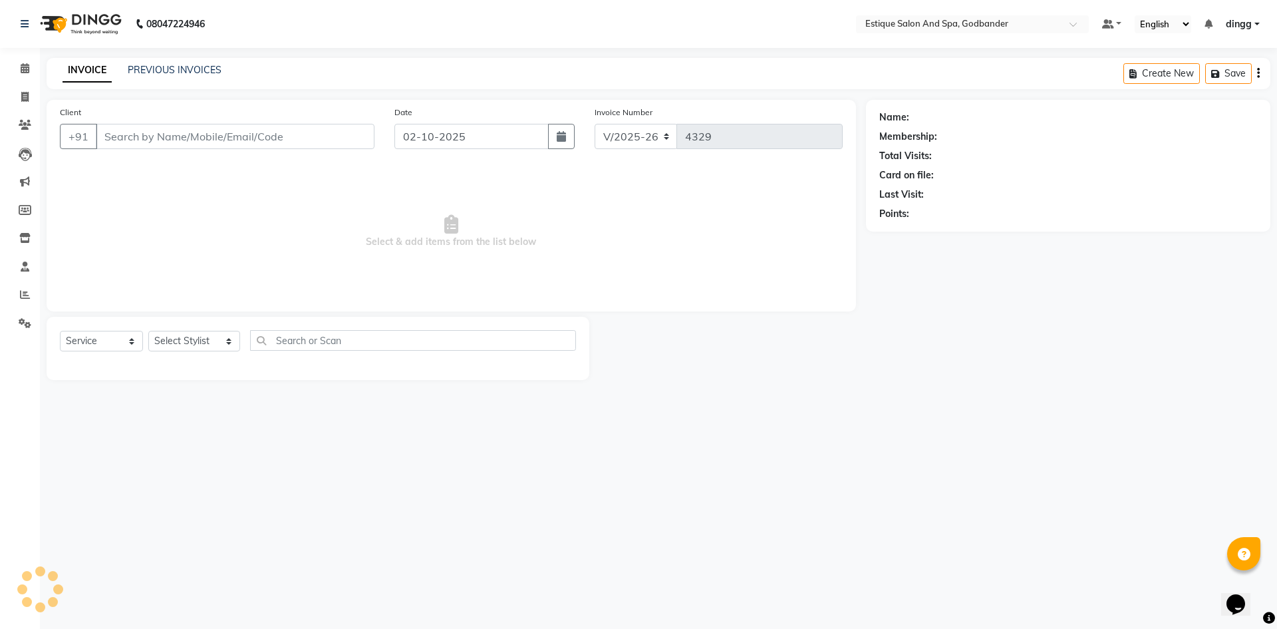
type input "9082161463"
select select "79805"
select select "1: Object"
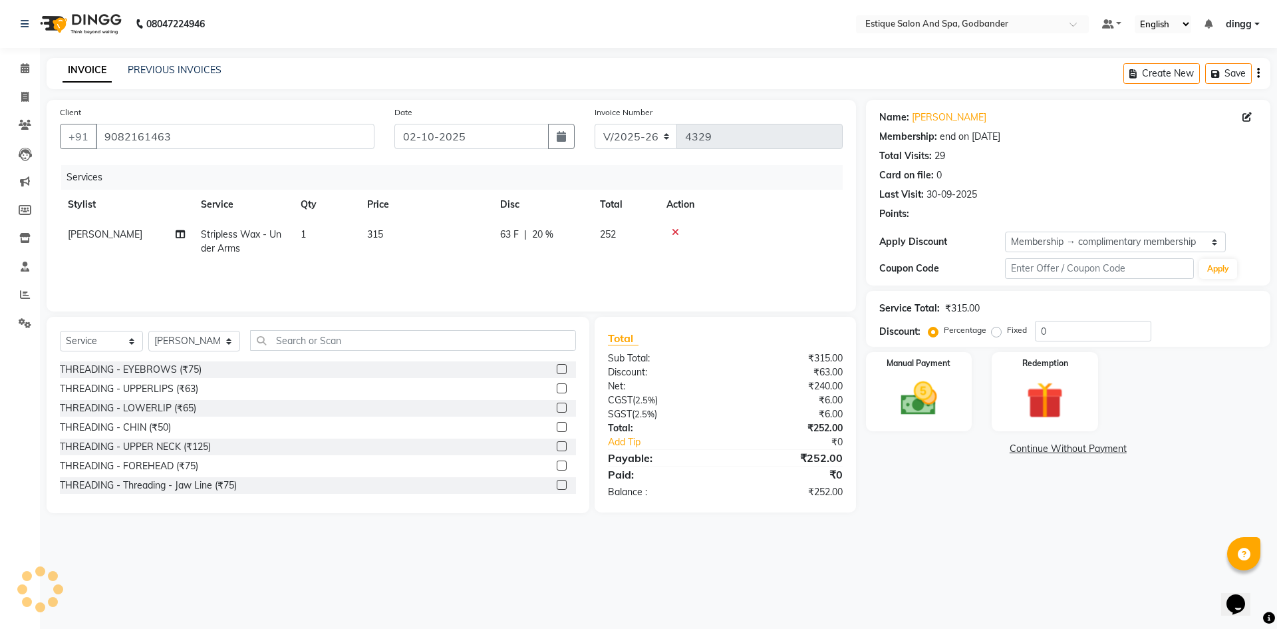
type input "20"
click at [233, 240] on td "Stripless Wax - Under Arms" at bounding box center [243, 241] width 100 height 44
select select "79805"
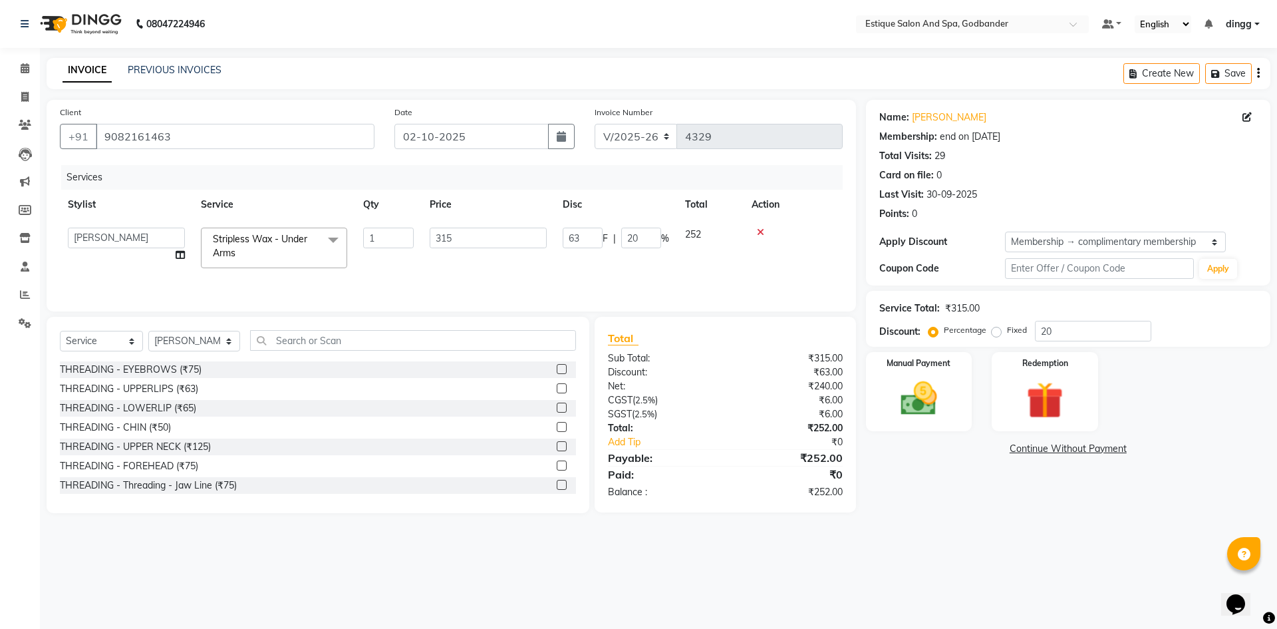
click at [329, 235] on span at bounding box center [333, 239] width 27 height 25
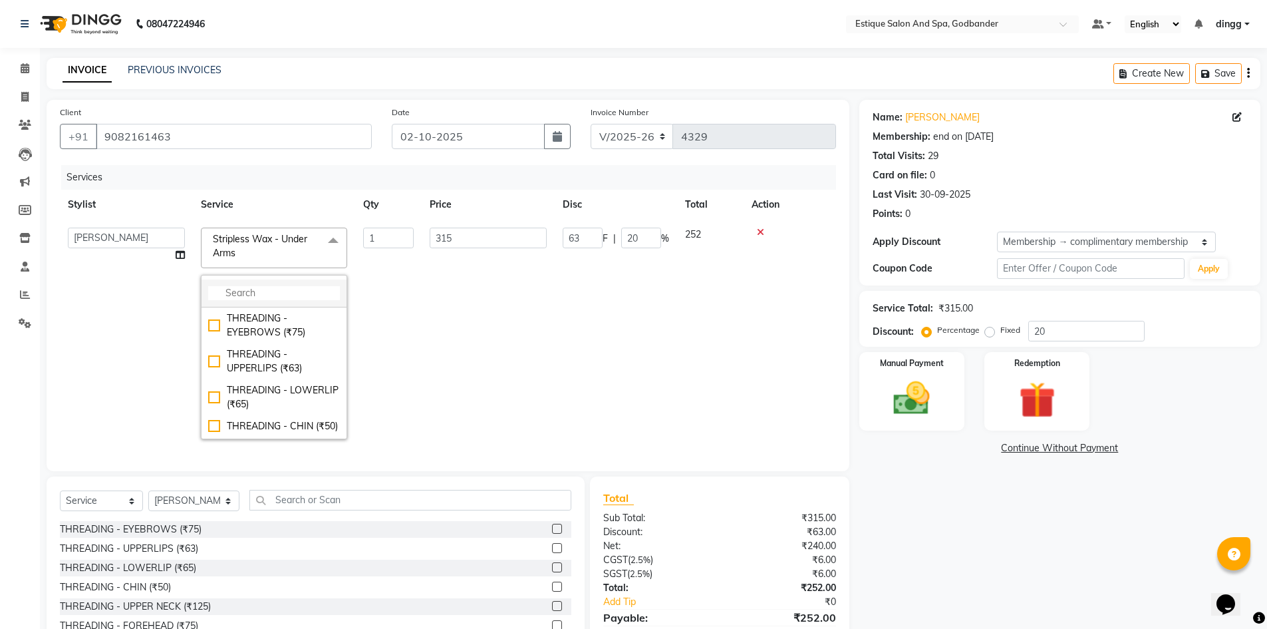
click at [249, 282] on li at bounding box center [274, 293] width 145 height 28
click at [255, 293] on input "multiselect-search" at bounding box center [274, 293] width 132 height 14
type input "int"
click at [216, 326] on div "International Wax - Under Arms (₹225)" at bounding box center [274, 325] width 132 height 28
checkbox input "true"
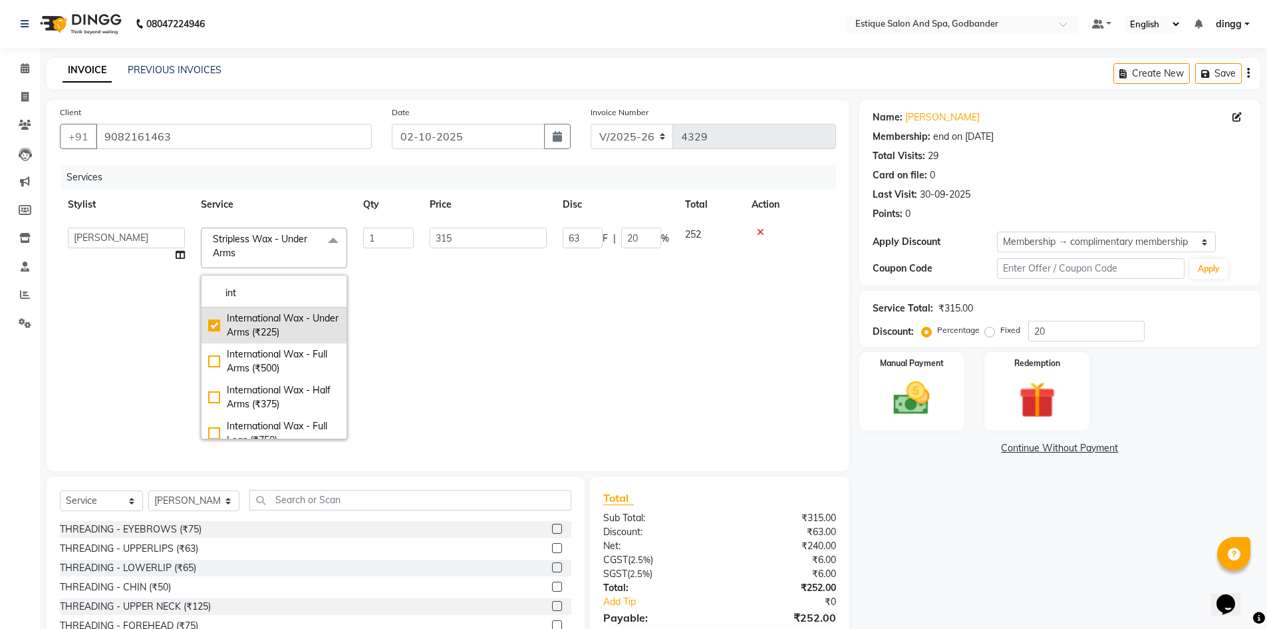
type input "225"
type input "45"
click at [682, 299] on td "180" at bounding box center [710, 332] width 67 height 227
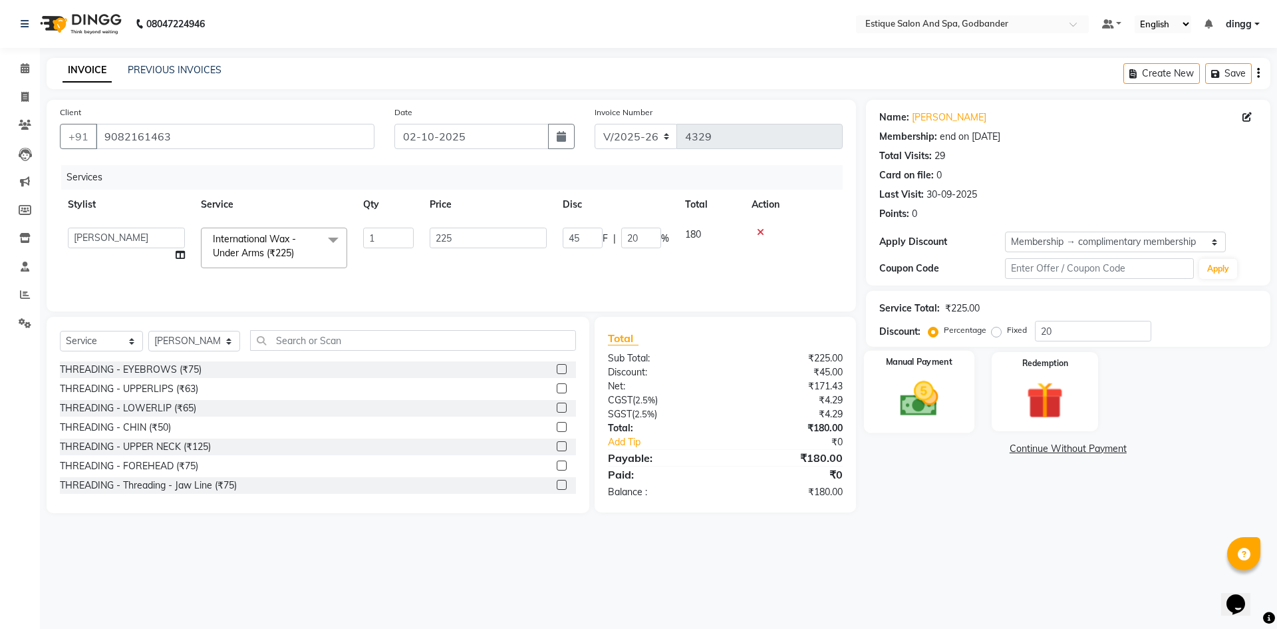
click at [956, 376] on div "Manual Payment" at bounding box center [918, 392] width 110 height 82
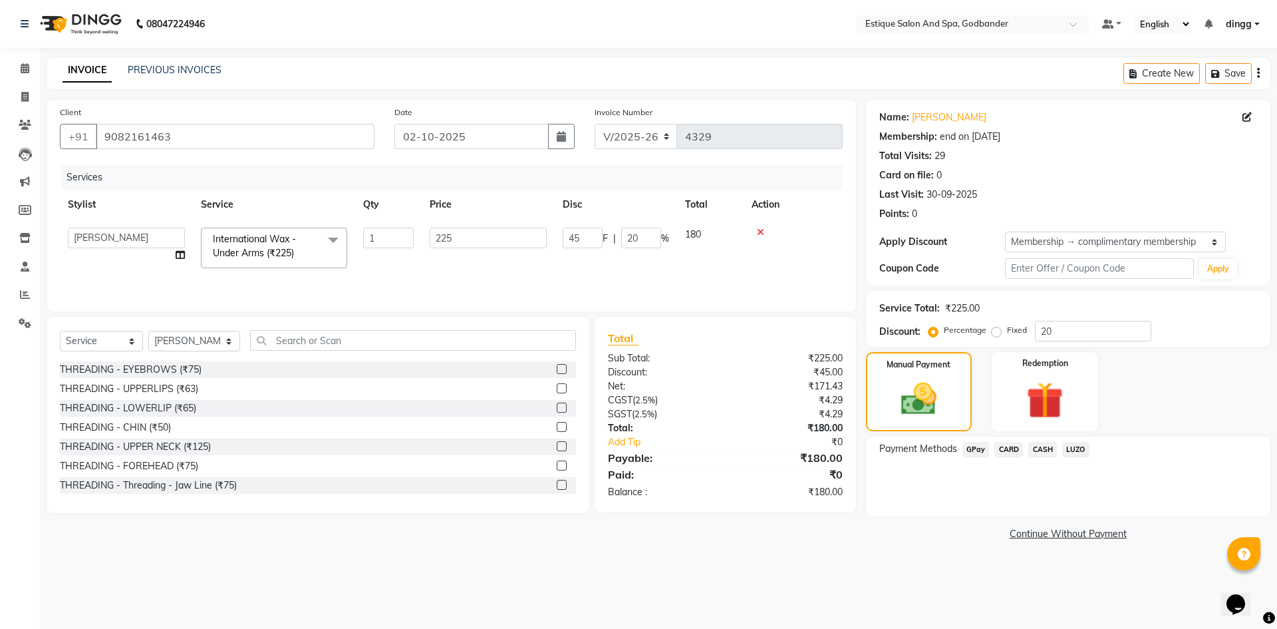
click at [1050, 444] on span "CASH" at bounding box center [1042, 449] width 29 height 15
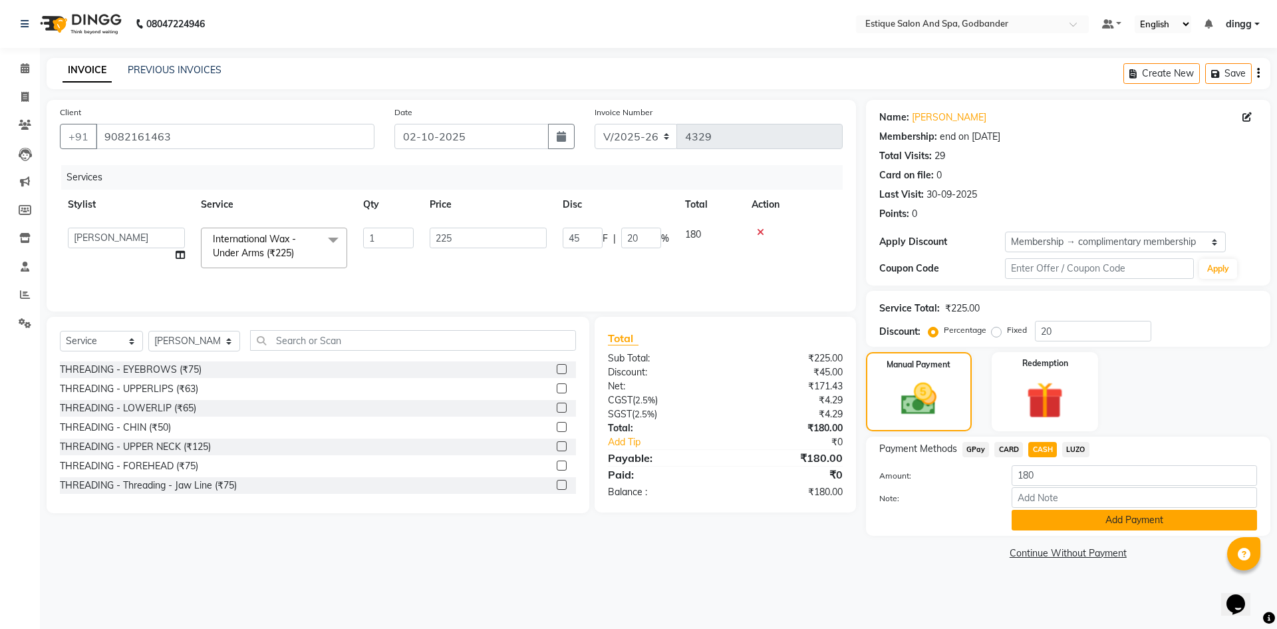
click at [1036, 518] on button "Add Payment" at bounding box center [1134, 519] width 245 height 21
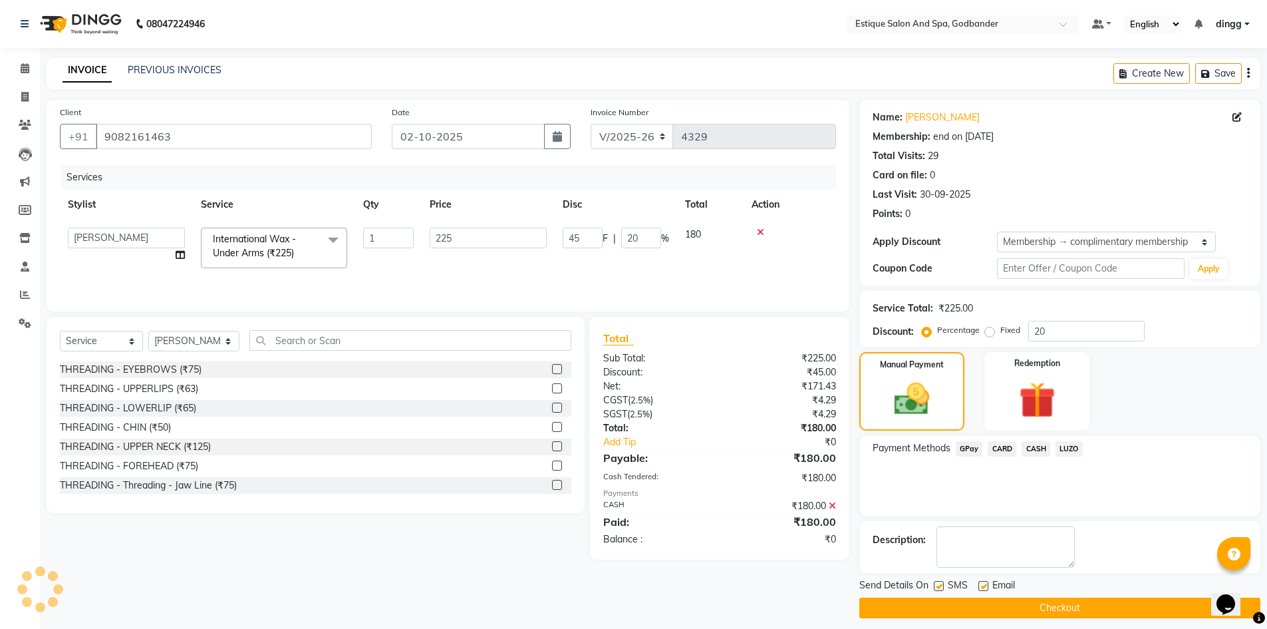
click at [1014, 609] on button "Checkout" at bounding box center [1059, 607] width 401 height 21
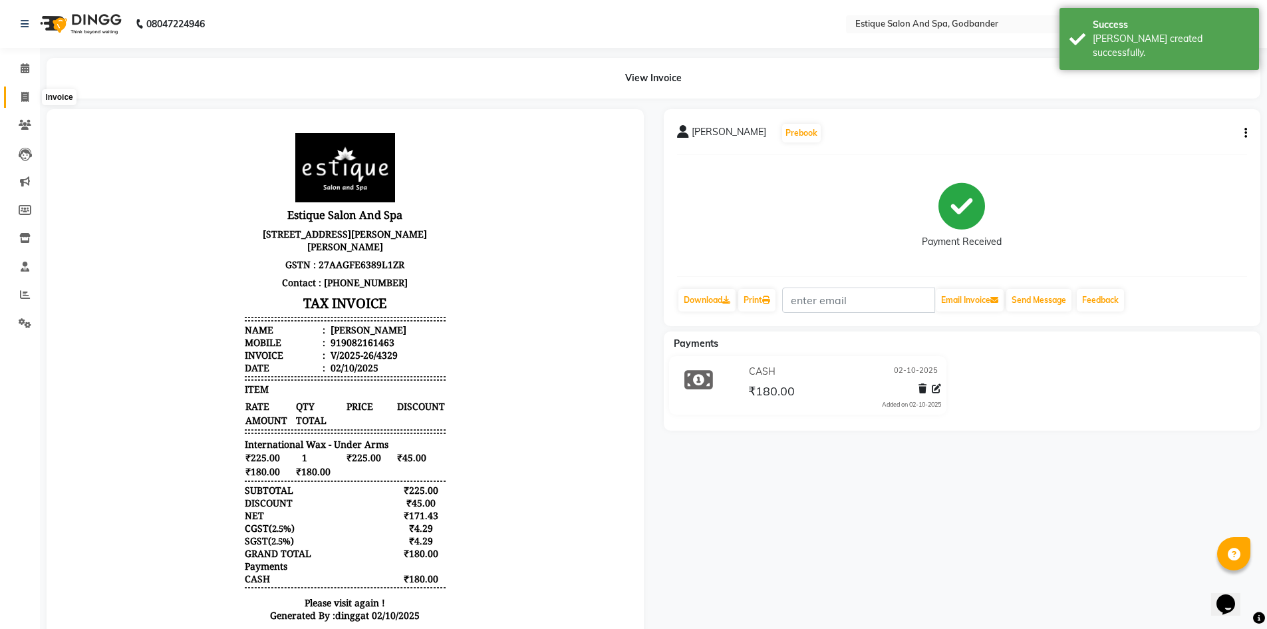
drag, startPoint x: 21, startPoint y: 94, endPoint x: 59, endPoint y: 94, distance: 37.9
click at [21, 94] on icon at bounding box center [24, 97] width 7 height 10
select select "6103"
select select "service"
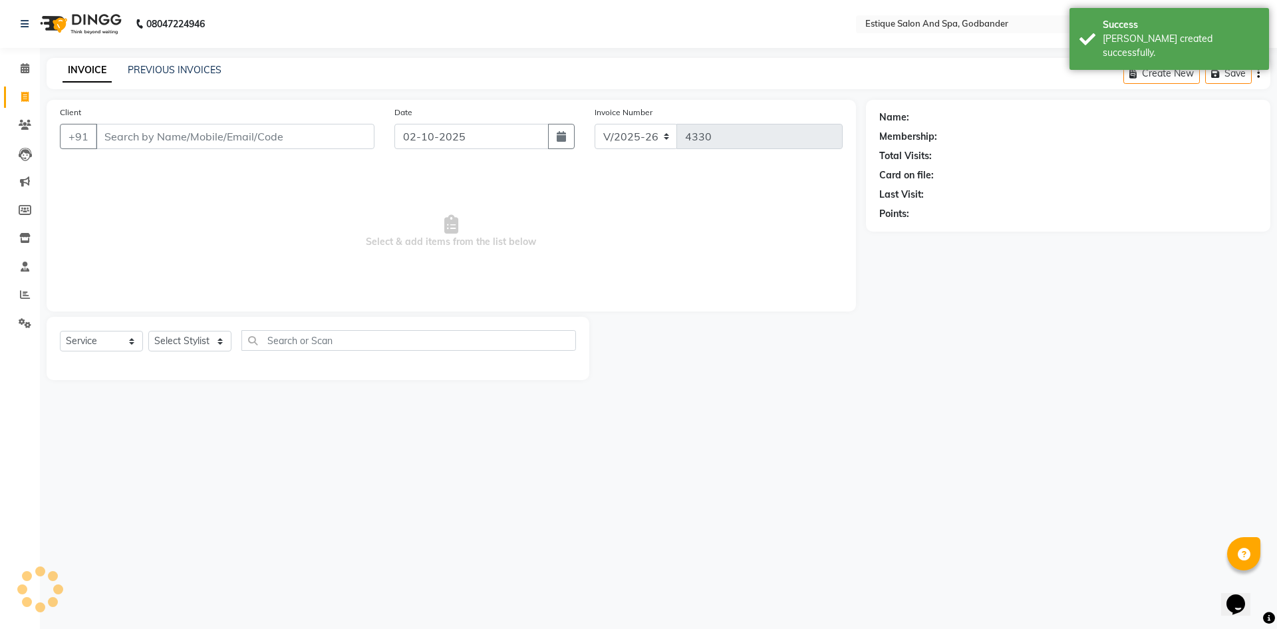
click at [145, 61] on div "INVOICE PREVIOUS INVOICES Create New Save" at bounding box center [659, 73] width 1224 height 31
click at [155, 72] on link "PREVIOUS INVOICES" at bounding box center [175, 70] width 94 height 12
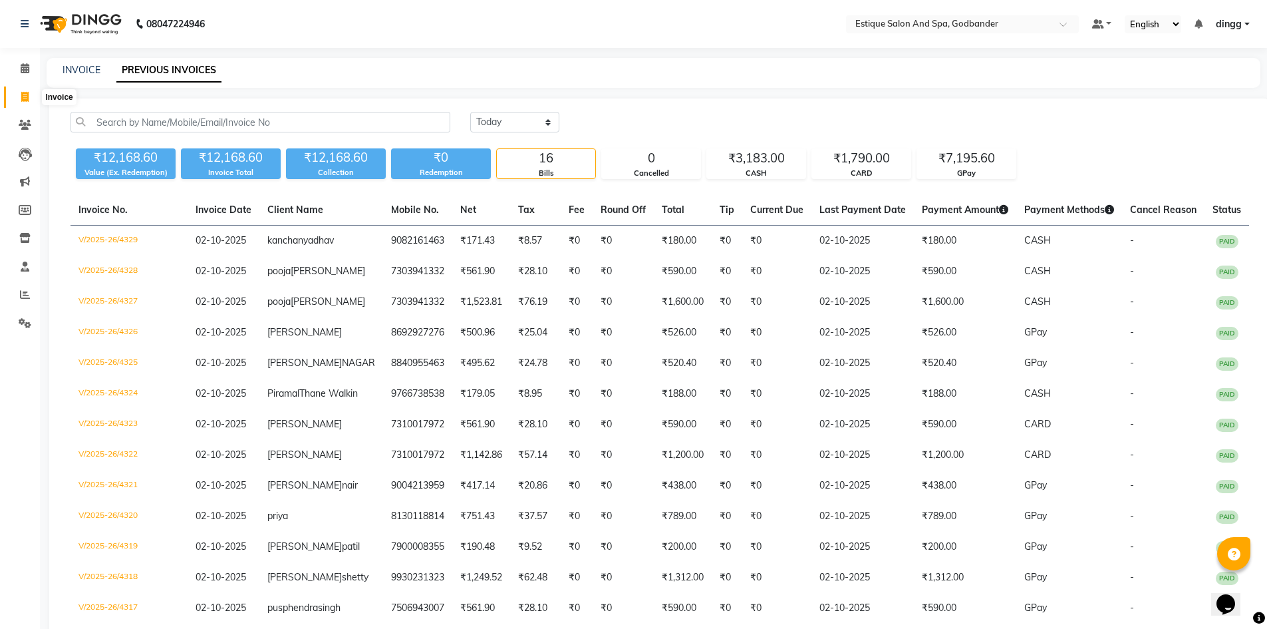
click at [33, 102] on span at bounding box center [24, 97] width 23 height 15
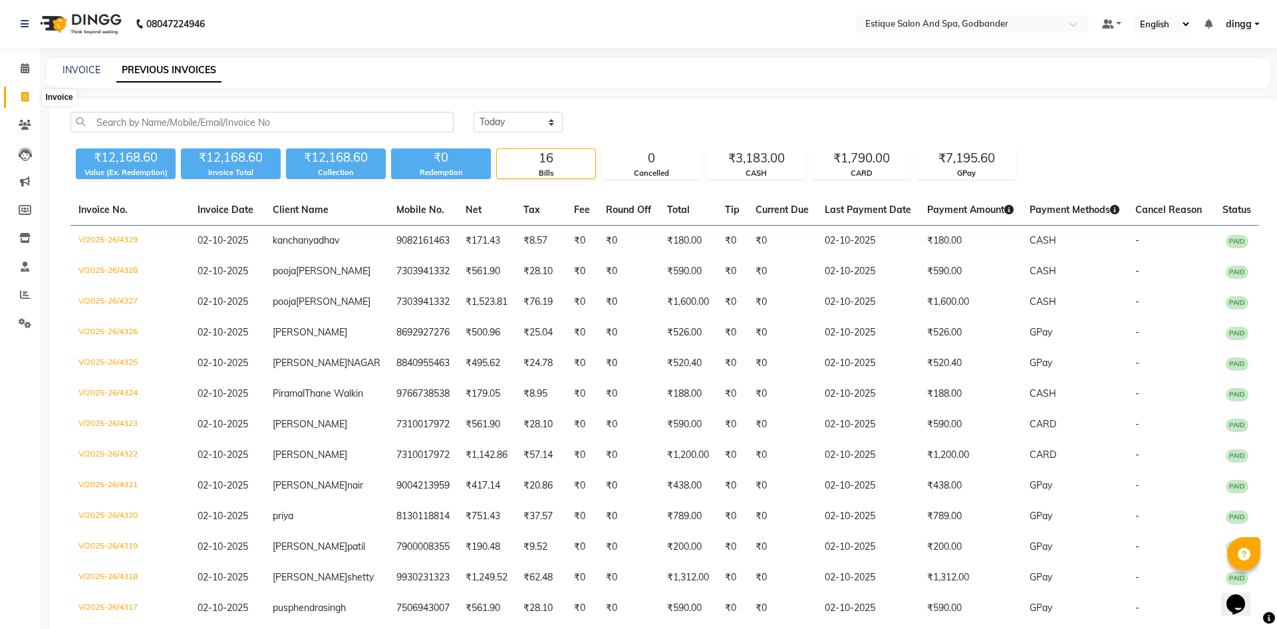
select select "6103"
select select "service"
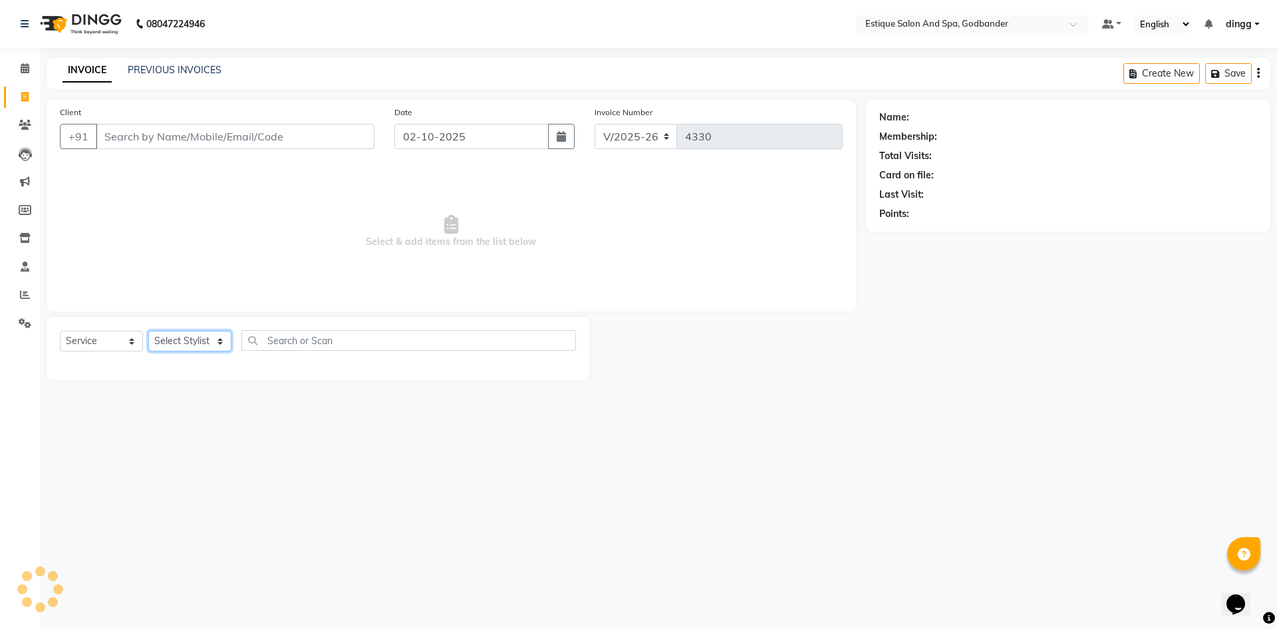
drag, startPoint x: 174, startPoint y: 338, endPoint x: 176, endPoint y: 324, distance: 14.1
click at [174, 337] on select "Select Stylist" at bounding box center [189, 341] width 83 height 21
click at [164, 330] on div "Select Service Product Membership Package Voucher Prepaid Gift Card Select Styl…" at bounding box center [318, 345] width 516 height 31
click at [166, 332] on select "Select Stylist Aarti Nails [PERSON_NAME] [PERSON_NAME] Any one Asmi BEAUTY ding…" at bounding box center [194, 341] width 92 height 21
select select "74935"
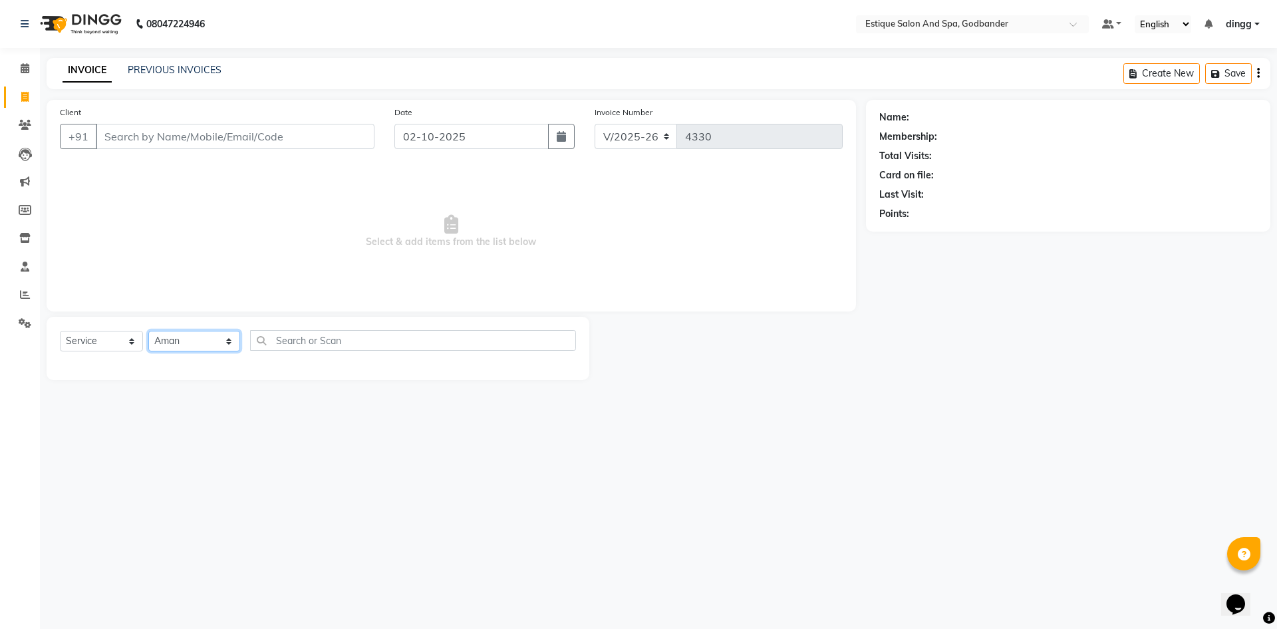
click at [148, 331] on select "Select Stylist Aarti Nails [PERSON_NAME] [PERSON_NAME] Any one Asmi BEAUTY ding…" at bounding box center [194, 341] width 92 height 21
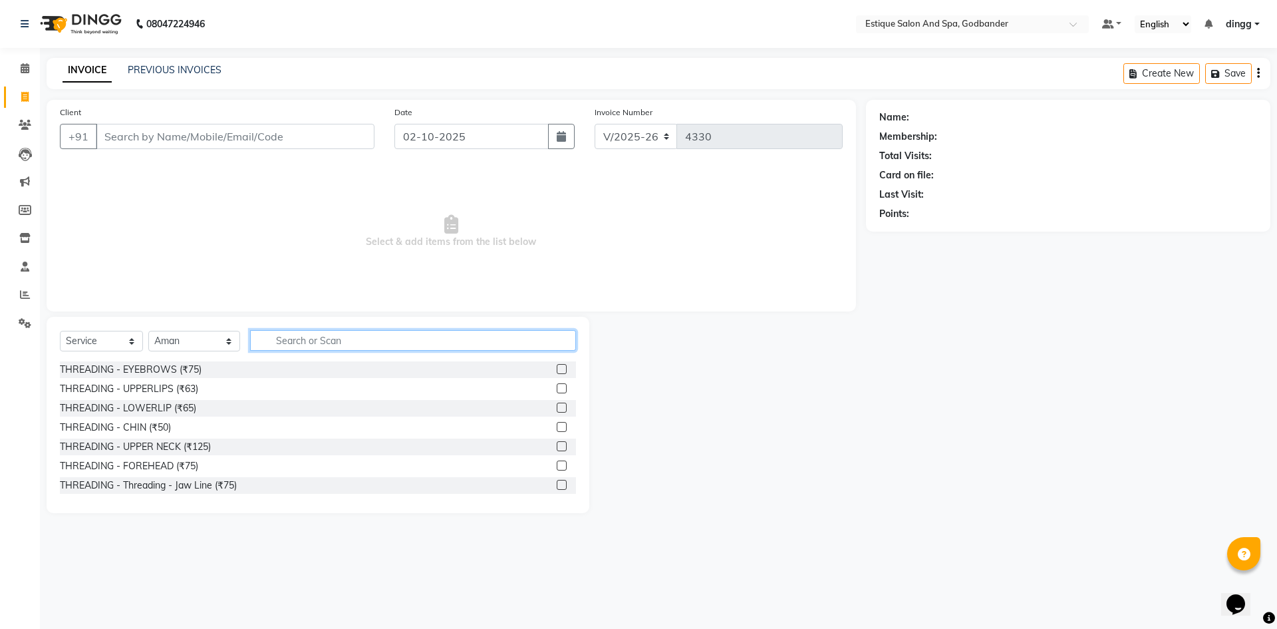
click at [284, 347] on input "text" at bounding box center [413, 340] width 326 height 21
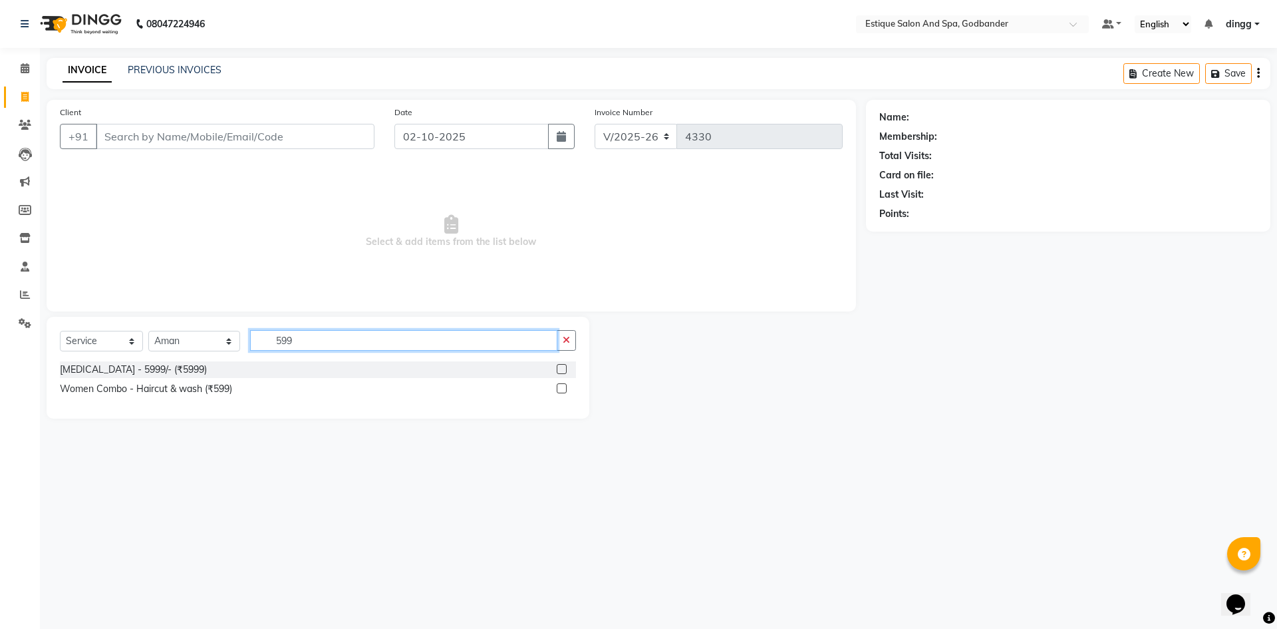
type input "599"
click at [563, 388] on label at bounding box center [562, 388] width 10 height 10
click at [563, 388] on input "checkbox" at bounding box center [561, 388] width 9 height 9
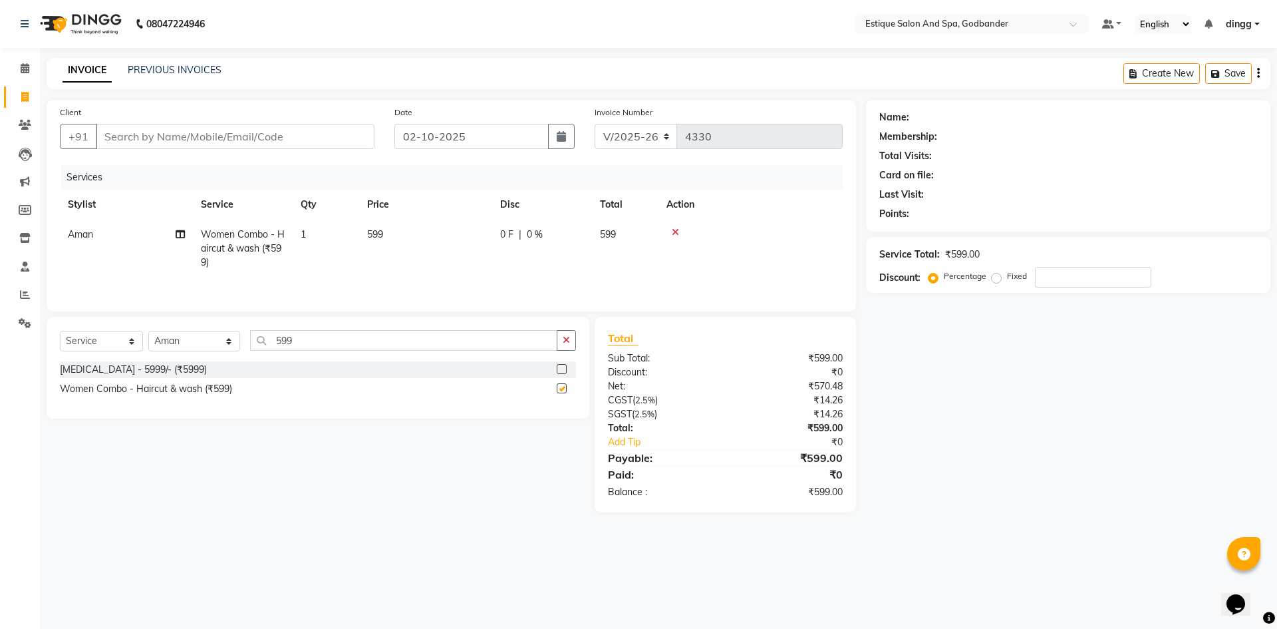
checkbox input "false"
click at [136, 124] on input "Client" at bounding box center [235, 136] width 279 height 25
type input "9"
type input "0"
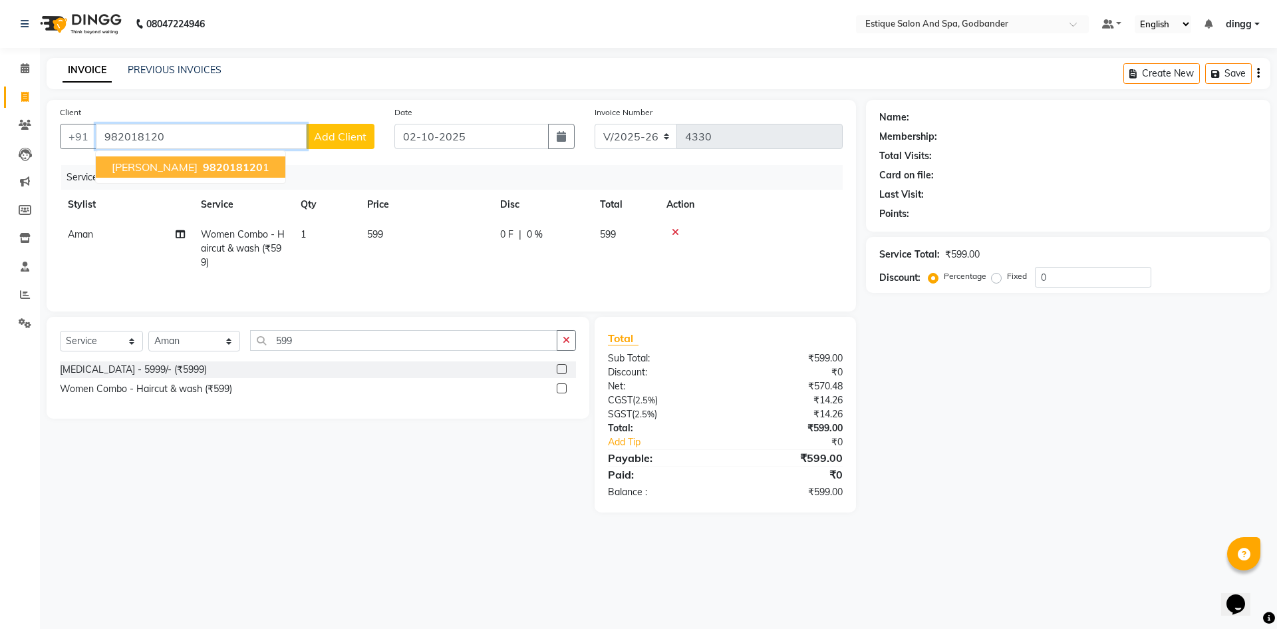
click at [172, 176] on button "[PERSON_NAME] 982018120 1" at bounding box center [191, 166] width 190 height 21
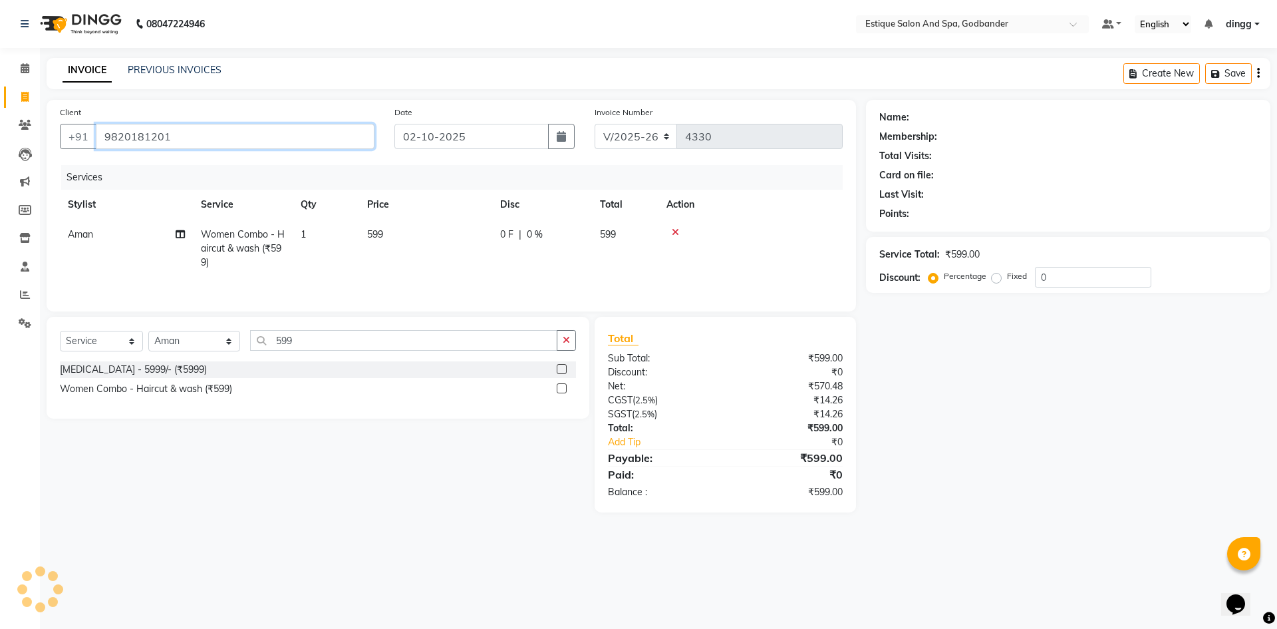
type input "9820181201"
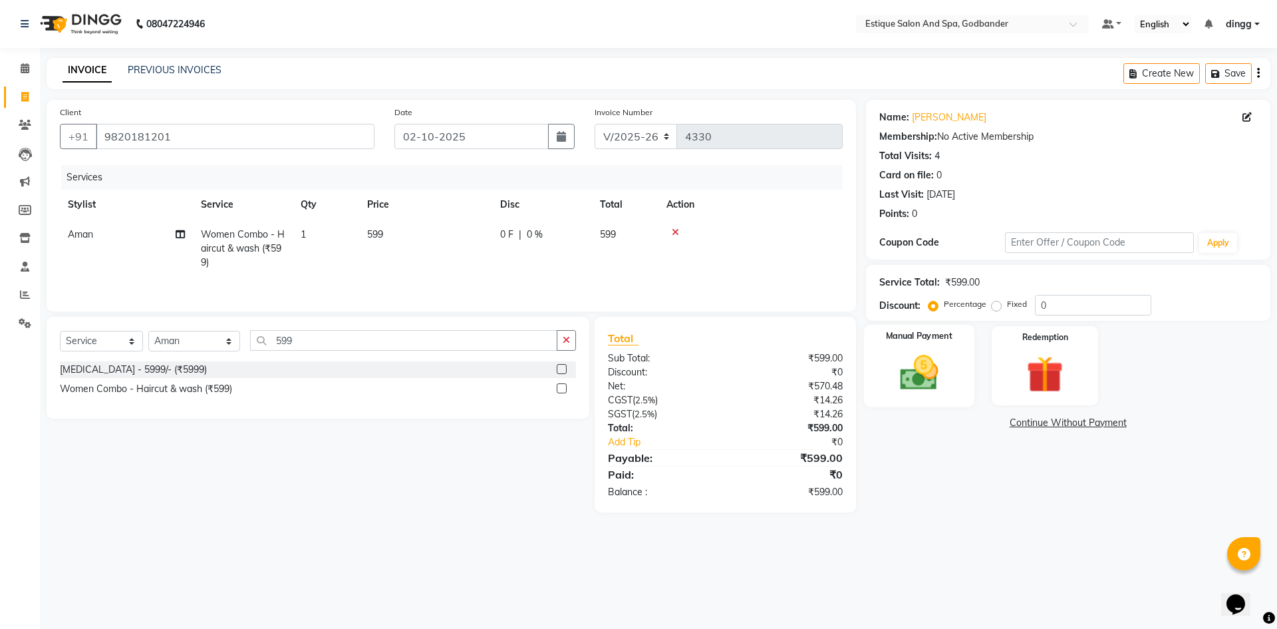
drag, startPoint x: 927, startPoint y: 364, endPoint x: 950, endPoint y: 404, distance: 47.1
click at [927, 364] on img at bounding box center [919, 373] width 62 height 44
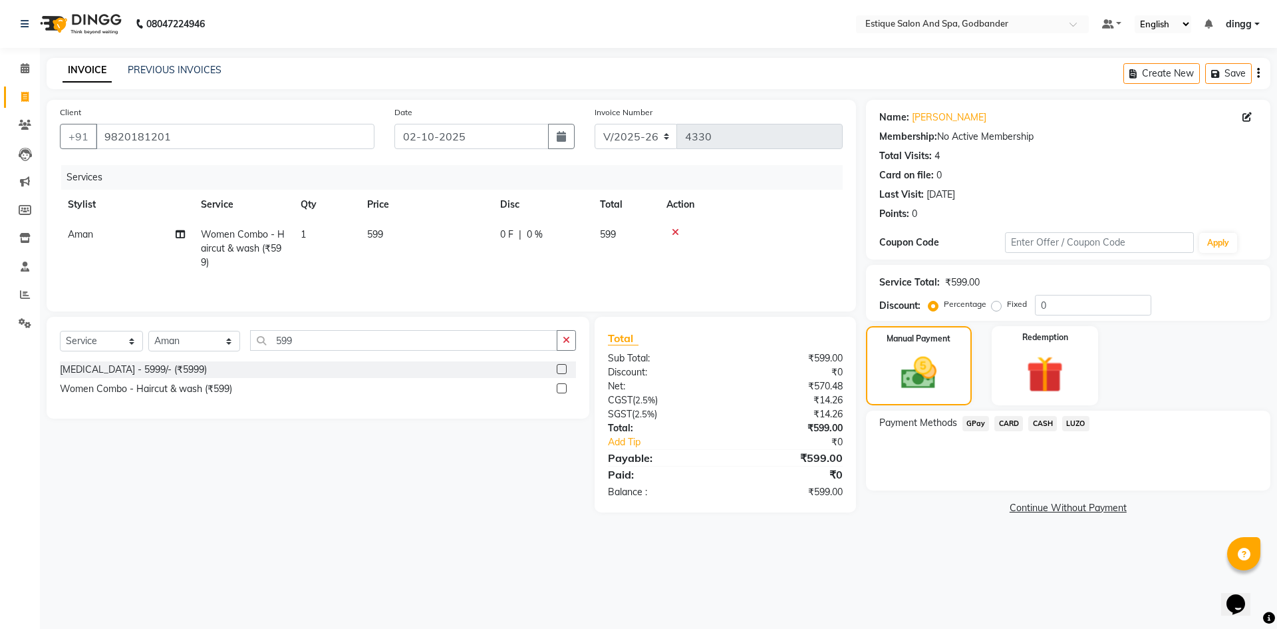
click at [976, 427] on span "GPay" at bounding box center [975, 423] width 27 height 15
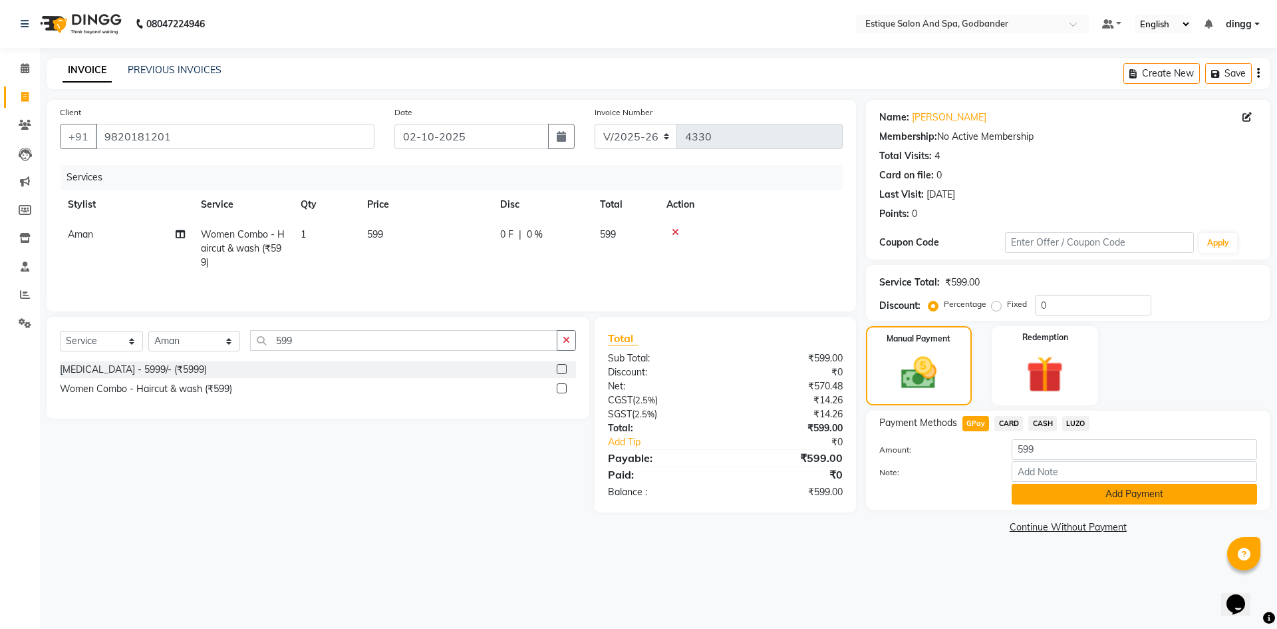
click at [1035, 492] on button "Add Payment" at bounding box center [1134, 494] width 245 height 21
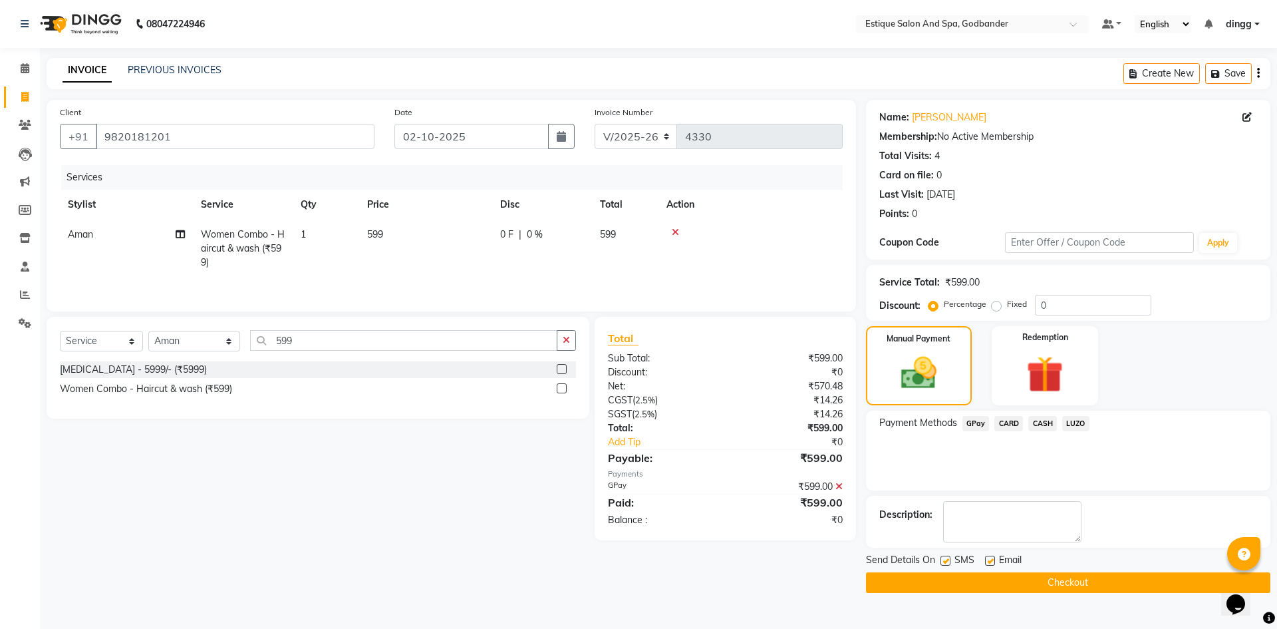
click at [958, 580] on button "Checkout" at bounding box center [1068, 582] width 404 height 21
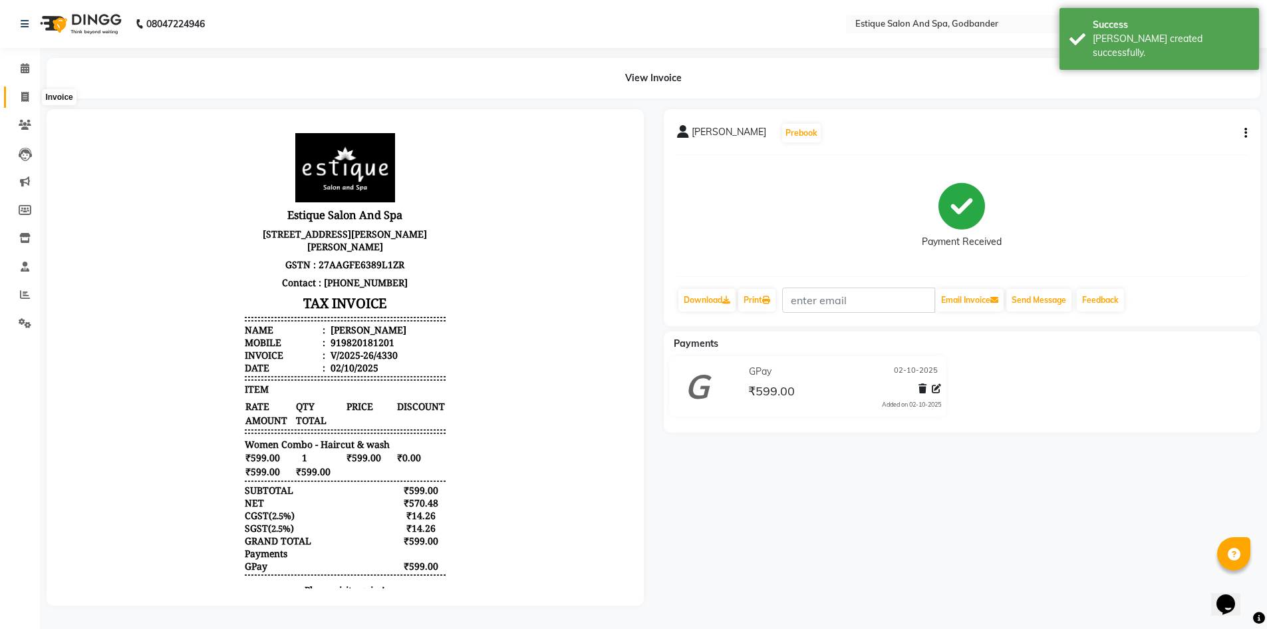
click at [22, 94] on icon at bounding box center [24, 97] width 7 height 10
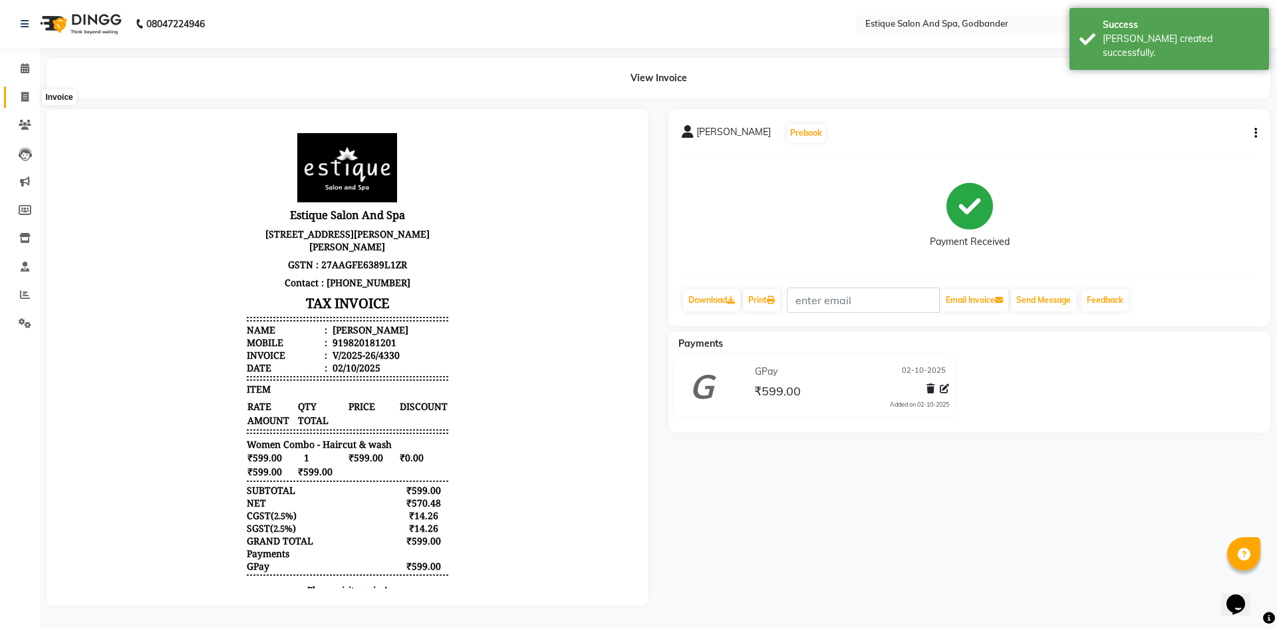
select select "6103"
select select "service"
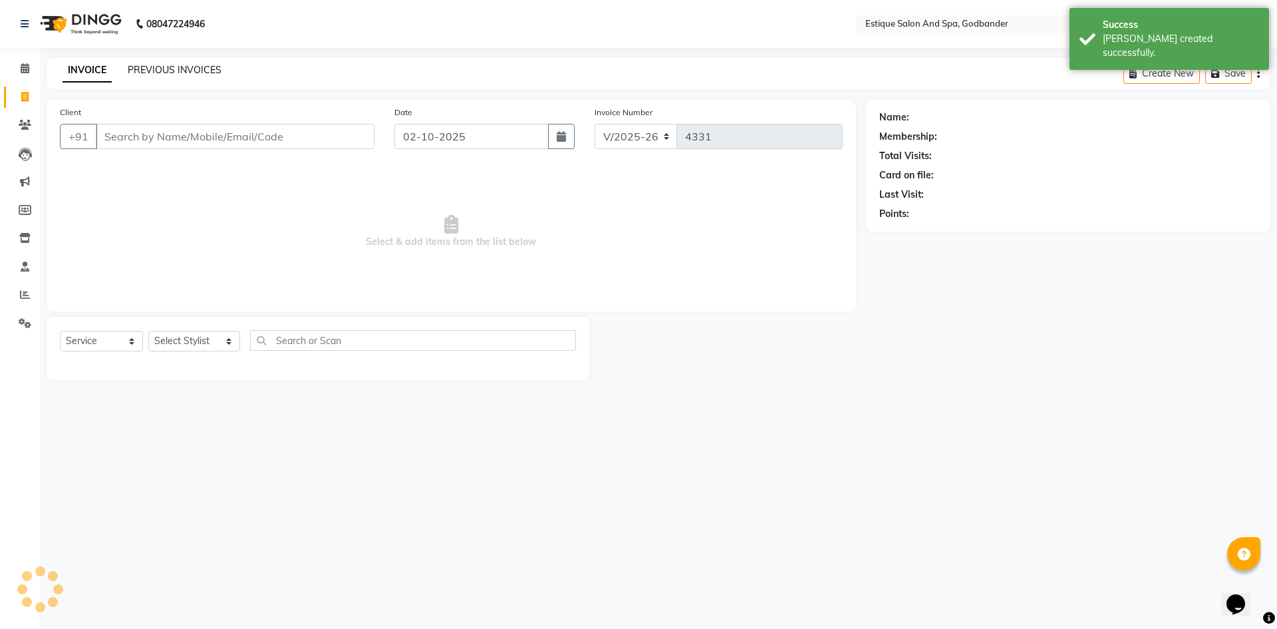
click at [140, 74] on link "PREVIOUS INVOICES" at bounding box center [175, 70] width 94 height 12
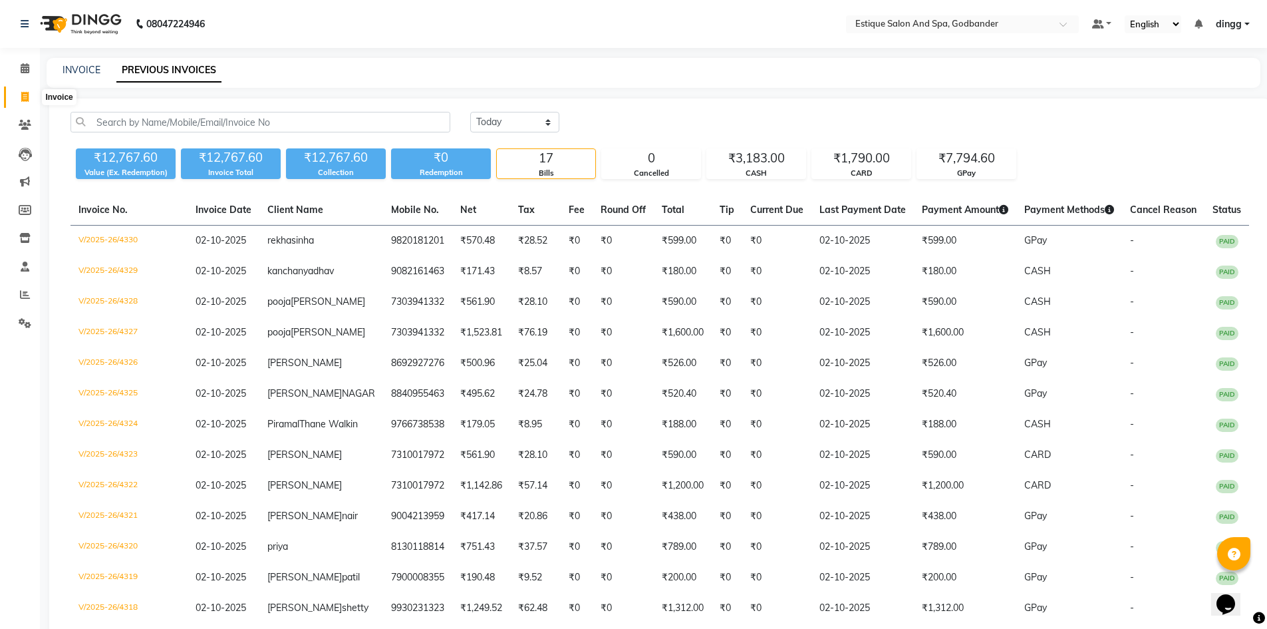
click at [25, 100] on icon at bounding box center [24, 97] width 7 height 10
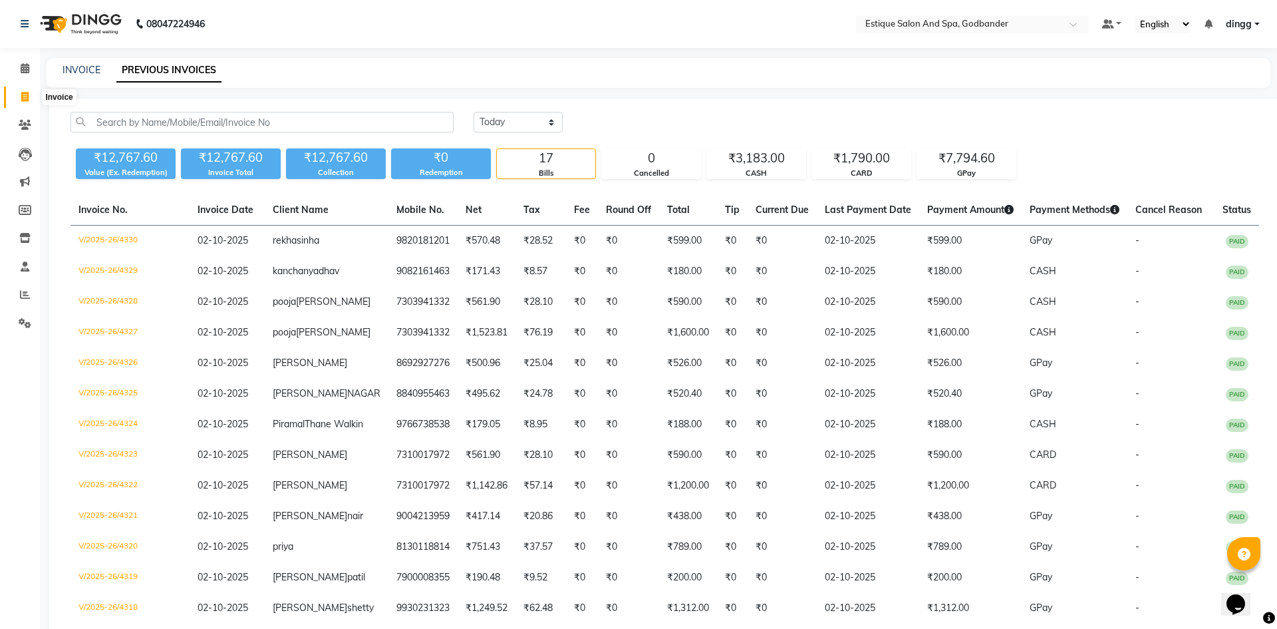
select select "6103"
select select "service"
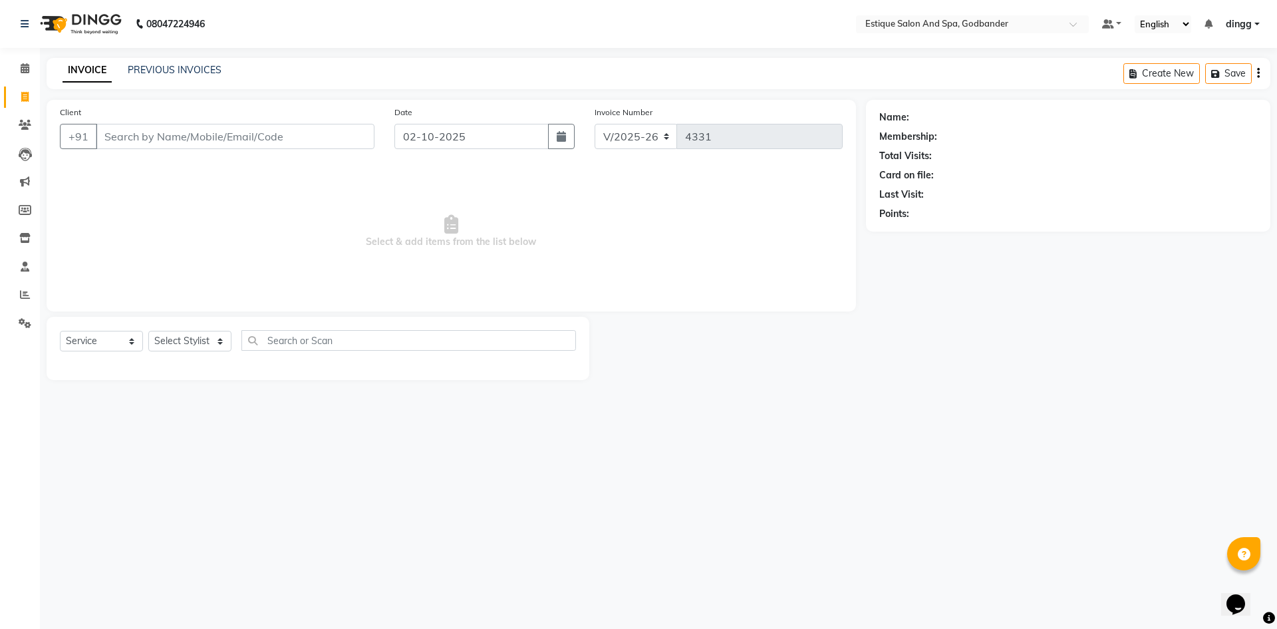
click at [108, 135] on input "Client" at bounding box center [235, 136] width 279 height 25
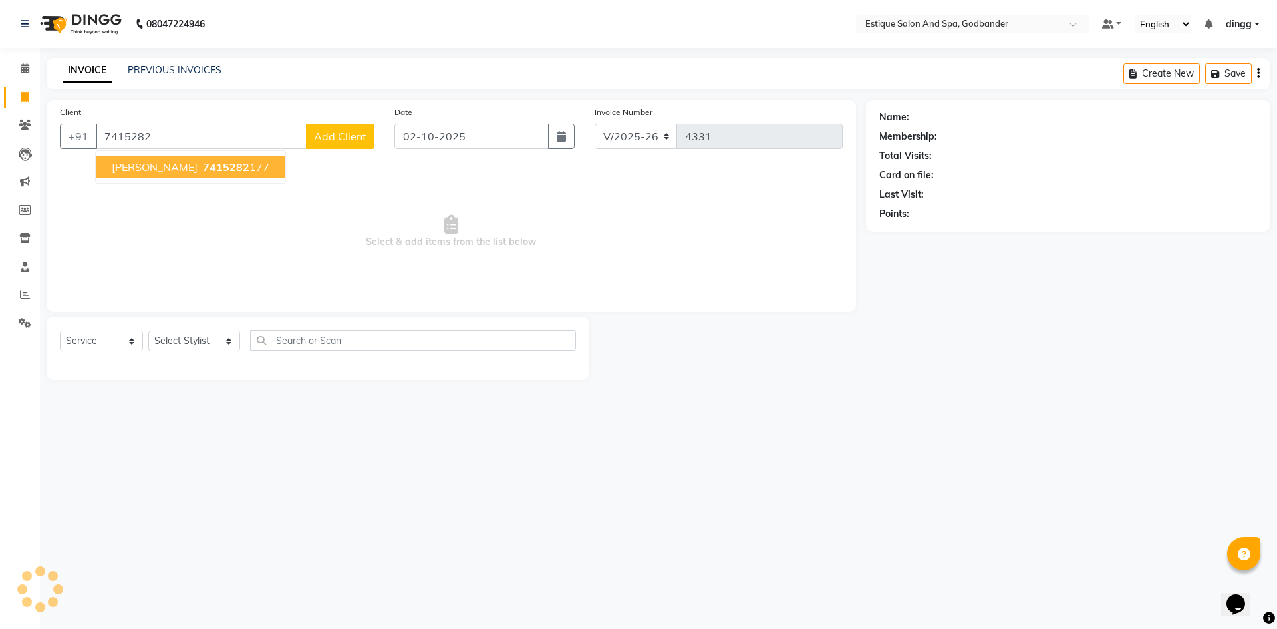
click at [138, 172] on span "[PERSON_NAME]" at bounding box center [155, 166] width 86 height 13
type input "7415282177"
select select "1: Object"
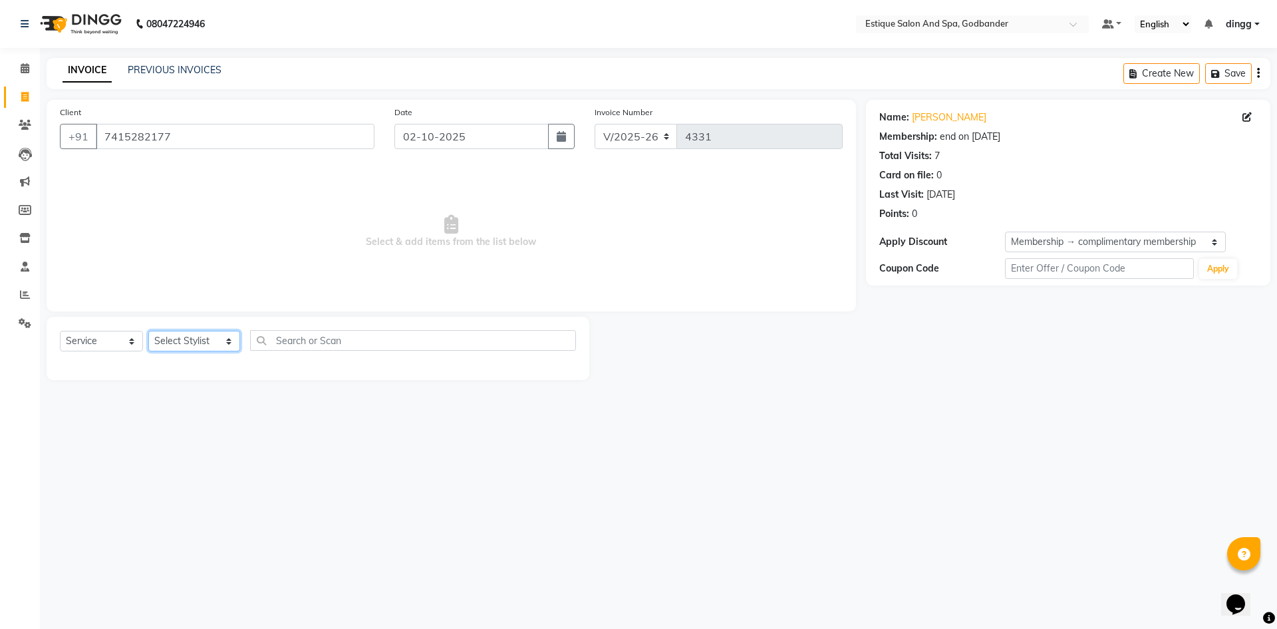
click at [182, 340] on select "Select Stylist Aarti Nails [PERSON_NAME] [PERSON_NAME] Any one Asmi BEAUTY ding…" at bounding box center [194, 341] width 92 height 21
click at [148, 331] on select "Select Stylist Aarti Nails [PERSON_NAME] [PERSON_NAME] Any one Asmi BEAUTY ding…" at bounding box center [194, 341] width 92 height 21
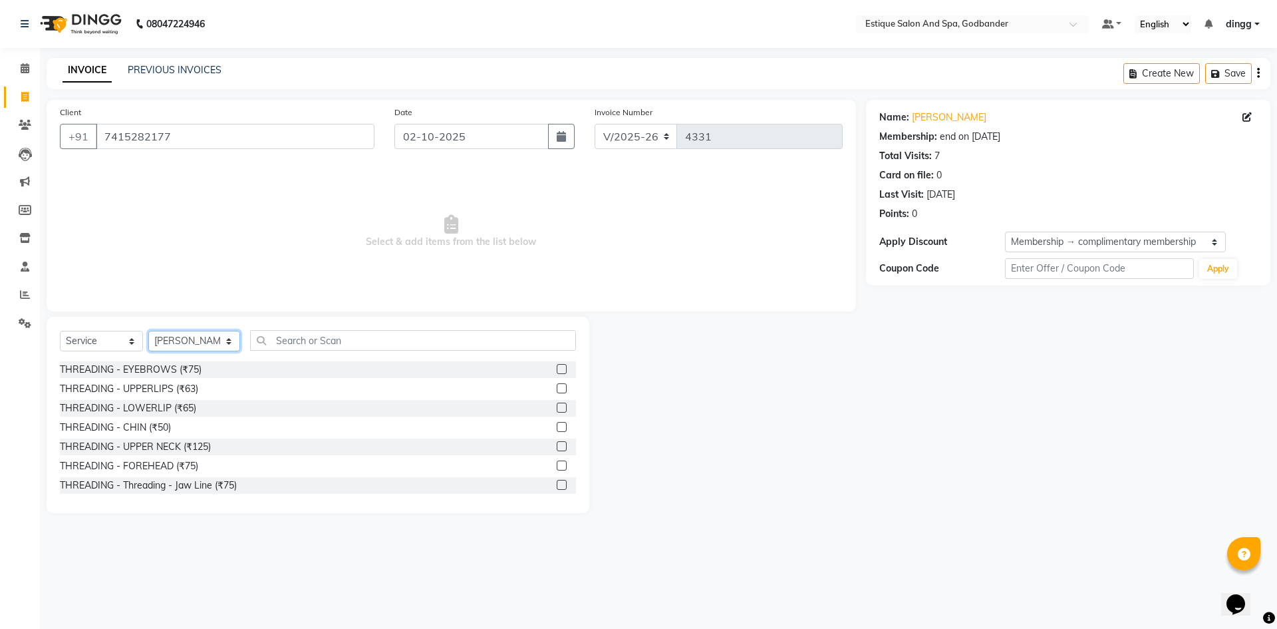
drag, startPoint x: 170, startPoint y: 340, endPoint x: 174, endPoint y: 331, distance: 10.1
click at [170, 340] on select "Select Stylist Aarti Nails [PERSON_NAME] [PERSON_NAME] Any one Asmi BEAUTY ding…" at bounding box center [194, 341] width 92 height 21
select select "62542"
click at [148, 331] on select "Select Stylist Aarti Nails [PERSON_NAME] [PERSON_NAME] Any one Asmi BEAUTY ding…" at bounding box center [194, 341] width 92 height 21
click at [273, 343] on input "text" at bounding box center [413, 340] width 326 height 21
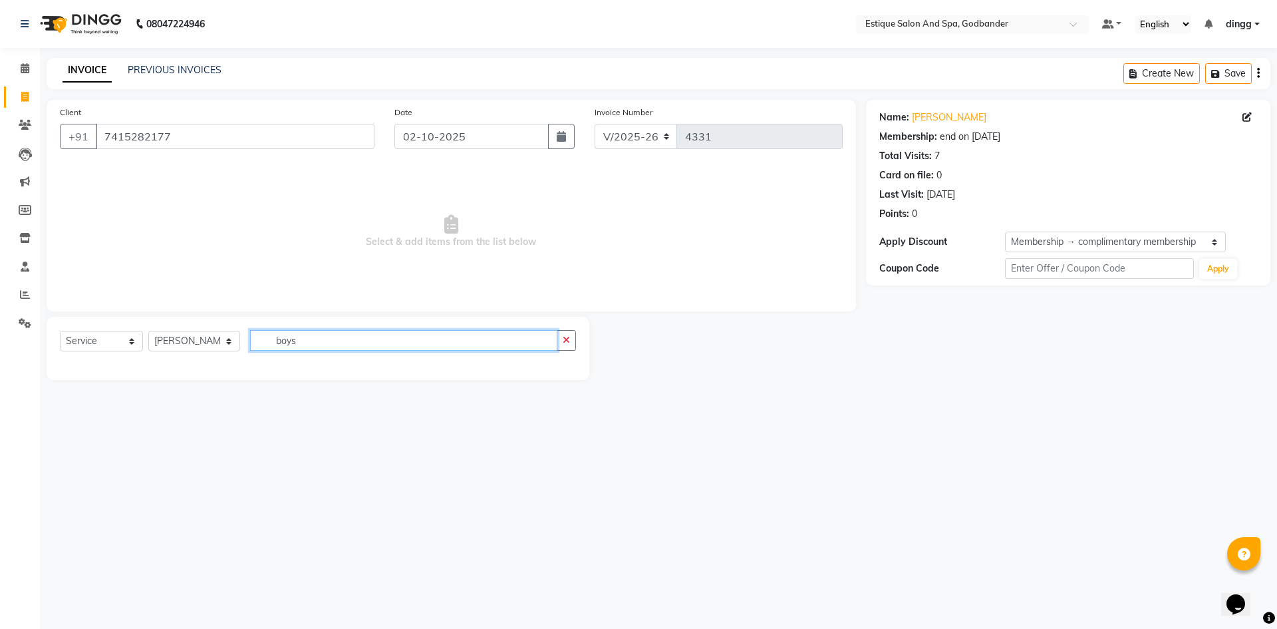
click at [321, 346] on input "boys" at bounding box center [403, 340] width 307 height 21
type input "boy"
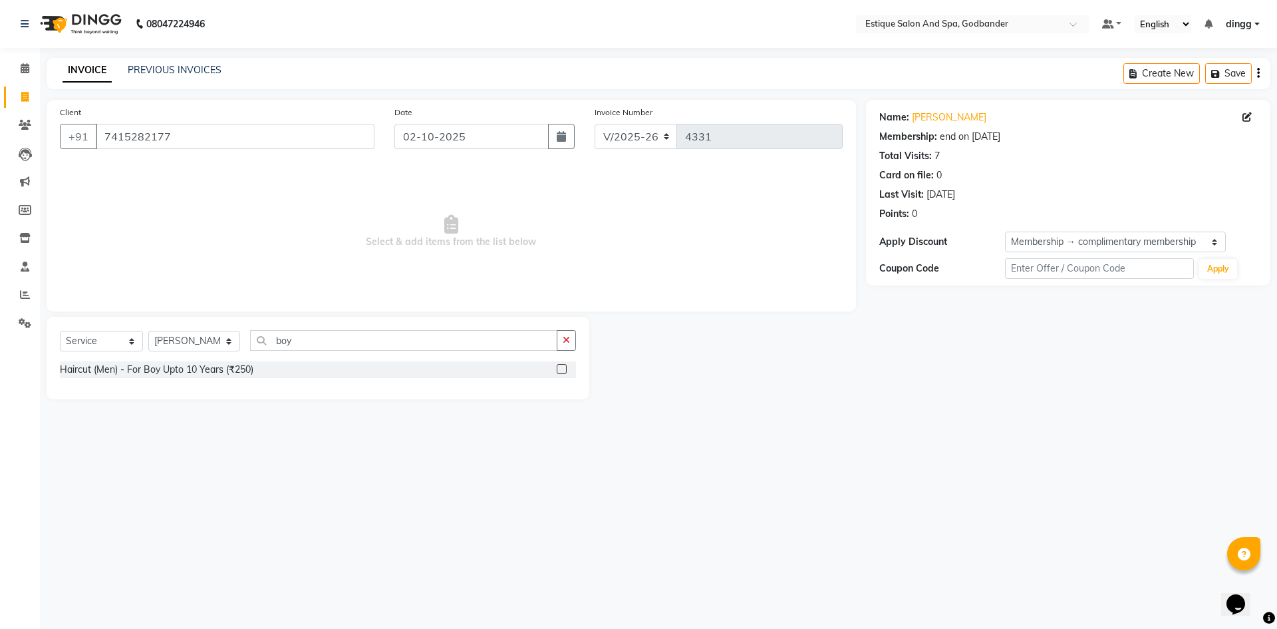
click at [556, 369] on div "Haircut (Men) - For Boy Upto 10 Years (₹250)" at bounding box center [318, 369] width 516 height 17
click at [559, 369] on label at bounding box center [562, 369] width 10 height 10
click at [559, 369] on input "checkbox" at bounding box center [561, 369] width 9 height 9
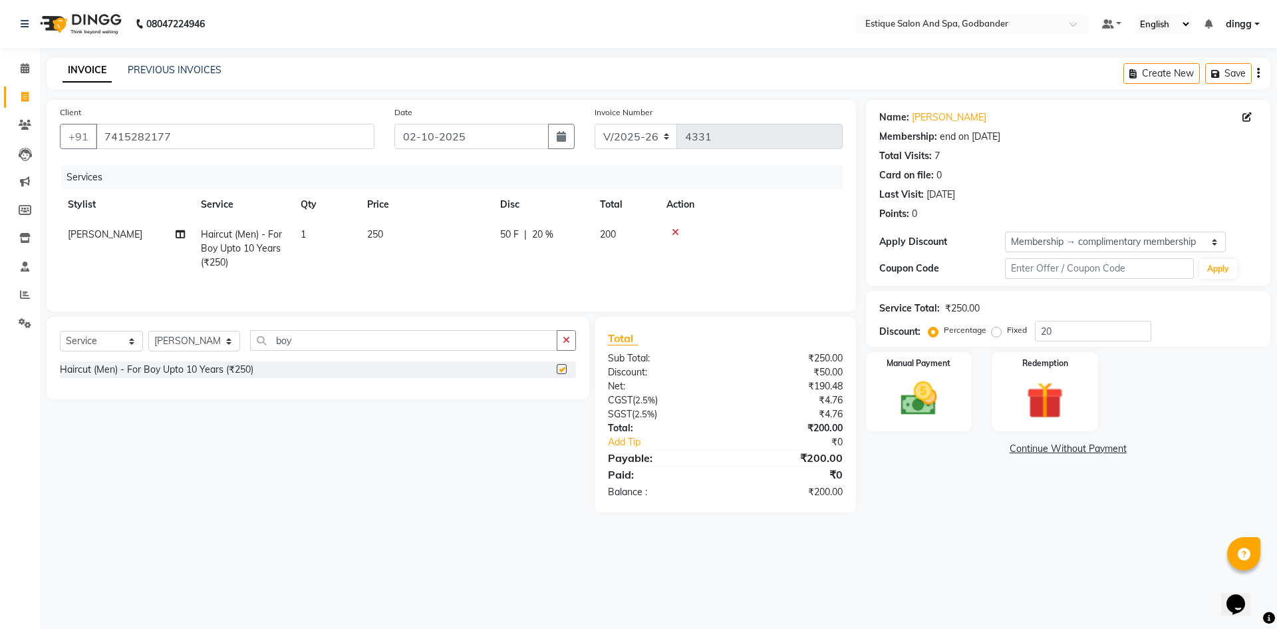
checkbox input "false"
click at [891, 414] on img at bounding box center [919, 398] width 62 height 44
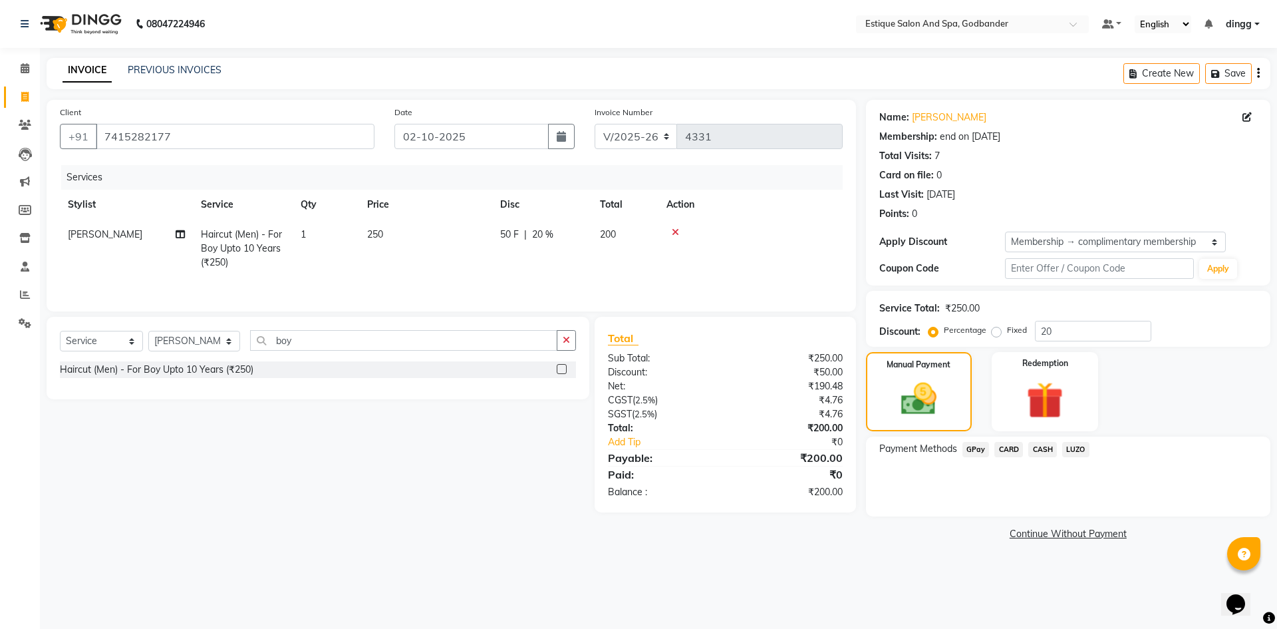
click at [972, 448] on span "GPay" at bounding box center [975, 449] width 27 height 15
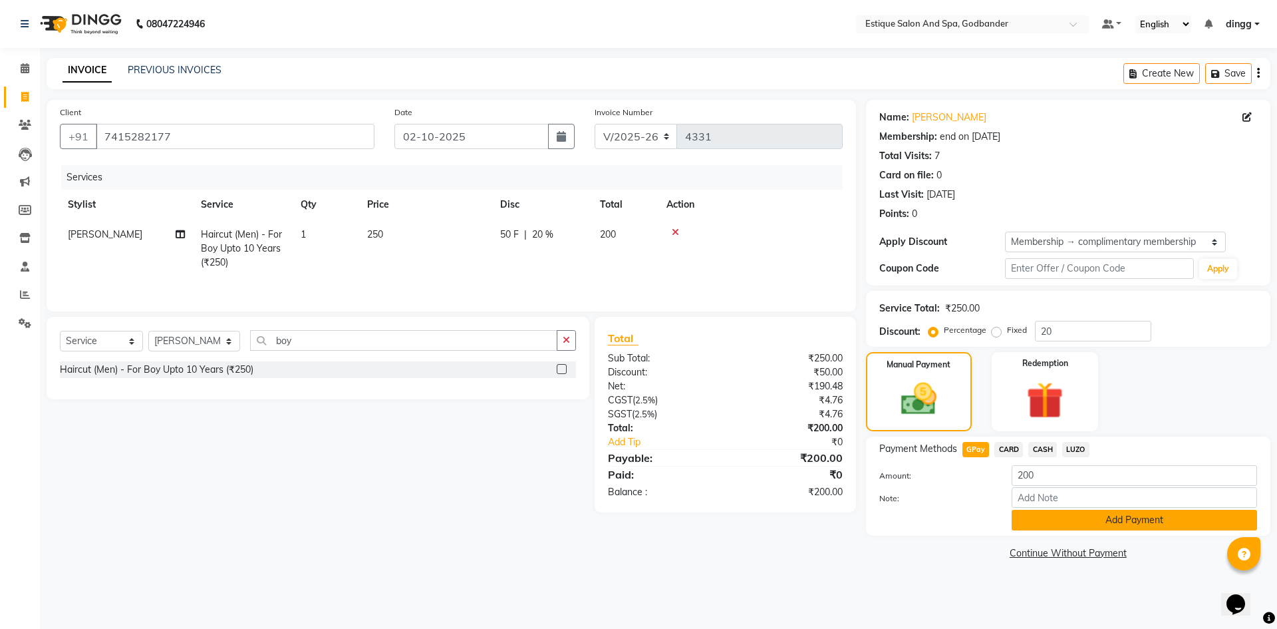
click at [1050, 520] on button "Add Payment" at bounding box center [1134, 519] width 245 height 21
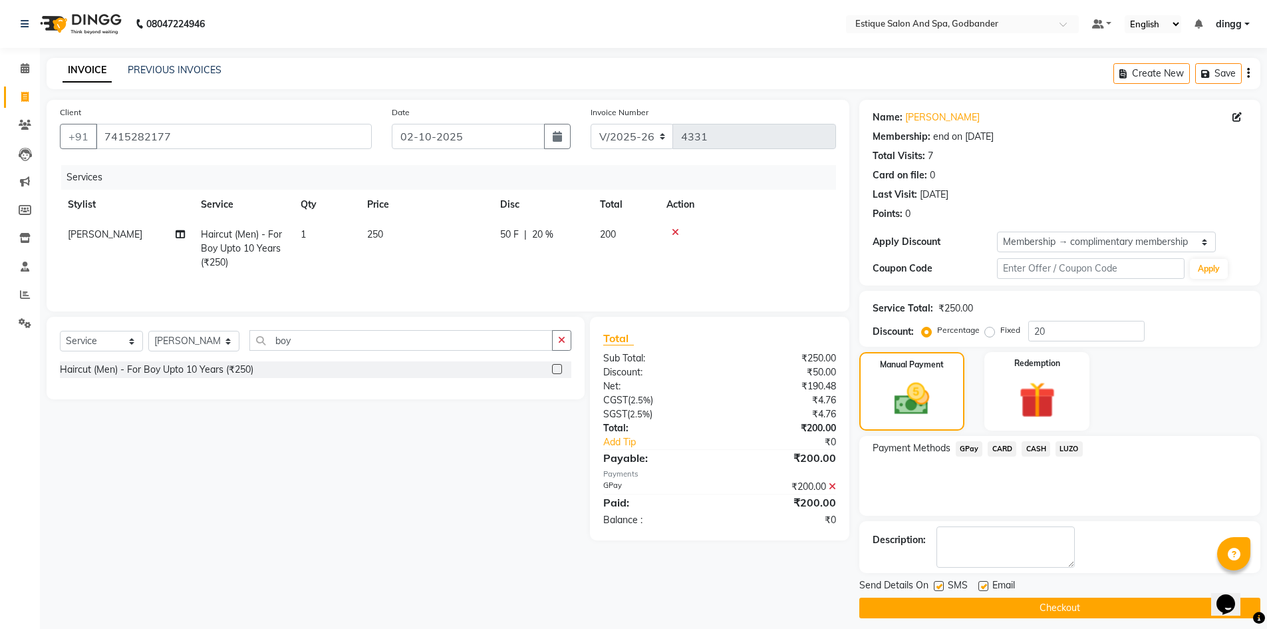
scroll to position [9, 0]
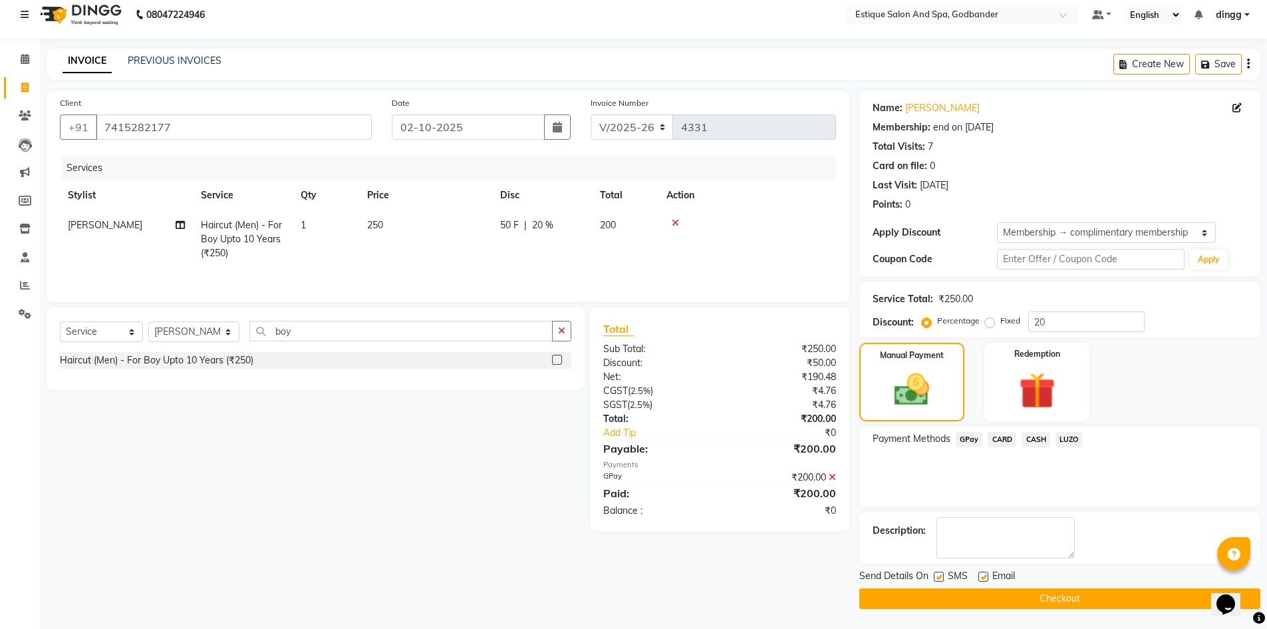
click at [974, 597] on button "Checkout" at bounding box center [1059, 598] width 401 height 21
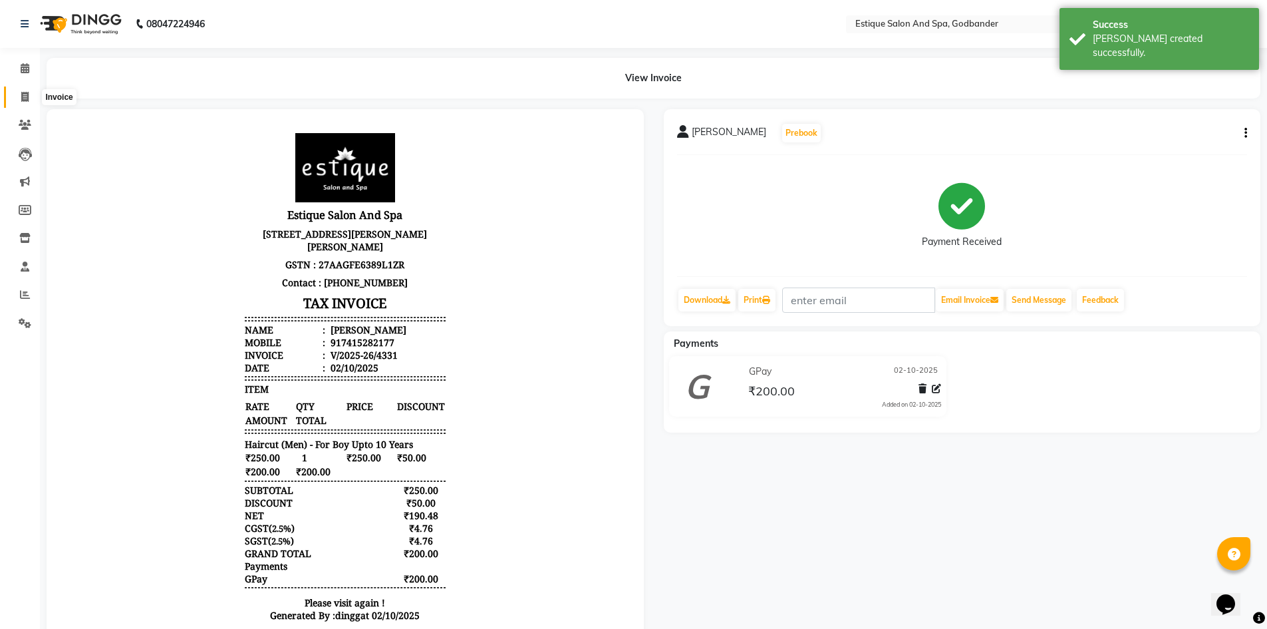
click at [25, 95] on icon at bounding box center [24, 97] width 7 height 10
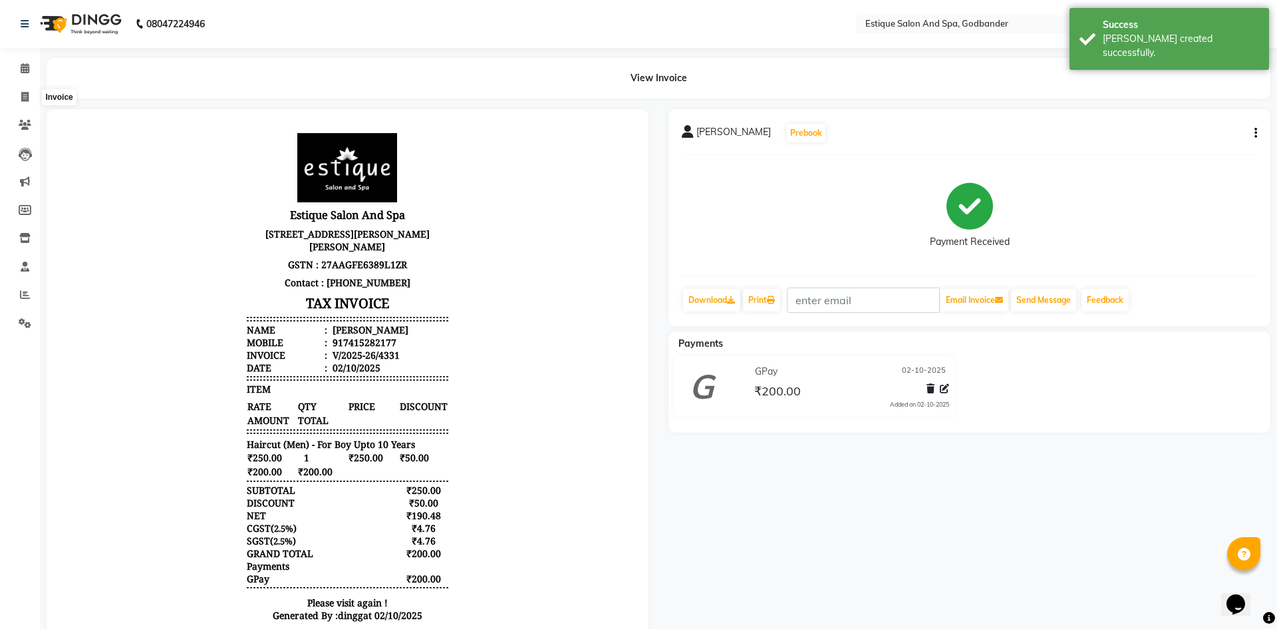
select select "6103"
select select "service"
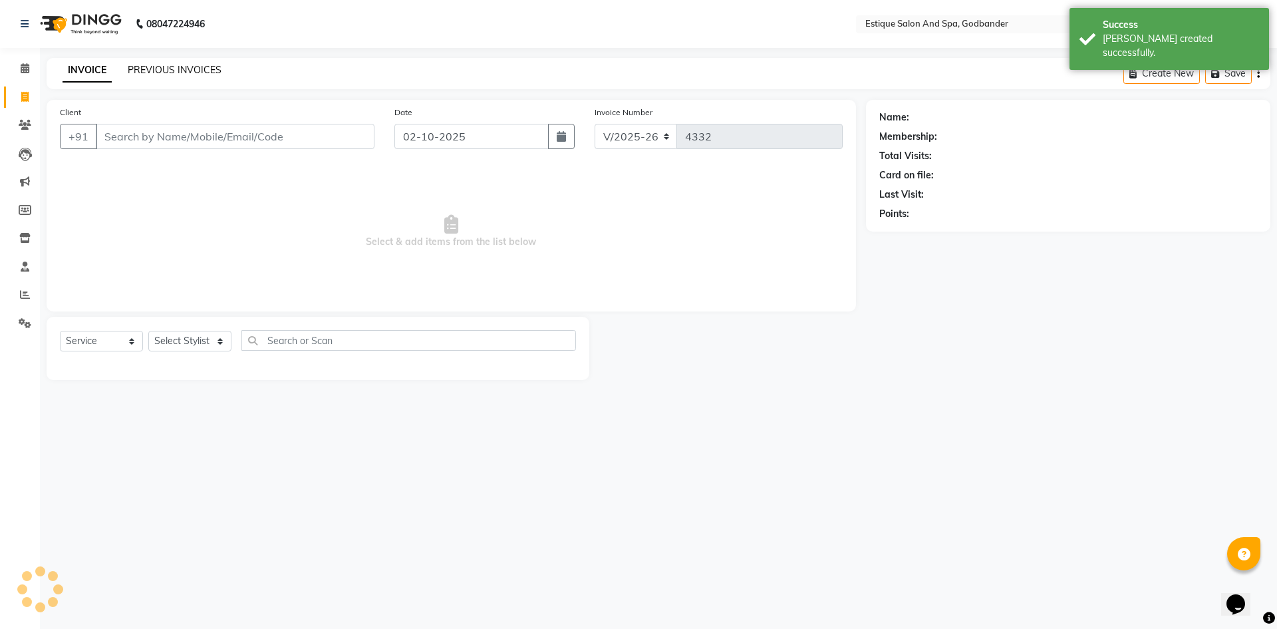
click at [146, 71] on link "PREVIOUS INVOICES" at bounding box center [175, 70] width 94 height 12
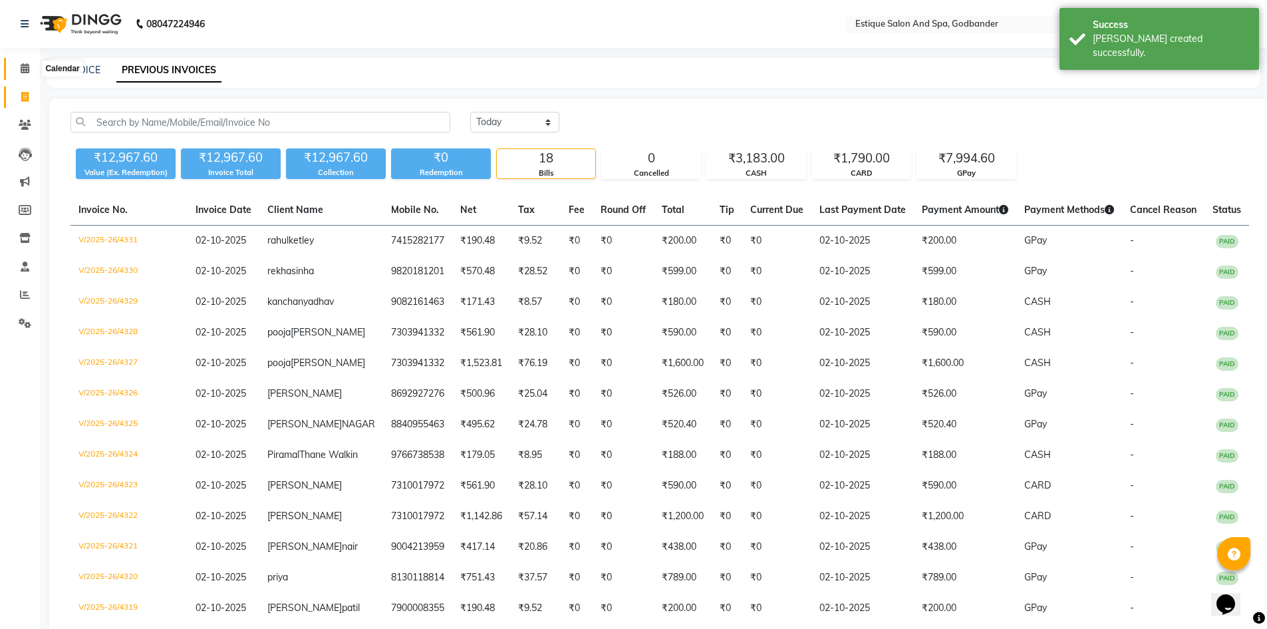
click at [21, 63] on icon at bounding box center [25, 68] width 9 height 10
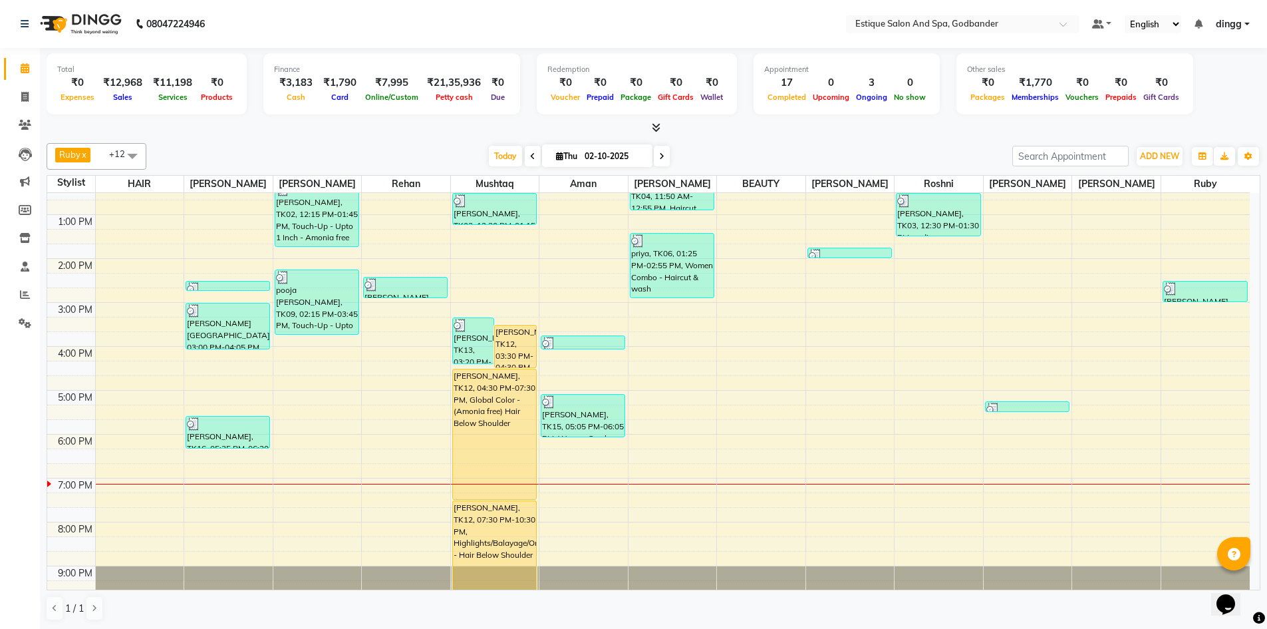
scroll to position [174, 0]
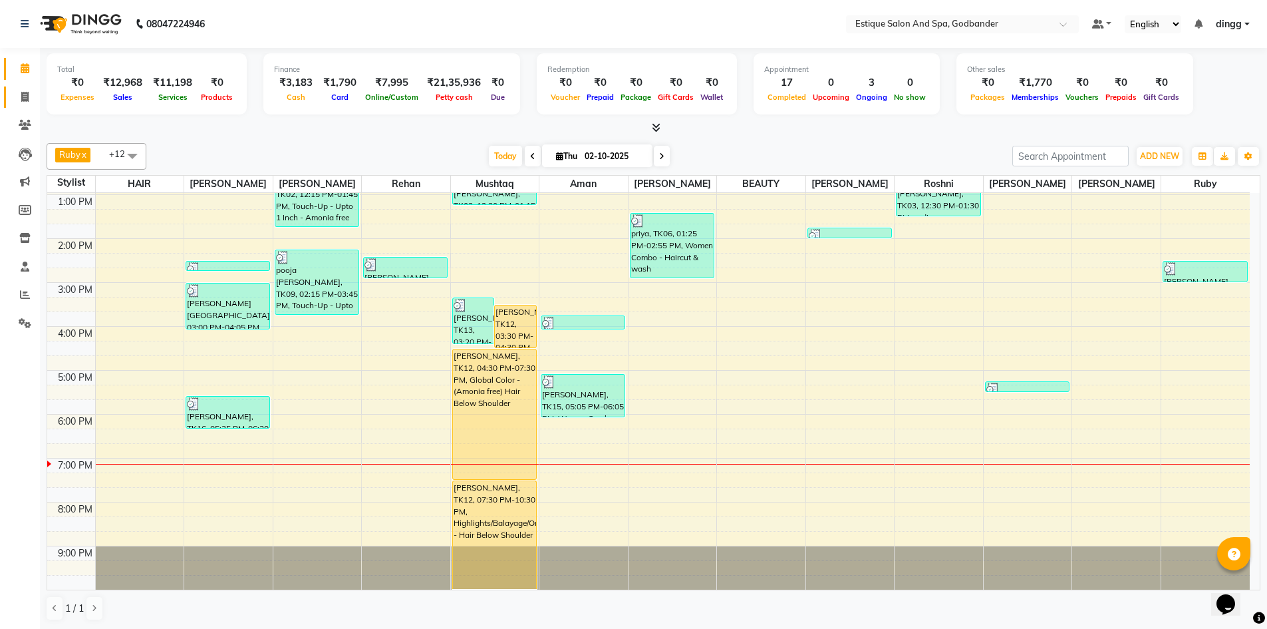
click at [28, 88] on link "Invoice" at bounding box center [20, 97] width 32 height 22
select select "6103"
select select "service"
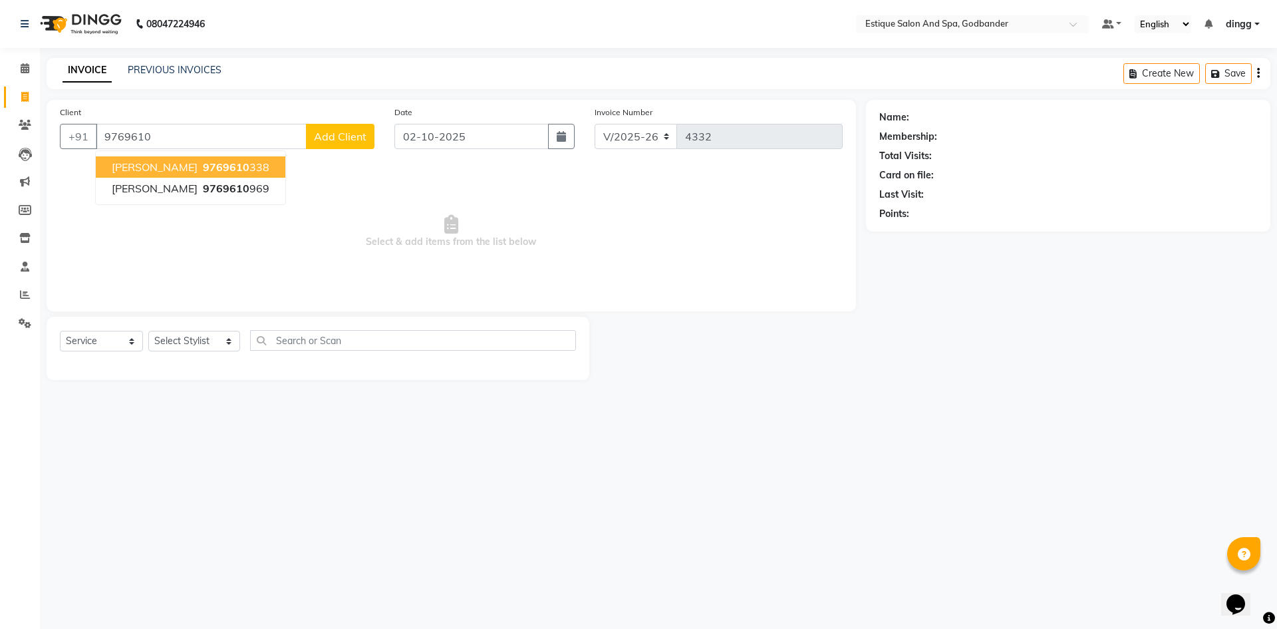
click at [203, 171] on span "9769610" at bounding box center [226, 166] width 47 height 13
type input "9769610338"
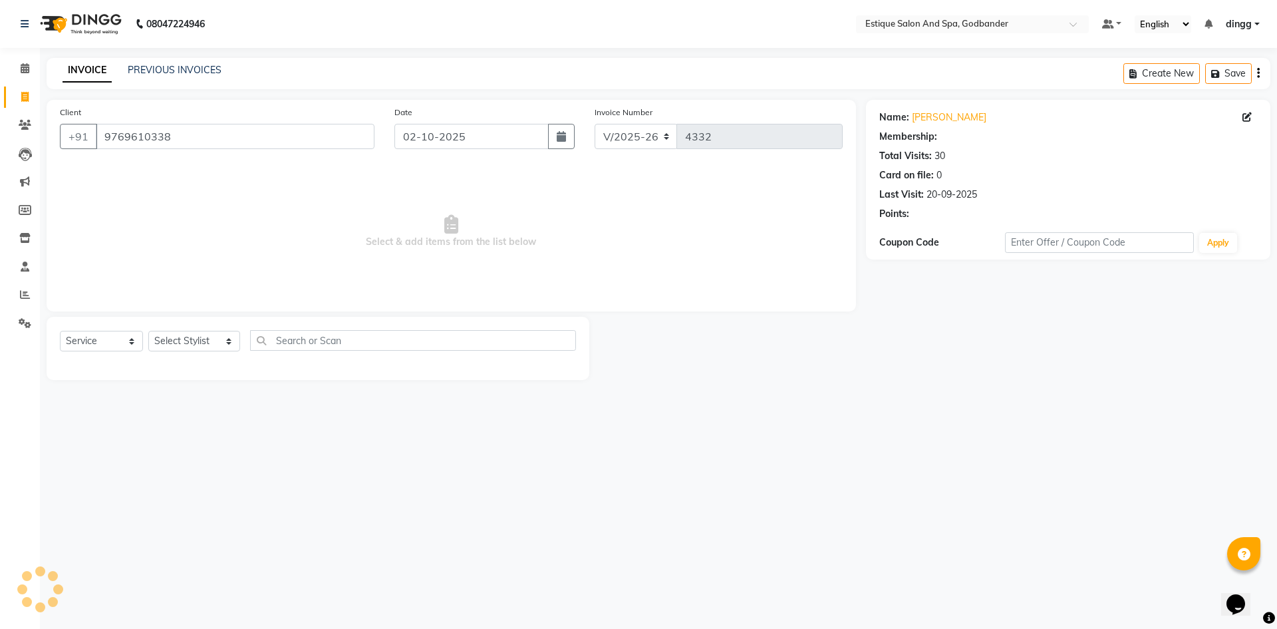
select select "1: Object"
click at [191, 339] on select "Select Stylist Aarti Nails [PERSON_NAME] [PERSON_NAME] Any one Asmi BEAUTY ding…" at bounding box center [194, 341] width 92 height 21
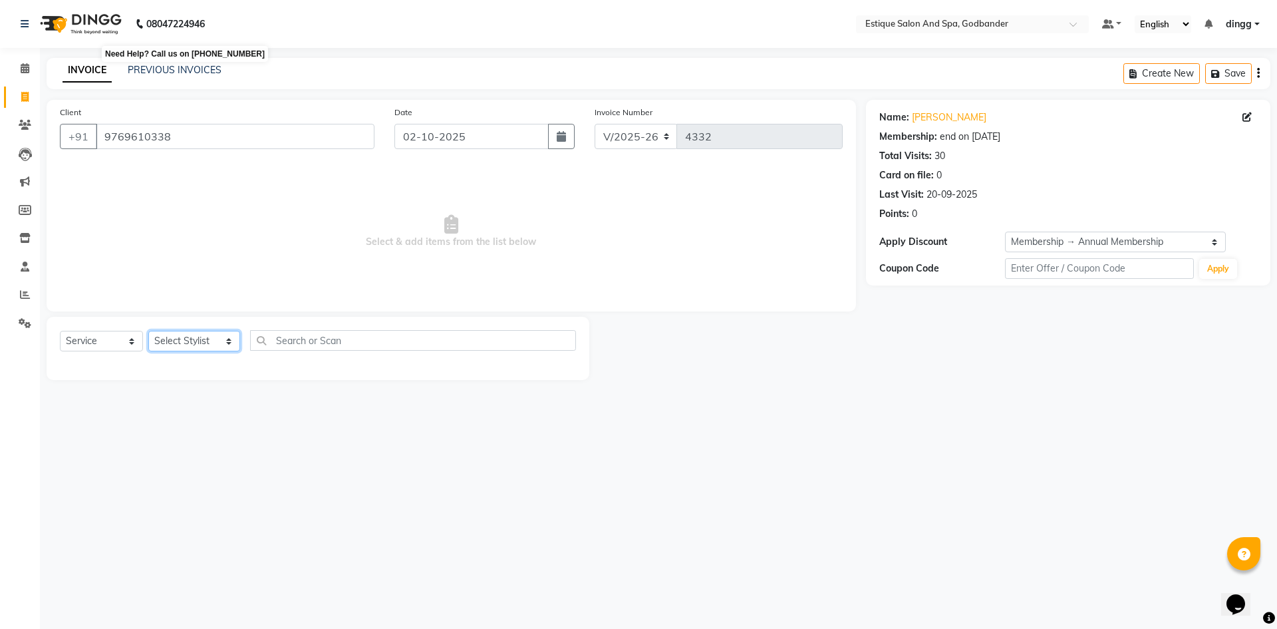
select select "85873"
click at [148, 331] on select "Select Stylist Aarti Nails [PERSON_NAME] [PERSON_NAME] Any one Asmi BEAUTY ding…" at bounding box center [194, 341] width 92 height 21
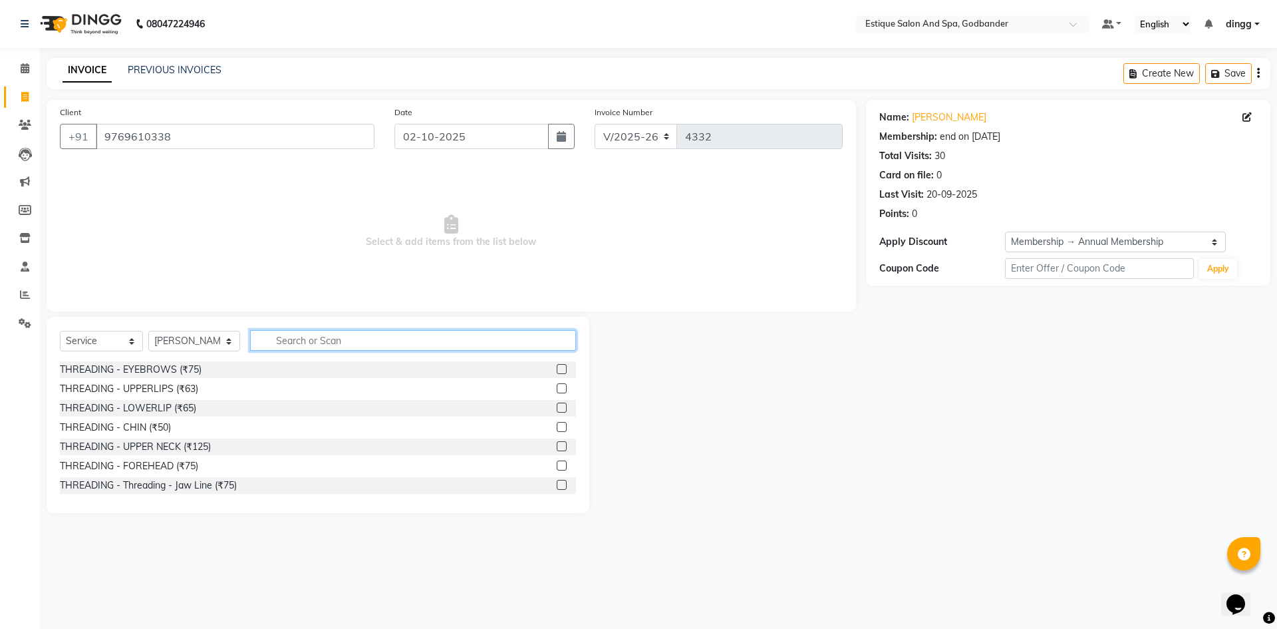
click at [277, 331] on input "text" at bounding box center [413, 340] width 326 height 21
type input "th"
click at [557, 370] on label at bounding box center [562, 369] width 10 height 10
click at [557, 370] on input "checkbox" at bounding box center [561, 369] width 9 height 9
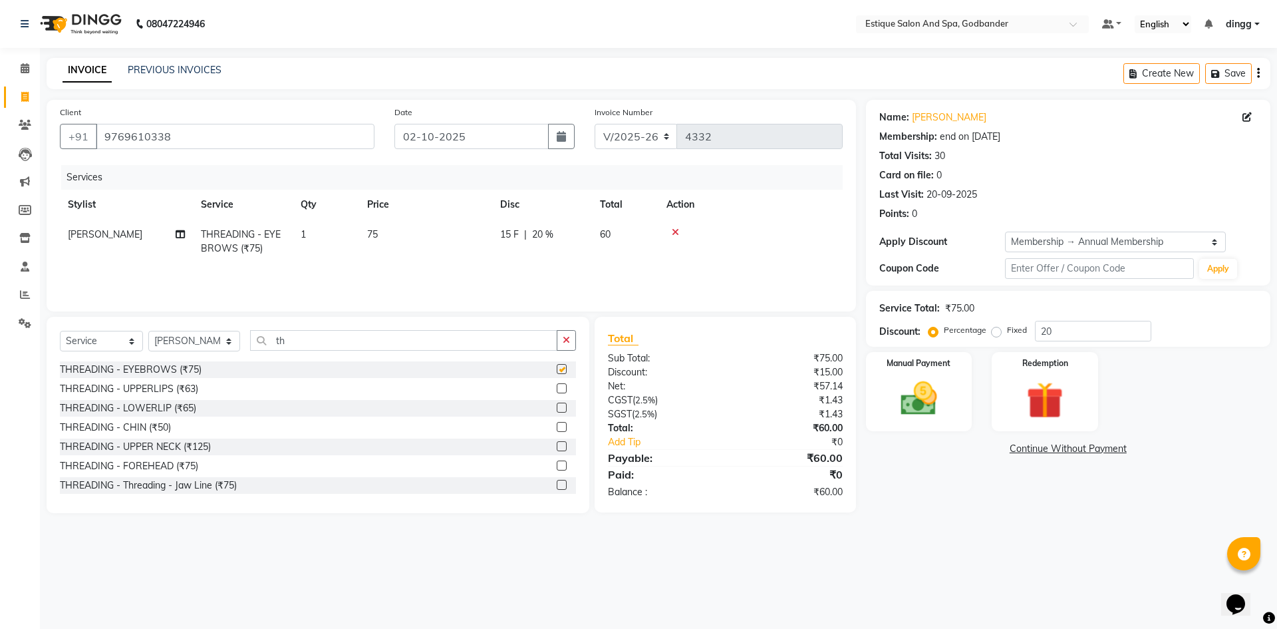
checkbox input "false"
drag, startPoint x: 265, startPoint y: 347, endPoint x: 225, endPoint y: 353, distance: 40.4
click at [225, 353] on div "Select Service Product Membership Package Voucher Prepaid Gift Card Select Styl…" at bounding box center [318, 345] width 516 height 31
type input "strip"
click at [557, 387] on label at bounding box center [562, 388] width 10 height 10
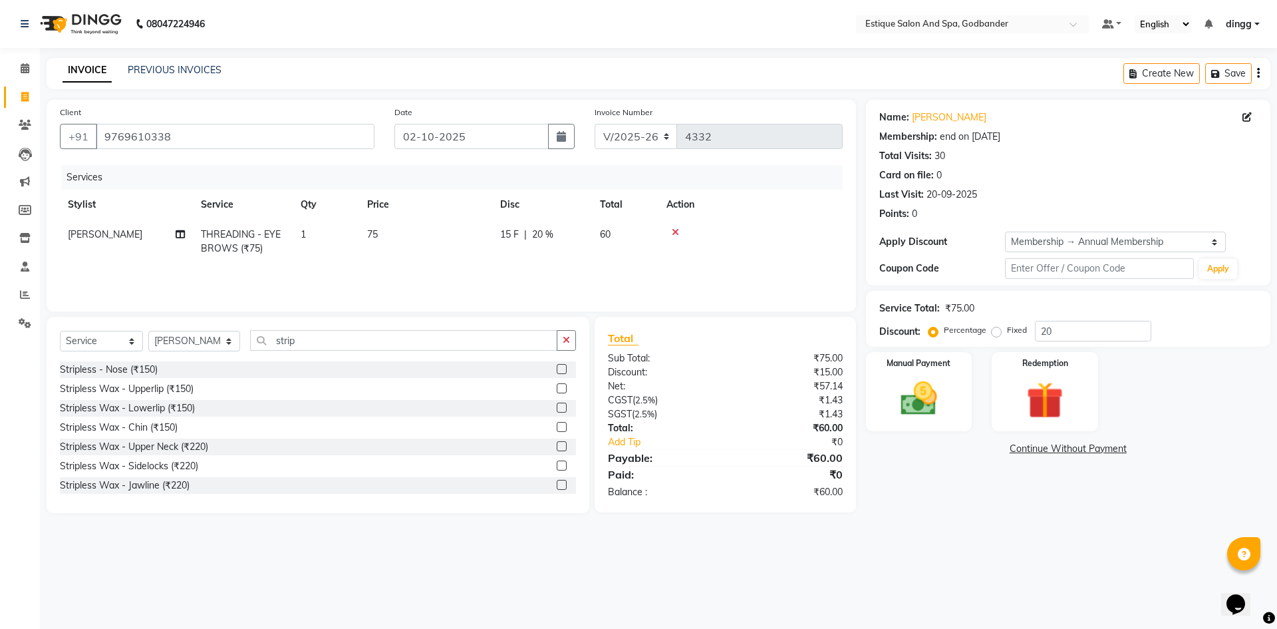
click at [557, 387] on input "checkbox" at bounding box center [561, 388] width 9 height 9
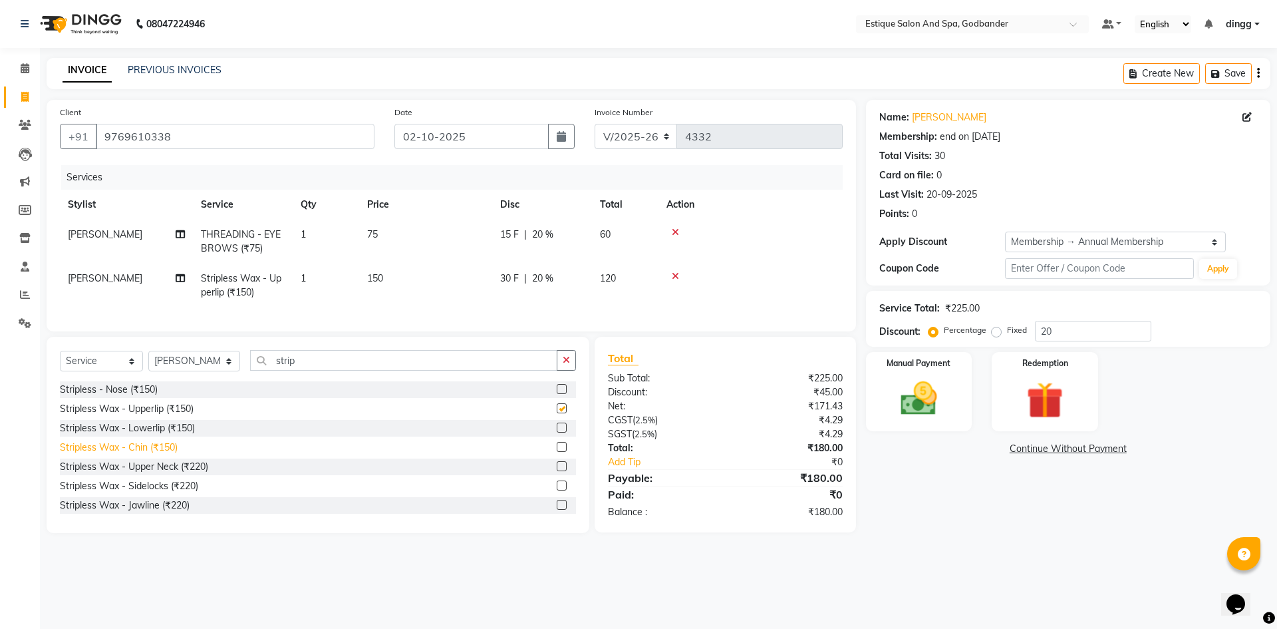
checkbox input "false"
click at [557, 452] on label at bounding box center [562, 447] width 10 height 10
click at [557, 452] on input "checkbox" at bounding box center [561, 447] width 9 height 9
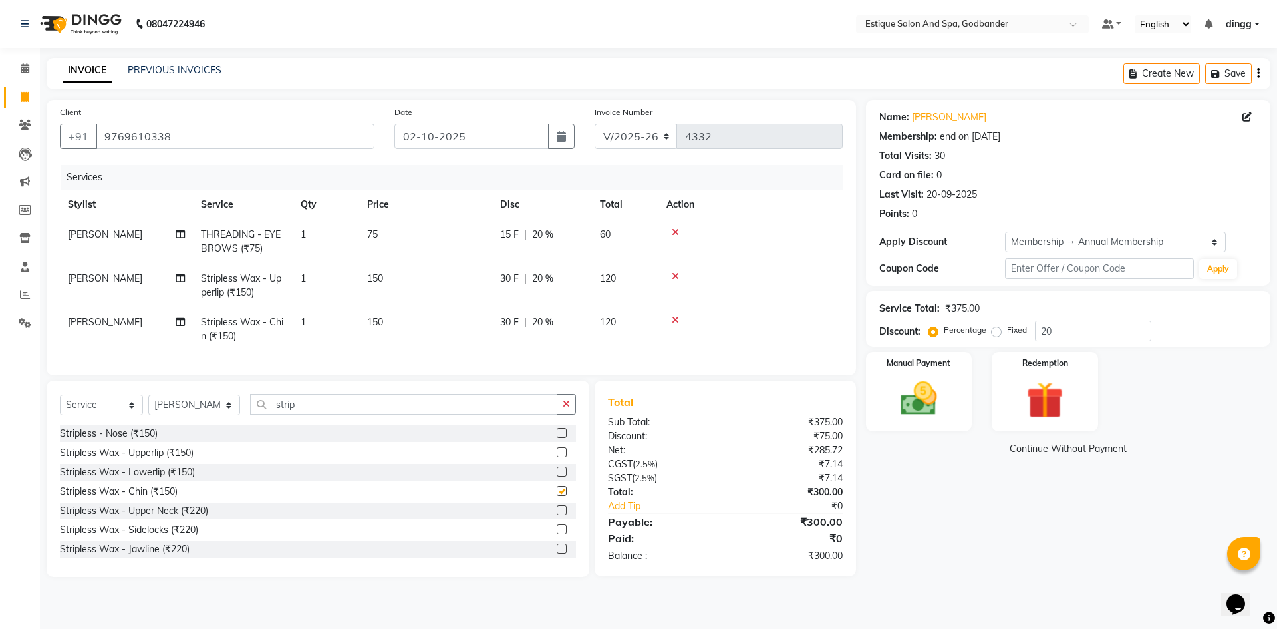
checkbox input "false"
click at [924, 413] on img at bounding box center [919, 398] width 62 height 44
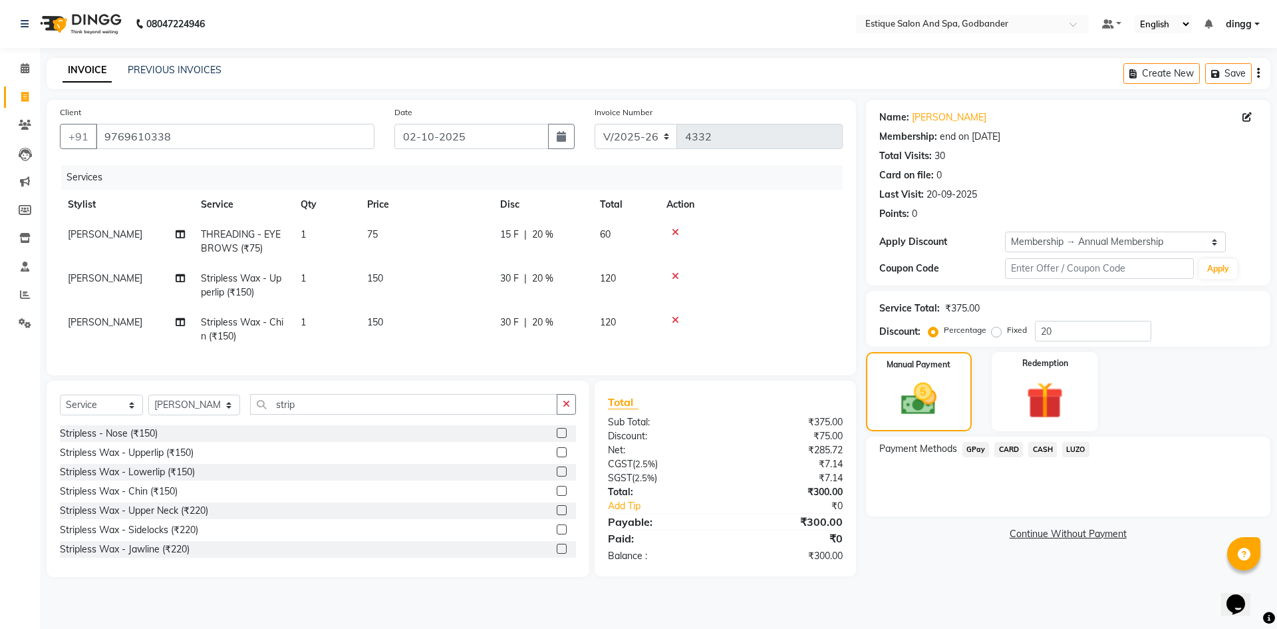
click at [976, 453] on span "GPay" at bounding box center [975, 449] width 27 height 15
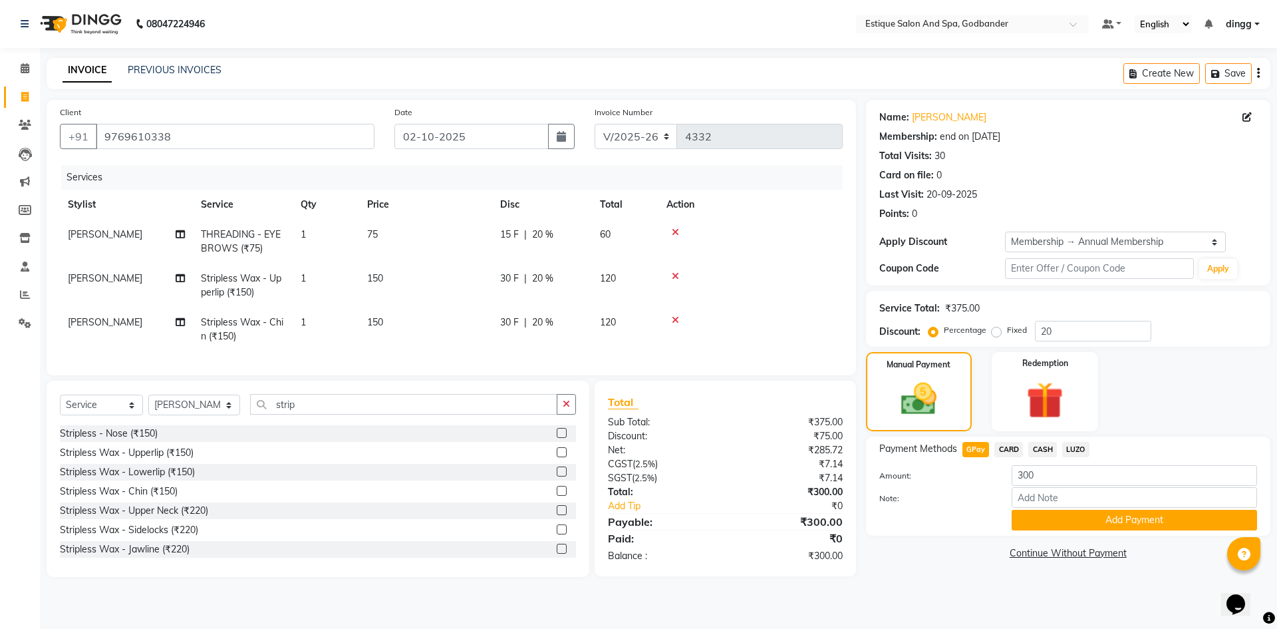
click at [1044, 540] on div "Name: Lata Ganesh Membership: end on [DATE] Total Visits: 30 Card on file: 0 La…" at bounding box center [1073, 338] width 414 height 477
click at [1038, 514] on button "Add Payment" at bounding box center [1134, 519] width 245 height 21
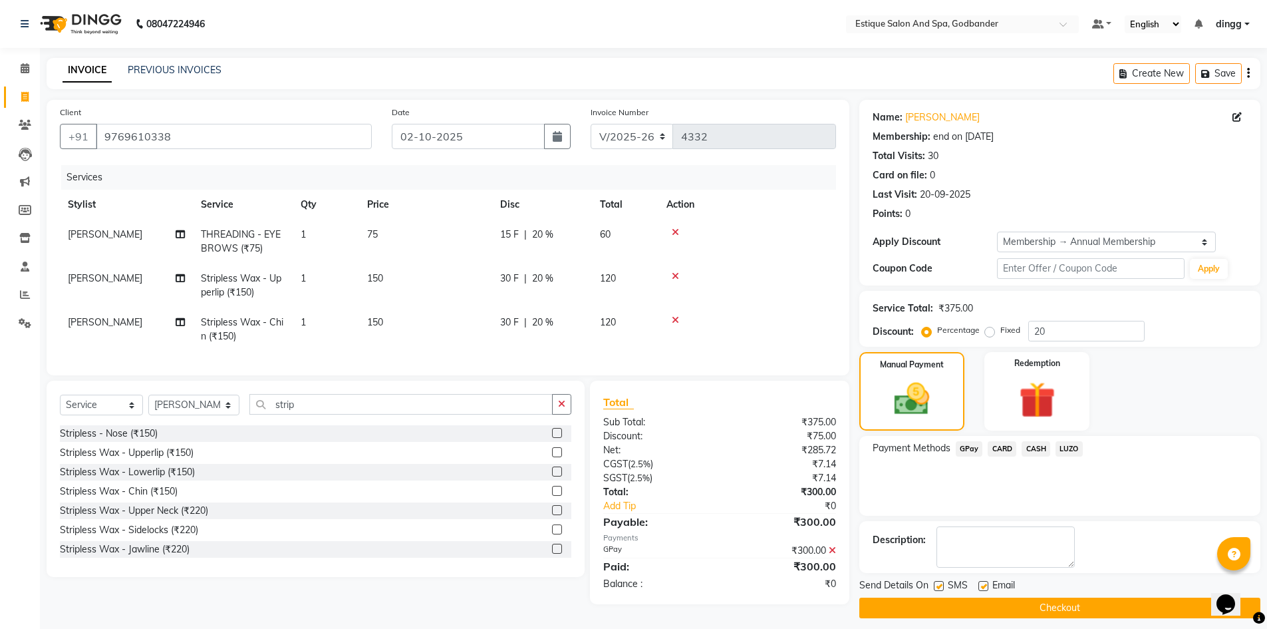
click at [1032, 607] on button "Checkout" at bounding box center [1059, 607] width 401 height 21
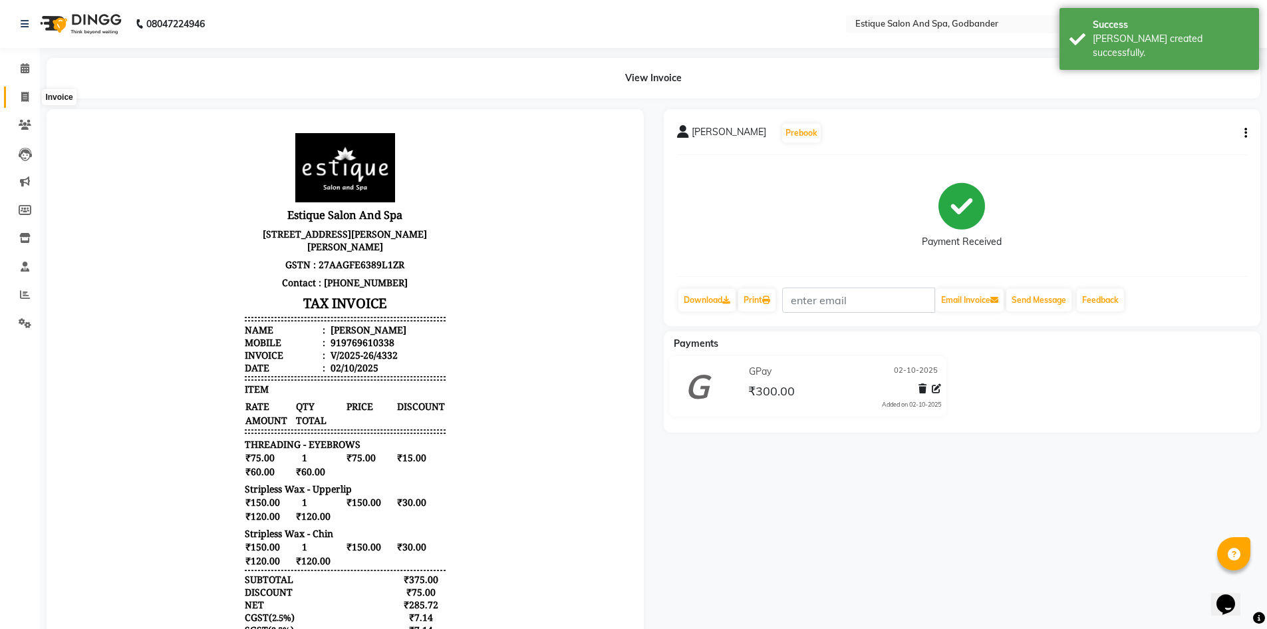
click at [27, 90] on span at bounding box center [24, 97] width 23 height 15
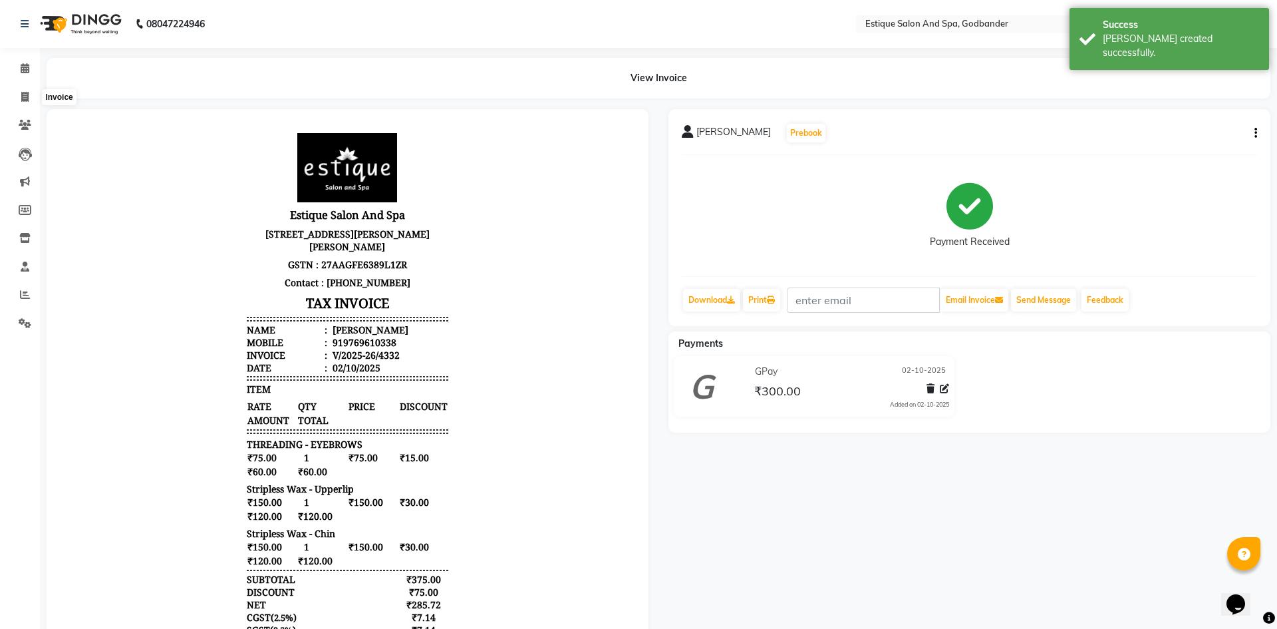
select select "6103"
select select "service"
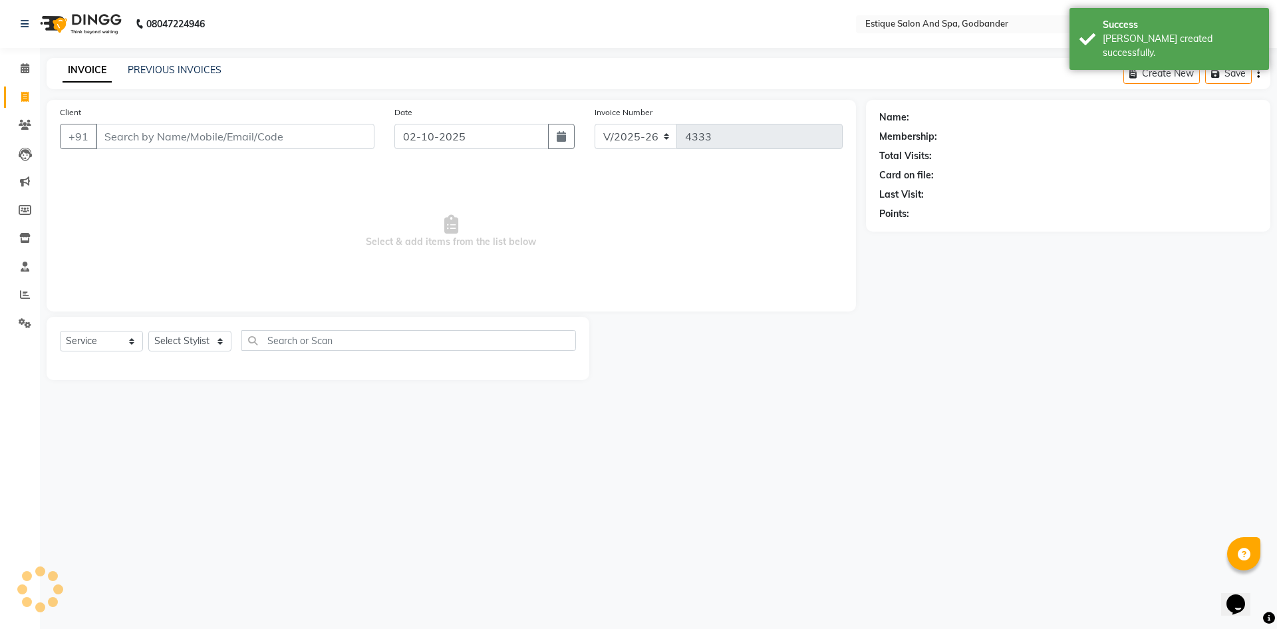
click at [146, 62] on div "INVOICE PREVIOUS INVOICES Create New Save" at bounding box center [659, 73] width 1224 height 31
click at [154, 72] on link "PREVIOUS INVOICES" at bounding box center [175, 70] width 94 height 12
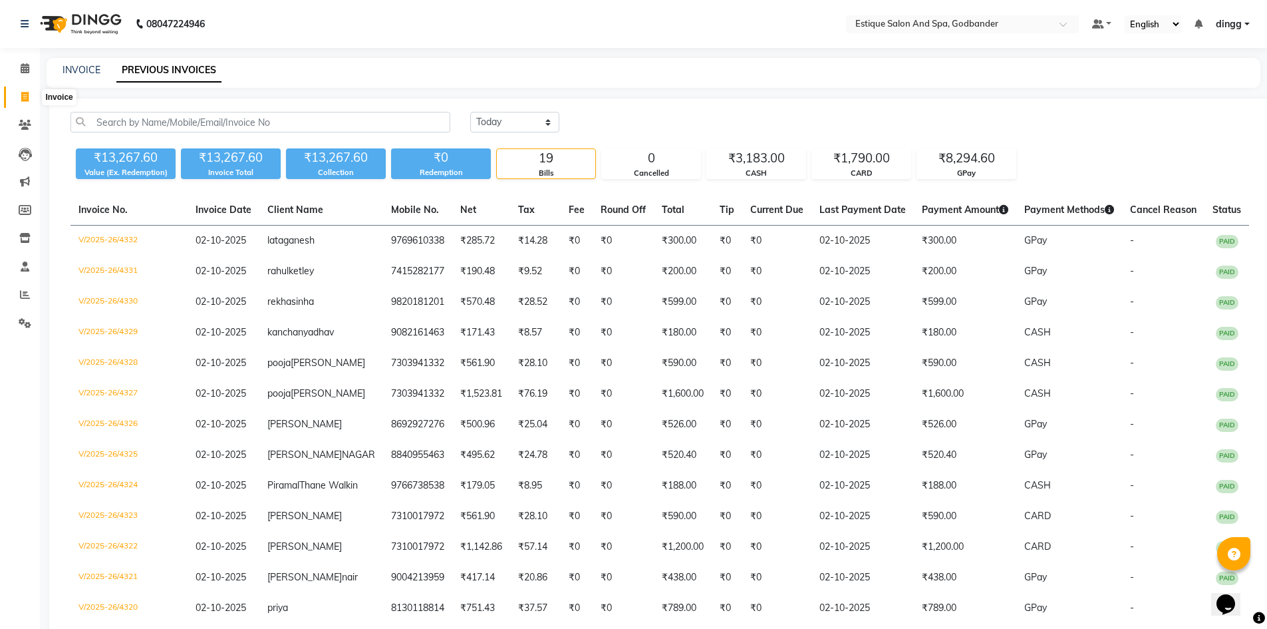
click at [27, 94] on icon at bounding box center [24, 97] width 7 height 10
select select "6103"
select select "service"
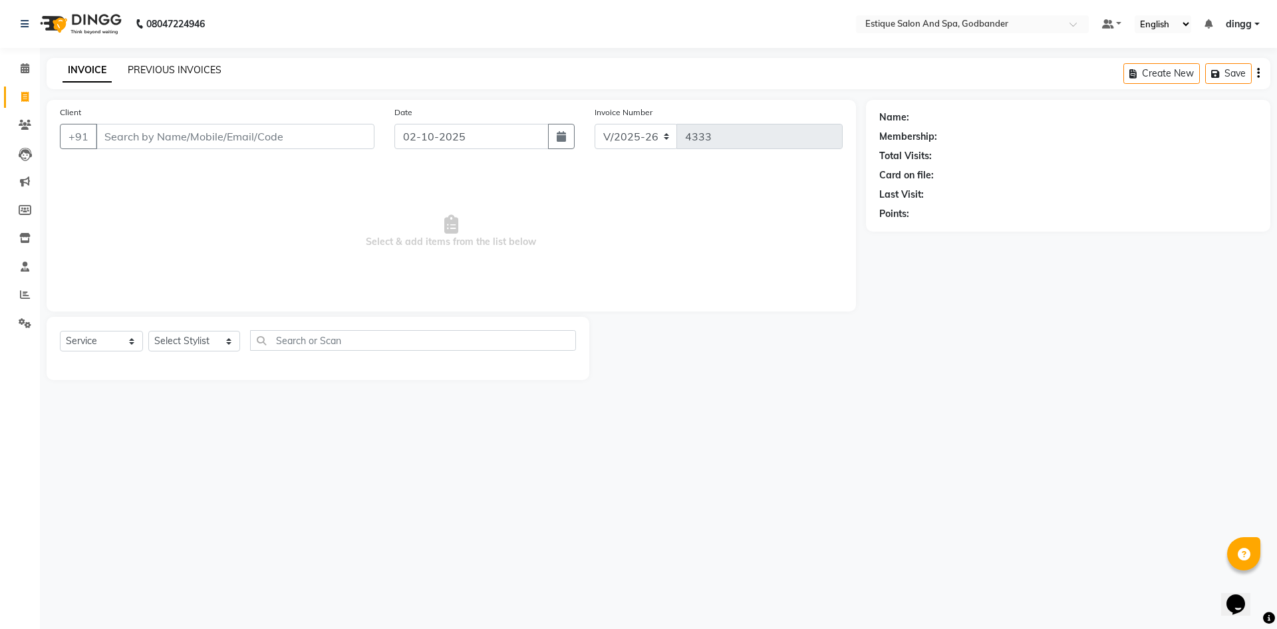
click at [168, 74] on link "PREVIOUS INVOICES" at bounding box center [175, 70] width 94 height 12
